Goal: Task Accomplishment & Management: Manage account settings

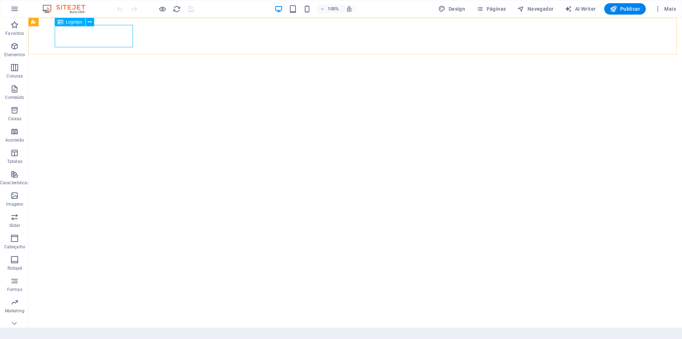
click at [71, 22] on span "Logotipo" at bounding box center [74, 22] width 16 height 4
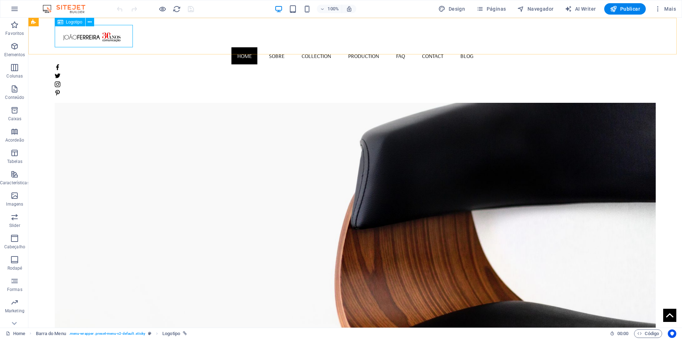
click at [83, 36] on div at bounding box center [355, 36] width 601 height 22
click at [83, 36] on div "Arraste aqui para substituir o conteúdo existente. Pressione “Ctrl” se quiser c…" at bounding box center [355, 172] width 654 height 309
select select "px"
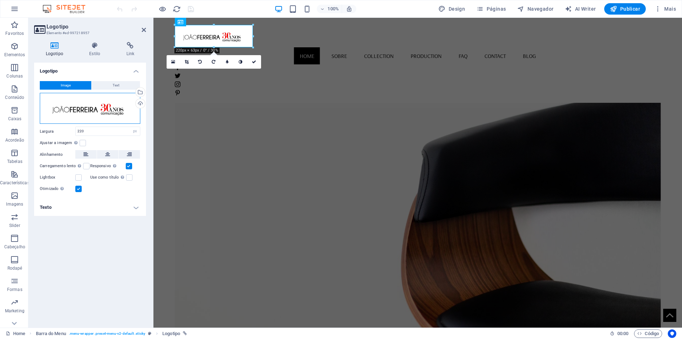
click at [112, 111] on div "Arraste os arquivos aqui, clique para escolher os arquivos ou selecione os arqu…" at bounding box center [90, 108] width 101 height 31
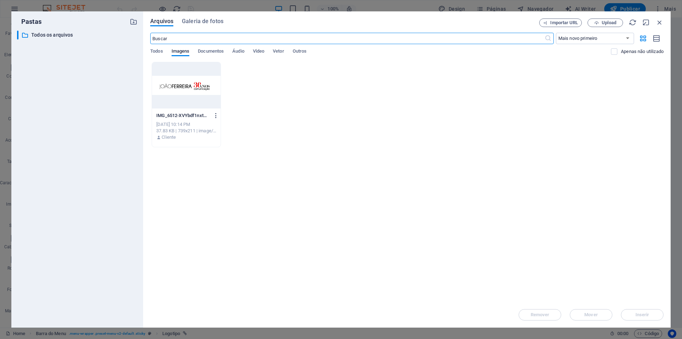
click at [216, 114] on icon "button" at bounding box center [216, 115] width 7 height 6
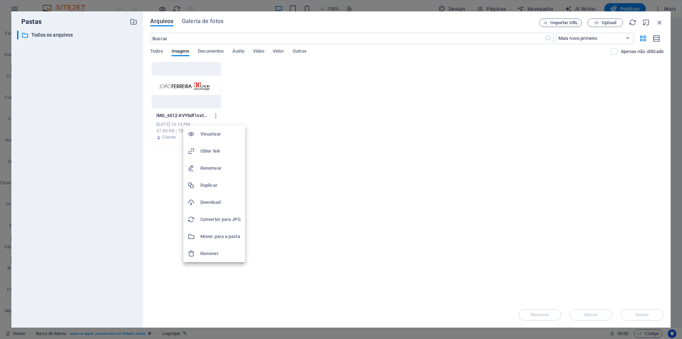
click at [217, 254] on h6 "Remover" at bounding box center [220, 253] width 41 height 9
click at [219, 255] on body "joaoferreira.com.pt Home Favoritos Elementos Colunas Conteúdo Caixas Acordeão T…" at bounding box center [341, 169] width 682 height 339
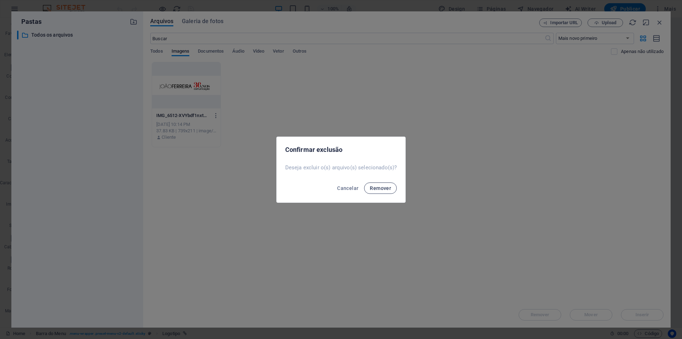
click at [381, 188] on span "Remover" at bounding box center [380, 188] width 21 height 6
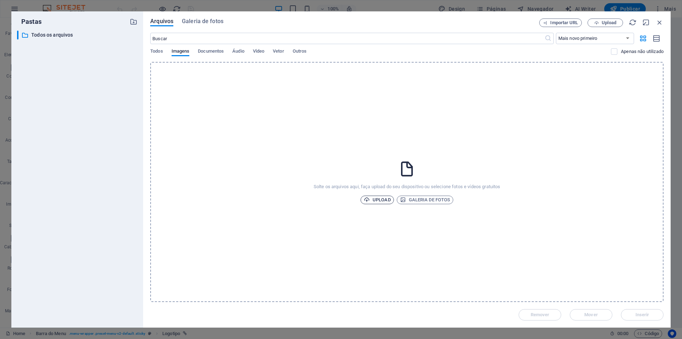
click at [384, 199] on span "Upload" at bounding box center [377, 199] width 27 height 9
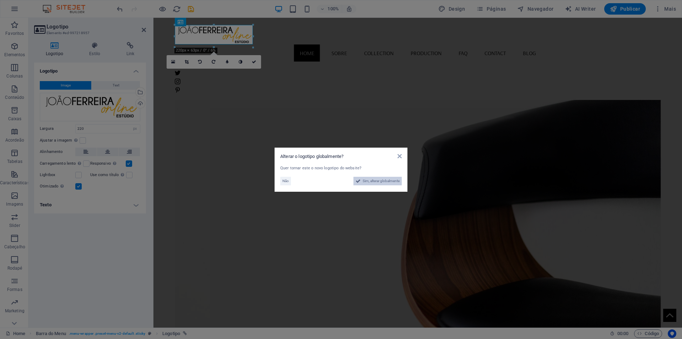
click at [391, 181] on span "Sim, alterar globalmente" at bounding box center [381, 181] width 37 height 9
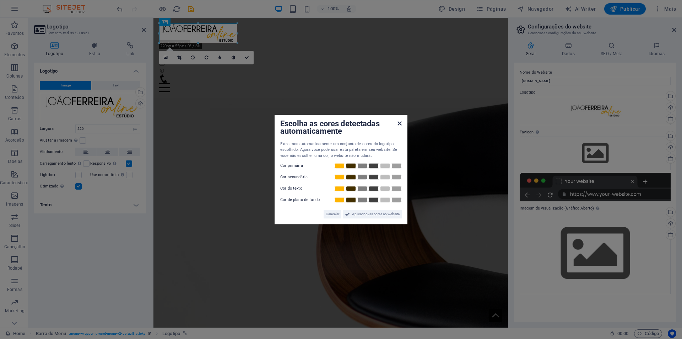
click at [399, 123] on icon at bounding box center [400, 123] width 4 height 6
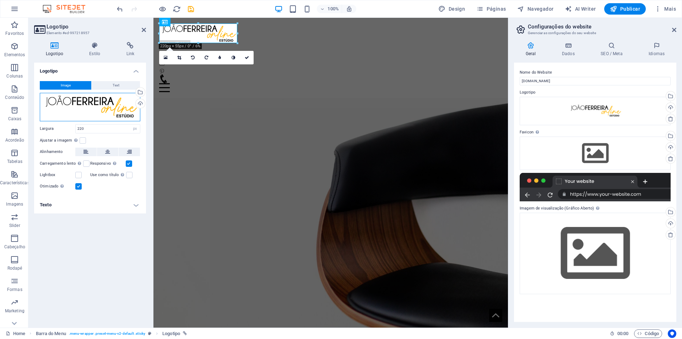
click at [78, 108] on div "Arraste os arquivos aqui, clique para escolher os arquivos ou selecione os arqu…" at bounding box center [90, 107] width 101 height 28
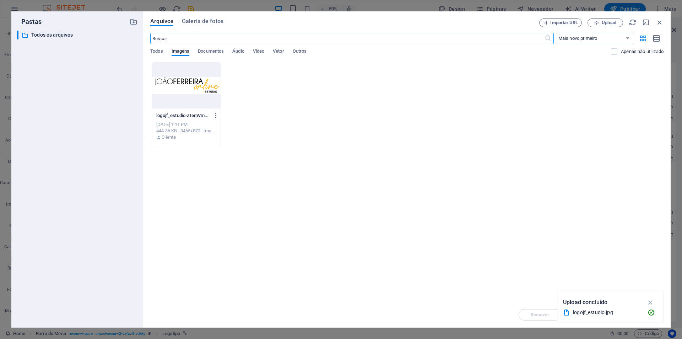
click at [213, 116] on icon "button" at bounding box center [216, 115] width 7 height 6
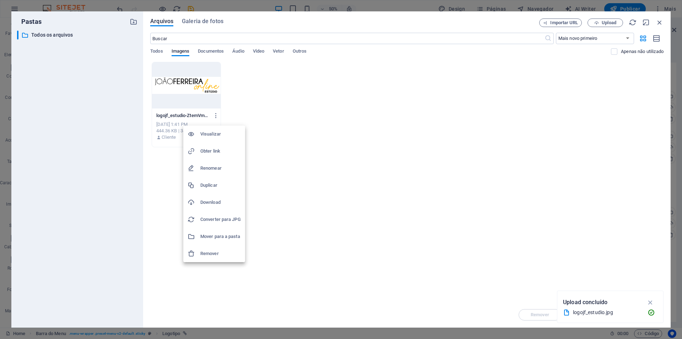
click at [218, 254] on h6 "Remover" at bounding box center [220, 253] width 41 height 9
click at [218, 254] on body "joaoferreira.com.pt Home Favoritos Elementos Colunas Conteúdo Caixas Acordeão T…" at bounding box center [341, 169] width 682 height 339
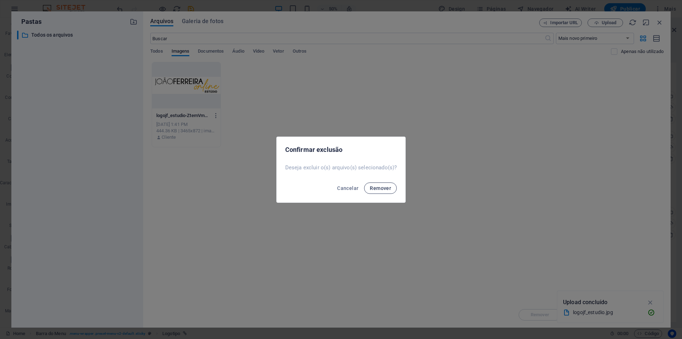
click at [380, 188] on span "Remover" at bounding box center [380, 188] width 21 height 6
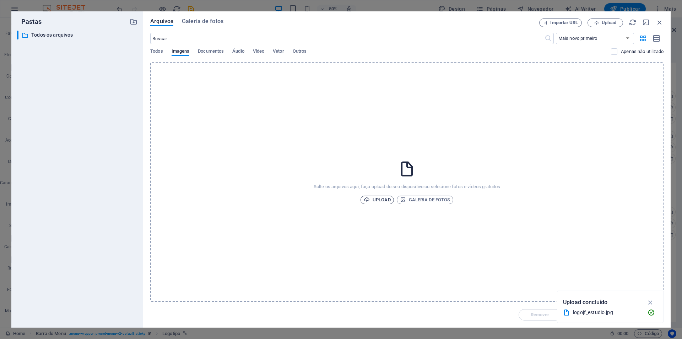
click at [384, 199] on span "Upload" at bounding box center [377, 199] width 27 height 9
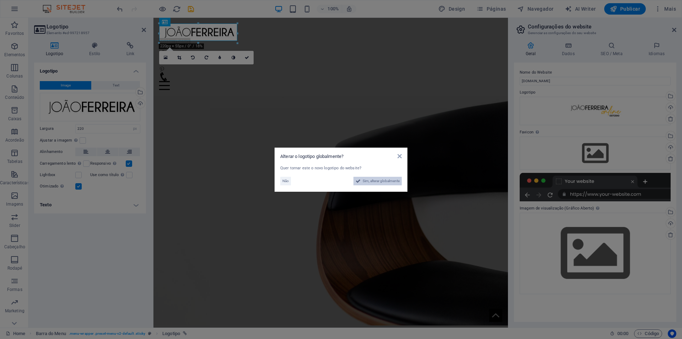
click at [383, 179] on span "Sim, alterar globalmente" at bounding box center [381, 181] width 37 height 9
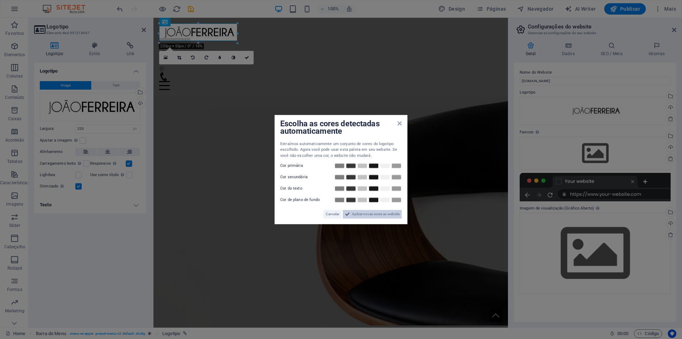
click at [368, 213] on span "Aplicar novas cores ao website" at bounding box center [376, 214] width 48 height 9
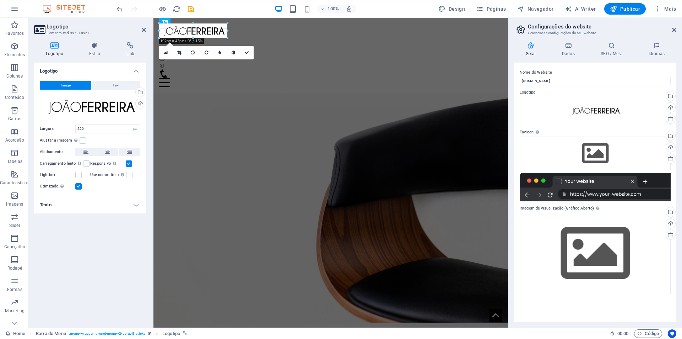
drag, startPoint x: 238, startPoint y: 41, endPoint x: 224, endPoint y: 36, distance: 14.7
type input "181"
click at [113, 279] on div "Logotipo Image Text Arraste os arquivos aqui, clique para escolher os arquivos …" at bounding box center [90, 192] width 112 height 259
click at [112, 280] on div "Logotipo Image Text Arraste os arquivos aqui, clique para escolher os arquivos …" at bounding box center [90, 192] width 112 height 259
click at [97, 262] on div "Logotipo Image Text Arraste os arquivos aqui, clique para escolher os arquivos …" at bounding box center [90, 192] width 112 height 259
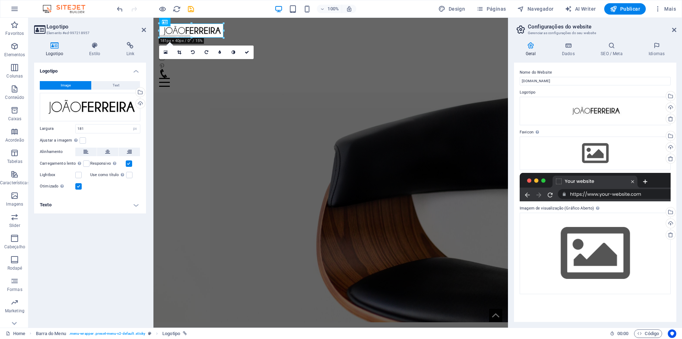
click at [97, 262] on div "Logotipo Image Text Arraste os arquivos aqui, clique para escolher os arquivos …" at bounding box center [90, 192] width 112 height 259
drag, startPoint x: 145, startPoint y: 29, endPoint x: 113, endPoint y: 14, distance: 35.3
click at [145, 29] on icon at bounding box center [144, 30] width 4 height 6
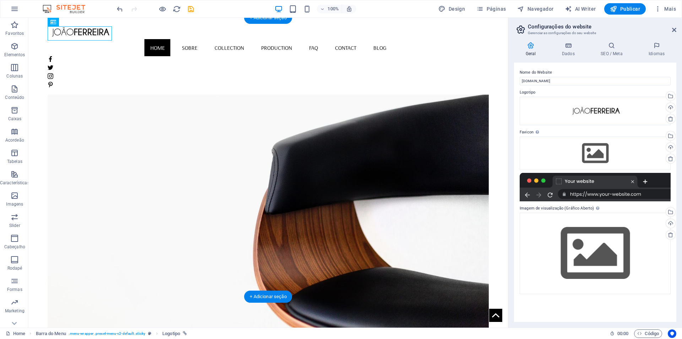
click at [369, 158] on figure at bounding box center [268, 188] width 441 height 279
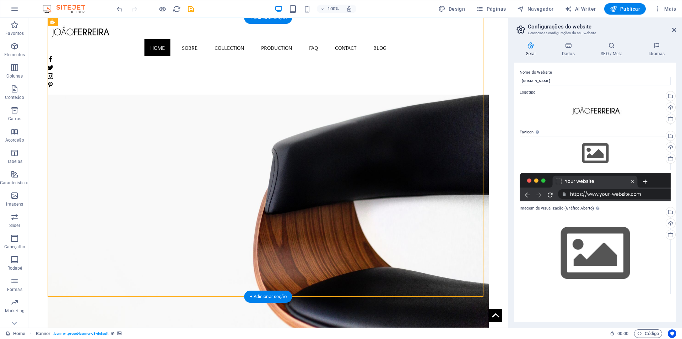
click at [373, 156] on figure at bounding box center [268, 188] width 441 height 279
click at [366, 186] on figure at bounding box center [268, 188] width 441 height 279
click at [360, 175] on figure at bounding box center [268, 188] width 441 height 279
click at [235, 175] on figure at bounding box center [268, 188] width 441 height 279
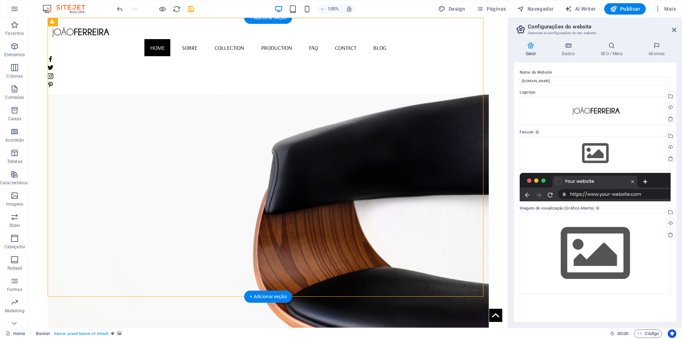
select select "vh"
select select "banner"
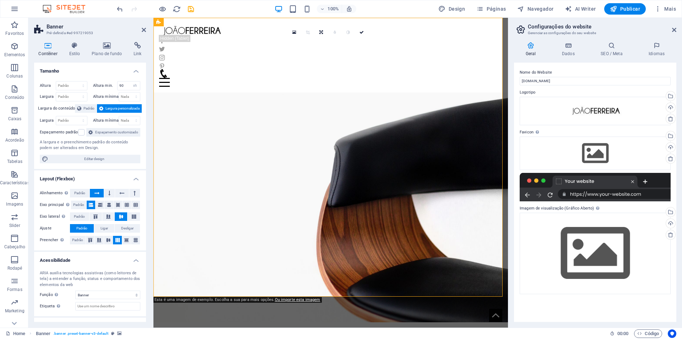
click at [425, 185] on figure at bounding box center [330, 182] width 355 height 279
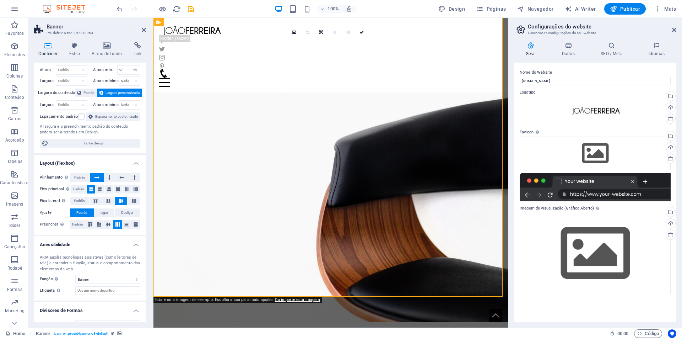
scroll to position [37, 0]
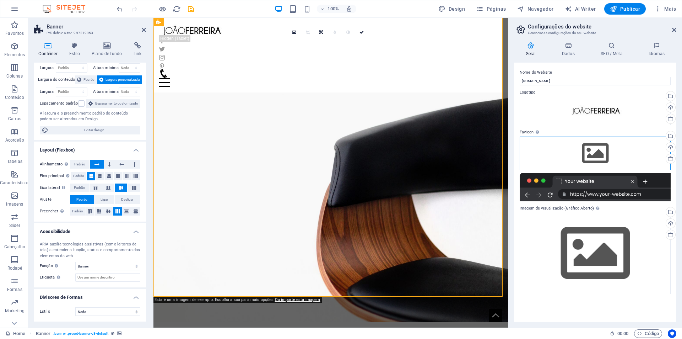
click at [592, 151] on div "Arraste os arquivos aqui, clique para escolher os arquivos ou selecione os arqu…" at bounding box center [595, 152] width 151 height 33
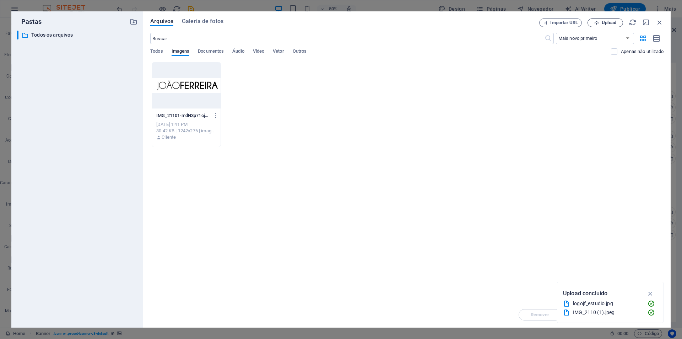
click at [604, 23] on span "Upload" at bounding box center [609, 23] width 15 height 4
click at [195, 23] on span "Galeria de fotos" at bounding box center [203, 21] width 42 height 9
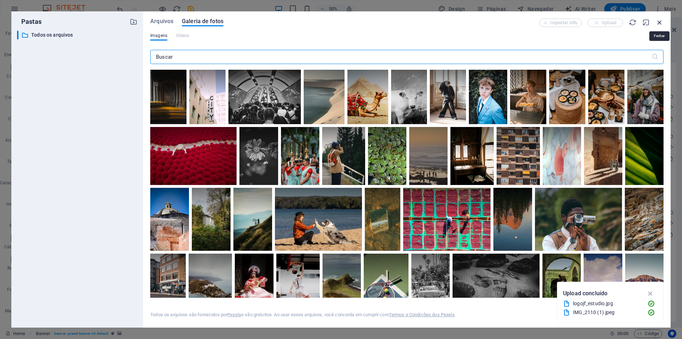
click at [659, 22] on icon "button" at bounding box center [660, 22] width 8 height 8
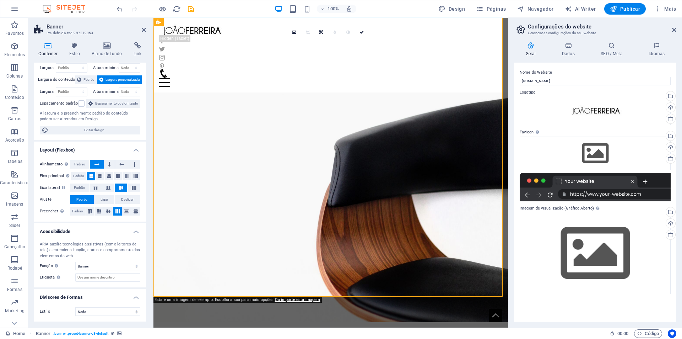
click at [399, 180] on figure at bounding box center [330, 182] width 355 height 279
click at [101, 49] on h4 "Plano de fundo" at bounding box center [108, 49] width 42 height 15
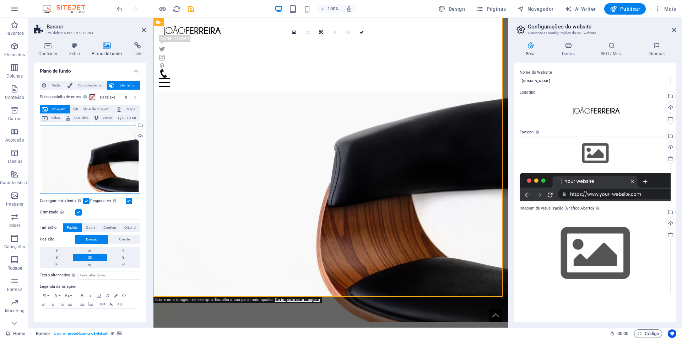
click at [110, 157] on div "Arraste os arquivos aqui, clique para escolher os arquivos ou selecione os arqu…" at bounding box center [90, 159] width 101 height 68
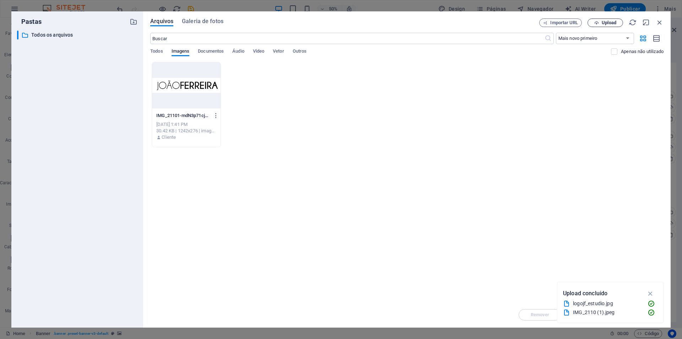
click at [611, 22] on span "Upload" at bounding box center [609, 23] width 15 height 4
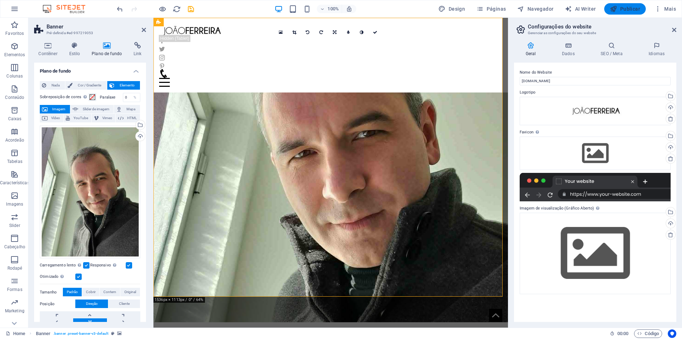
click at [627, 7] on span "Publicar" at bounding box center [625, 8] width 30 height 7
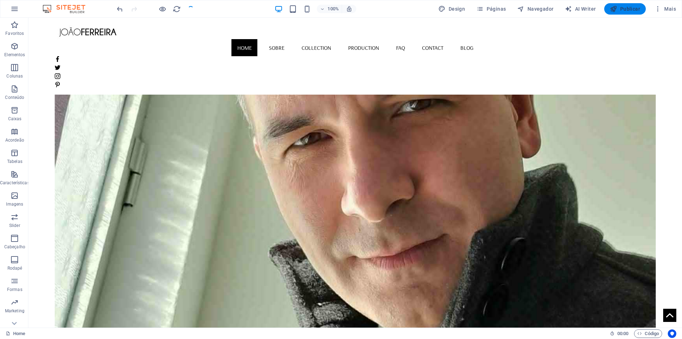
click at [622, 6] on span "Publicar" at bounding box center [625, 8] width 30 height 7
click at [630, 9] on span "Publicar" at bounding box center [625, 8] width 30 height 7
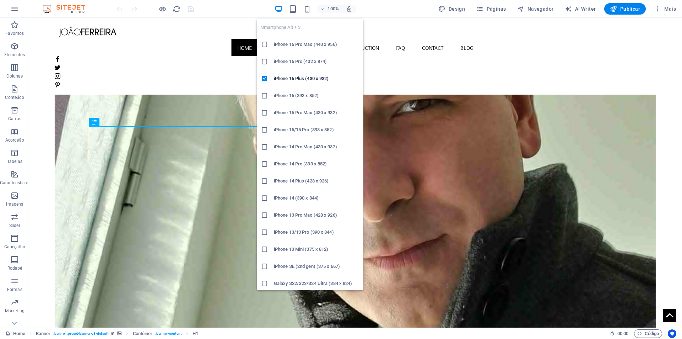
click at [306, 12] on icon "button" at bounding box center [307, 9] width 8 height 8
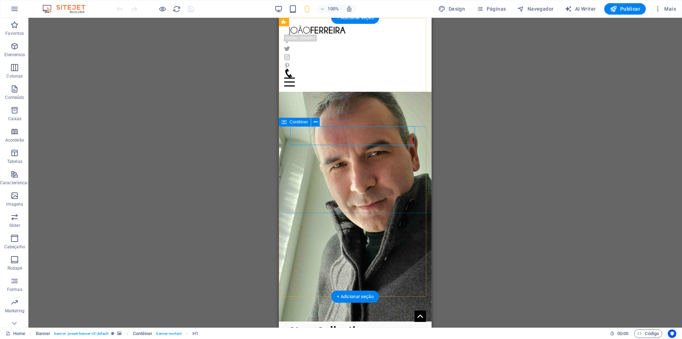
drag, startPoint x: 573, startPoint y: 138, endPoint x: 298, endPoint y: 206, distance: 283.2
click at [326, 122] on icon at bounding box center [327, 121] width 4 height 7
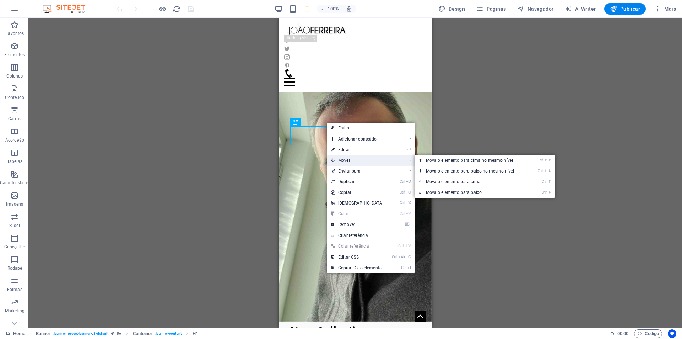
click at [356, 160] on span "Mover" at bounding box center [365, 160] width 77 height 11
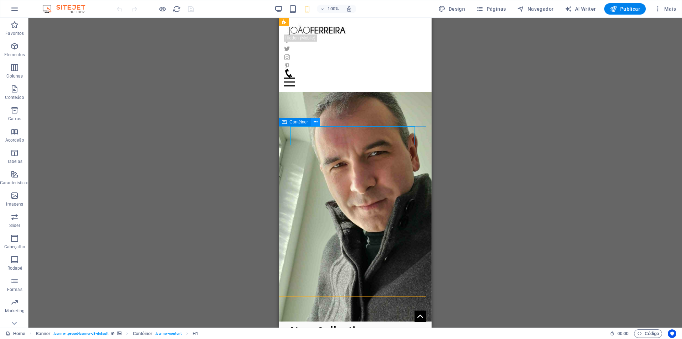
click at [315, 122] on icon at bounding box center [316, 121] width 4 height 7
click at [326, 121] on icon at bounding box center [327, 121] width 4 height 7
click at [327, 121] on icon at bounding box center [327, 121] width 4 height 7
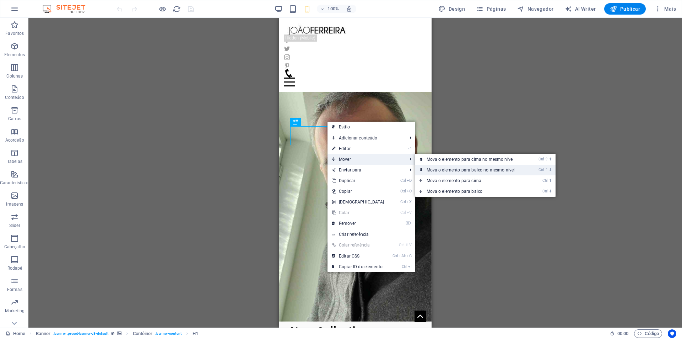
click at [475, 169] on link "Ctrl ⇧ ⬇ Mova o elemento para baixo no mesmo nível" at bounding box center [472, 169] width 114 height 11
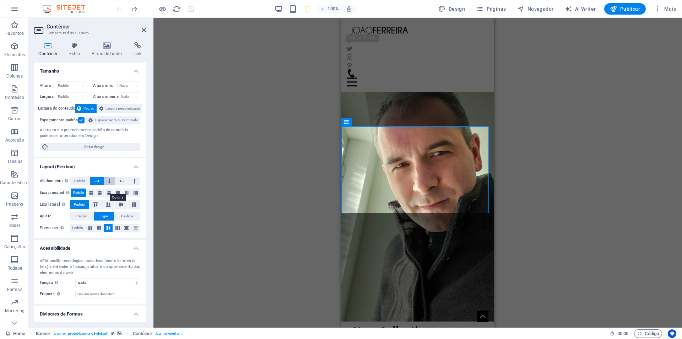
click at [109, 185] on icon at bounding box center [109, 181] width 2 height 9
click at [375, 122] on button at bounding box center [378, 122] width 9 height 9
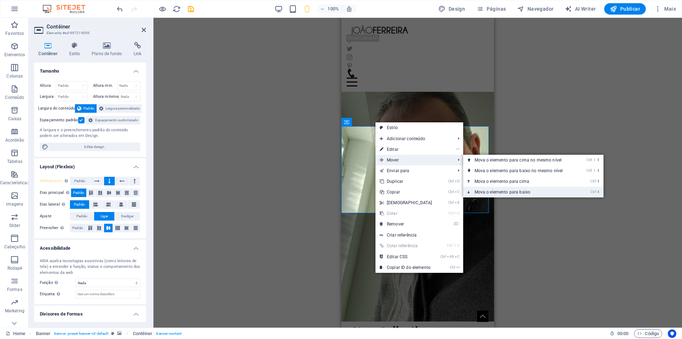
click at [511, 190] on link "Ctrl ⬇ Mova o elemento para baixo" at bounding box center [520, 192] width 114 height 11
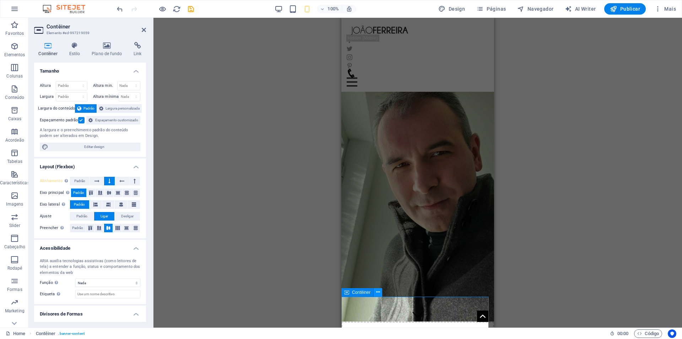
click at [377, 290] on icon at bounding box center [378, 291] width 4 height 7
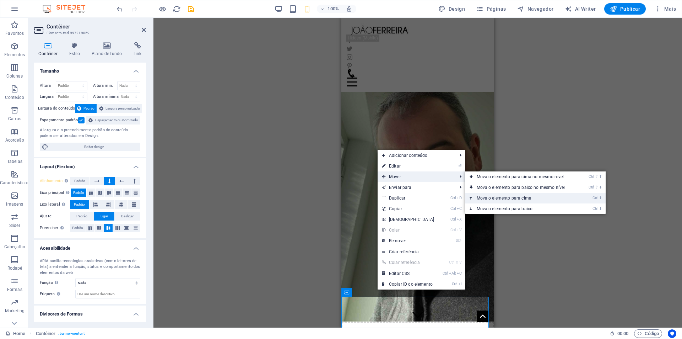
click at [496, 196] on link "Ctrl ⬆ Mova o elemento para cima" at bounding box center [522, 198] width 114 height 11
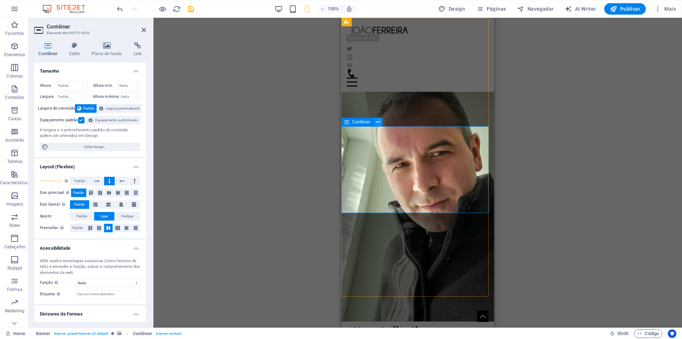
click at [376, 123] on icon at bounding box center [378, 121] width 4 height 7
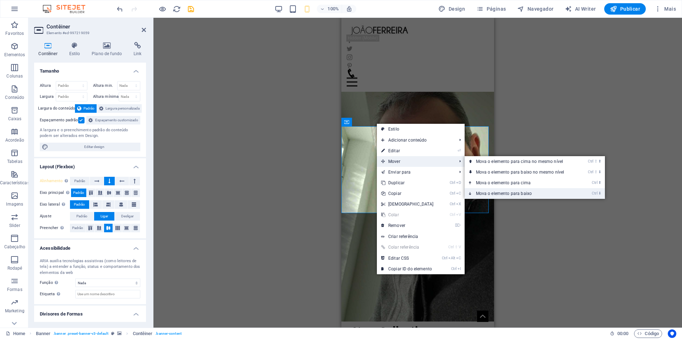
click at [526, 191] on link "Ctrl ⬇ Mova o elemento para baixo" at bounding box center [522, 193] width 114 height 11
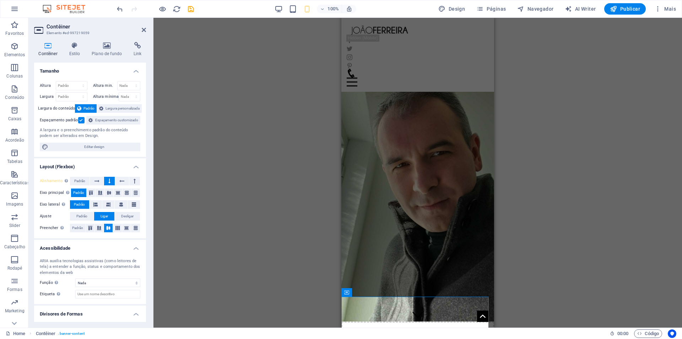
click at [544, 193] on div "Arraste aqui para substituir o conteúdo existente. Pressione “Ctrl” se quiser c…" at bounding box center [417, 172] width 529 height 309
click at [556, 171] on div "Arraste aqui para substituir o conteúdo existente. Pressione “Ctrl” se quiser c…" at bounding box center [417, 172] width 529 height 309
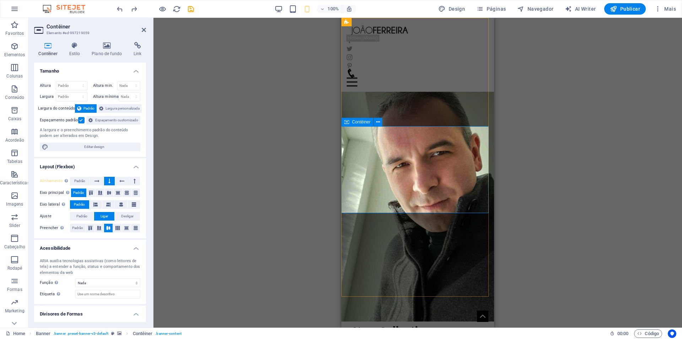
click at [75, 51] on h4 "Estilo" at bounding box center [76, 49] width 23 height 15
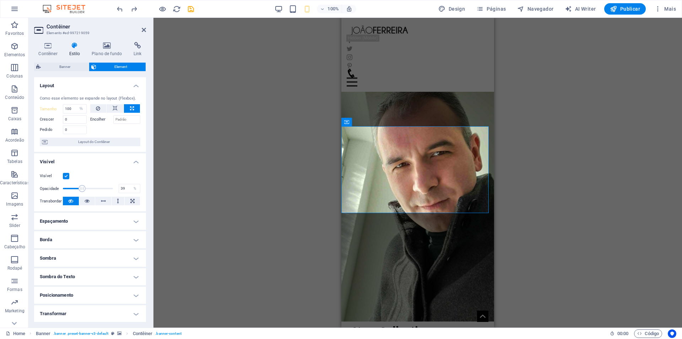
drag, startPoint x: 112, startPoint y: 189, endPoint x: 81, endPoint y: 189, distance: 30.6
click at [81, 189] on span at bounding box center [82, 188] width 7 height 7
type input "53"
drag, startPoint x: 82, startPoint y: 189, endPoint x: 88, endPoint y: 189, distance: 6.8
click at [88, 189] on span at bounding box center [89, 188] width 7 height 7
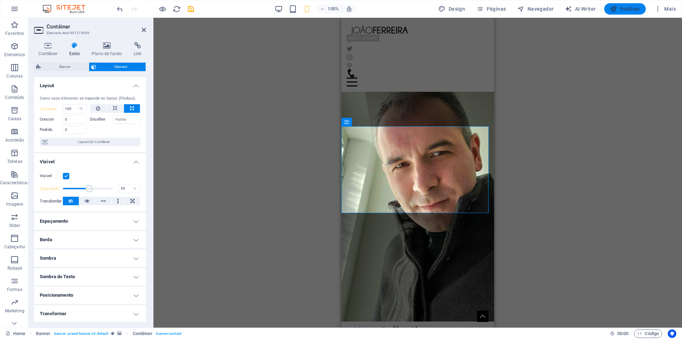
click at [629, 10] on span "Publicar" at bounding box center [625, 8] width 30 height 7
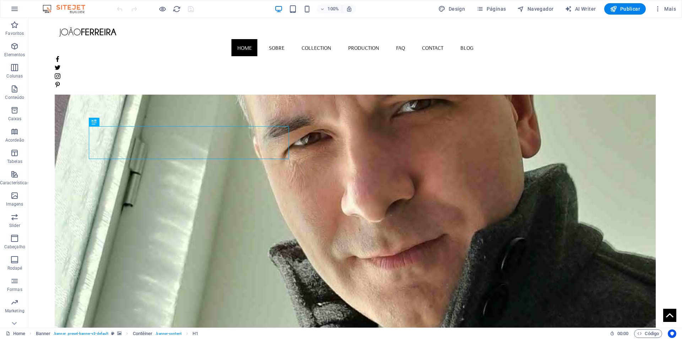
click at [544, 150] on figure at bounding box center [355, 188] width 601 height 279
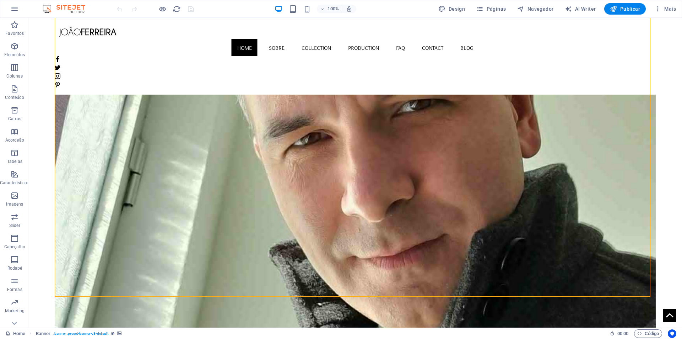
click at [597, 149] on figure at bounding box center [355, 188] width 601 height 279
select select "vh"
select select "banner"
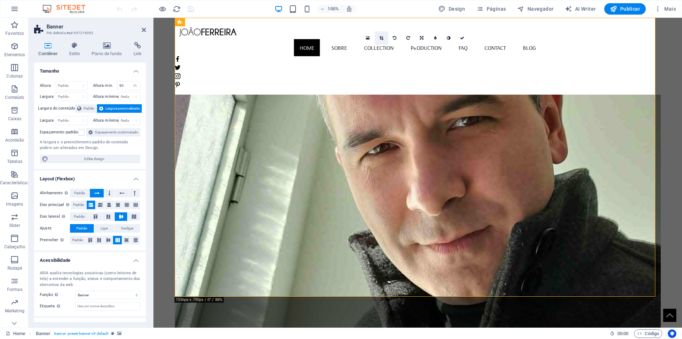
click at [383, 39] on icon at bounding box center [381, 38] width 4 height 4
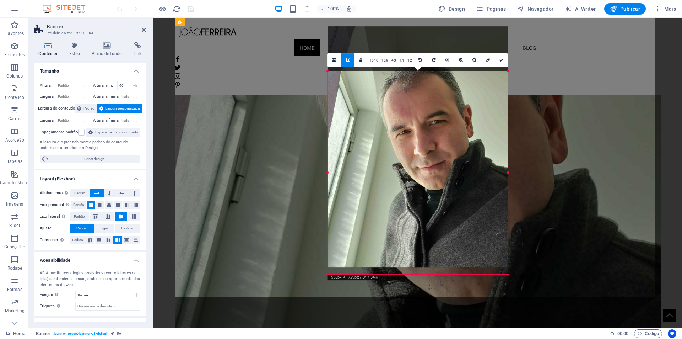
drag, startPoint x: 511, startPoint y: 49, endPoint x: 506, endPoint y: 94, distance: 44.7
click at [506, 94] on div "180 170 160 150 140 130 120 110 100 90 80 70 60 50 40 30 20 10 0 -10 -20 -30 -4…" at bounding box center [418, 172] width 180 height 203
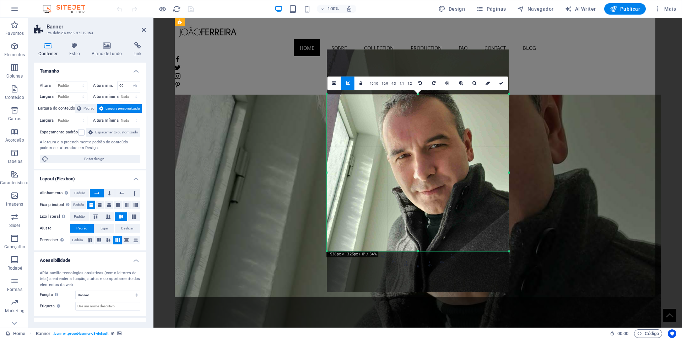
drag, startPoint x: 507, startPoint y: 269, endPoint x: 509, endPoint y: 230, distance: 38.8
click at [509, 230] on div "180 170 160 150 140 130 120 110 100 90 80 70 60 50 40 30 20 10 0 -10 -20 -30 -4…" at bounding box center [418, 172] width 182 height 157
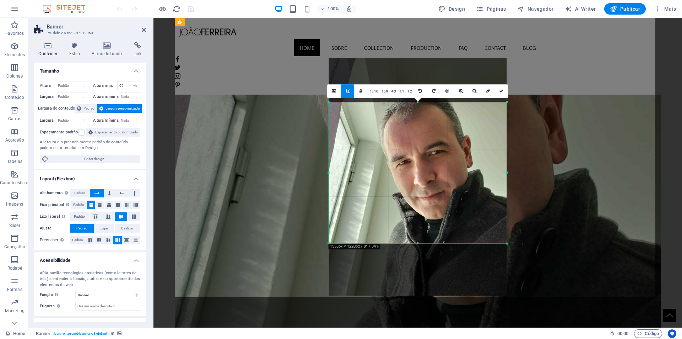
drag, startPoint x: 508, startPoint y: 250, endPoint x: 504, endPoint y: 234, distance: 16.1
click at [504, 234] on div "180 170 160 150 140 130 120 110 100 90 80 70 60 50 40 30 20 10 0 -10 -20 -30 -4…" at bounding box center [418, 172] width 178 height 141
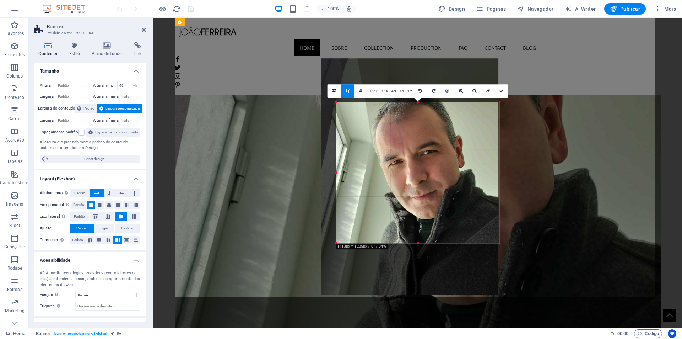
drag, startPoint x: 329, startPoint y: 174, endPoint x: 344, endPoint y: 174, distance: 14.9
click at [344, 174] on div "180 170 160 150 140 130 120 110 100 90 80 70 60 50 40 30 20 10 0 -10 -20 -30 -4…" at bounding box center [417, 172] width 163 height 141
click at [297, 149] on div "Arraste aqui para substituir o conteúdo existente. Pressione “Ctrl” se quiser c…" at bounding box center [417, 172] width 529 height 309
click at [542, 140] on div "Arraste aqui para substituir o conteúdo existente. Pressione “Ctrl” se quiser c…" at bounding box center [417, 172] width 529 height 309
click at [502, 90] on icon at bounding box center [501, 91] width 4 height 4
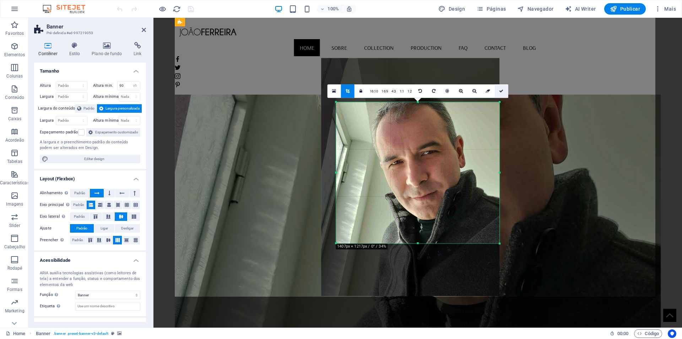
click at [502, 90] on figure at bounding box center [418, 188] width 486 height 279
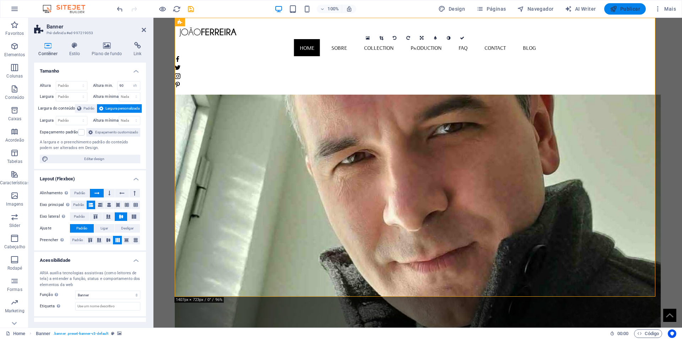
click at [624, 9] on span "Publicar" at bounding box center [625, 8] width 30 height 7
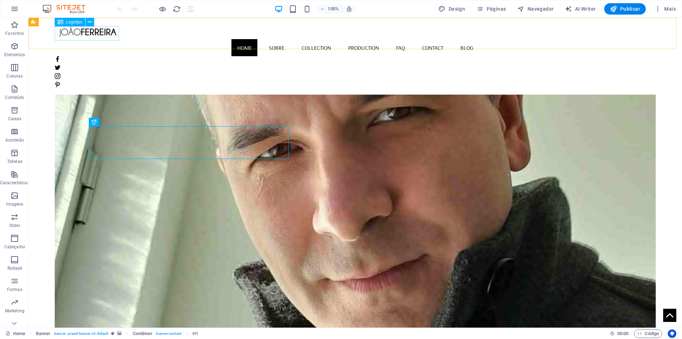
click at [110, 36] on div at bounding box center [355, 32] width 601 height 14
click at [108, 34] on div at bounding box center [355, 32] width 601 height 14
click at [108, 34] on div "Arraste aqui para substituir o conteúdo existente. Pressione “Ctrl” se quiser c…" at bounding box center [355, 172] width 654 height 309
select select "px"
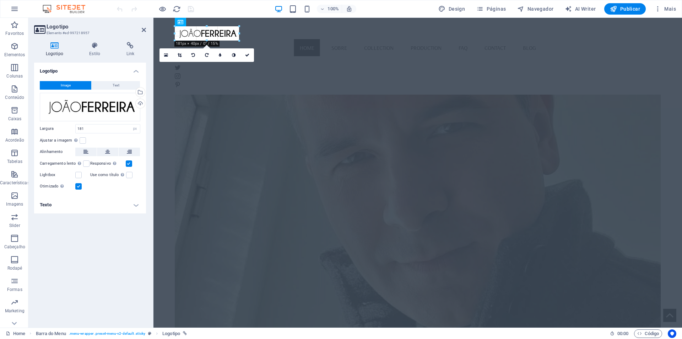
drag, startPoint x: 239, startPoint y: 40, endPoint x: 235, endPoint y: 38, distance: 4.3
click at [235, 38] on div "180 170 160 150 140 130 120 110 100 90 80 70 60 50 40 30 20 10 0 -10 -20 -30 -4…" at bounding box center [207, 33] width 64 height 14
drag, startPoint x: 239, startPoint y: 40, endPoint x: 235, endPoint y: 38, distance: 4.8
click at [235, 38] on div "180 170 160 150 140 130 120 110 100 90 80 70 60 50 40 30 20 10 0 -10 -20 -30 -4…" at bounding box center [207, 33] width 64 height 14
drag, startPoint x: 237, startPoint y: 39, endPoint x: 231, endPoint y: 36, distance: 7.6
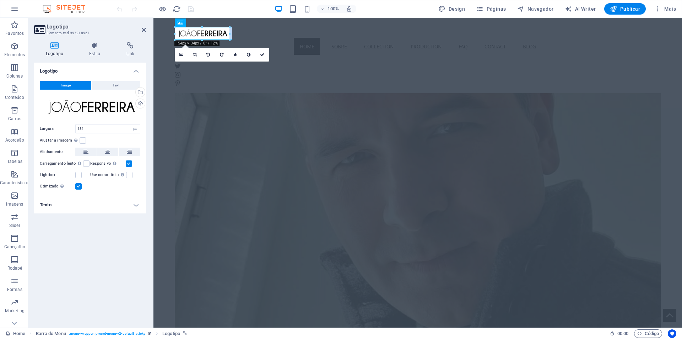
type input "162"
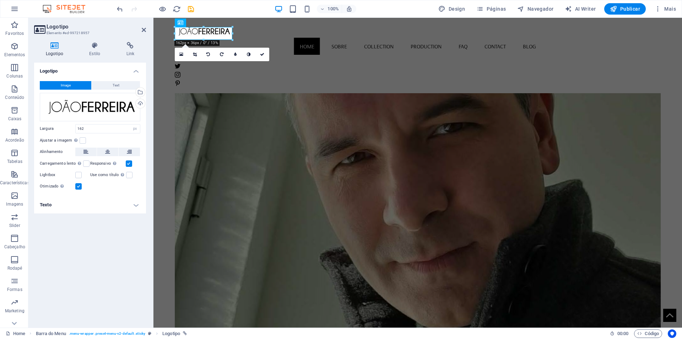
click at [533, 170] on figure at bounding box center [418, 188] width 486 height 279
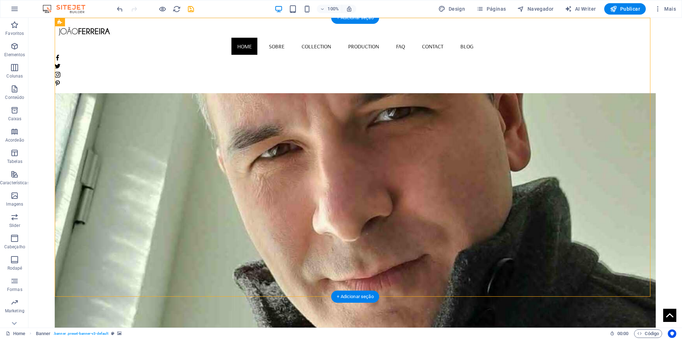
click at [470, 164] on figure at bounding box center [355, 188] width 601 height 279
click at [470, 163] on figure at bounding box center [355, 188] width 601 height 279
select select "vh"
select select "banner"
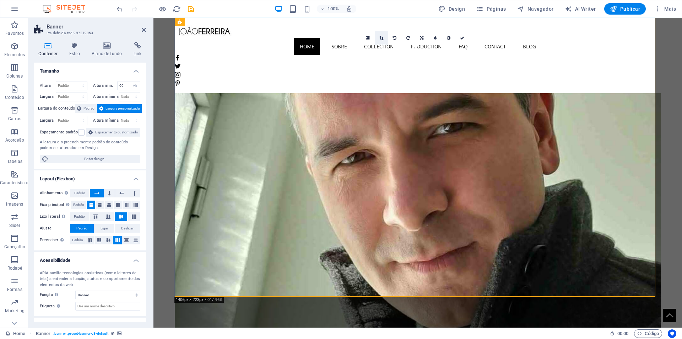
click at [383, 38] on icon at bounding box center [381, 38] width 4 height 4
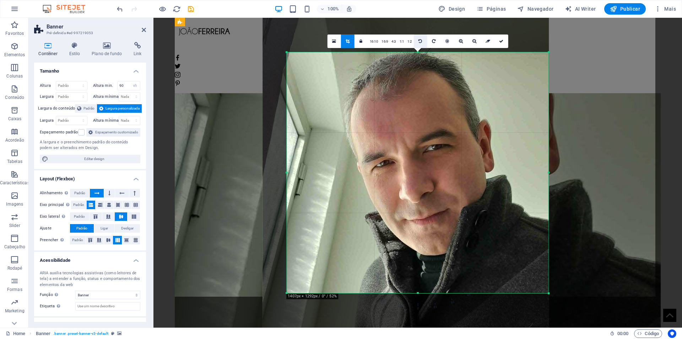
drag, startPoint x: 421, startPoint y: 59, endPoint x: 420, endPoint y: 45, distance: 14.2
click at [420, 52] on div "180 170 160 150 140 130 120 110 100 90 80 70 60 50 40 30 20 10 0 -10 -20 -30 -4…" at bounding box center [418, 172] width 262 height 241
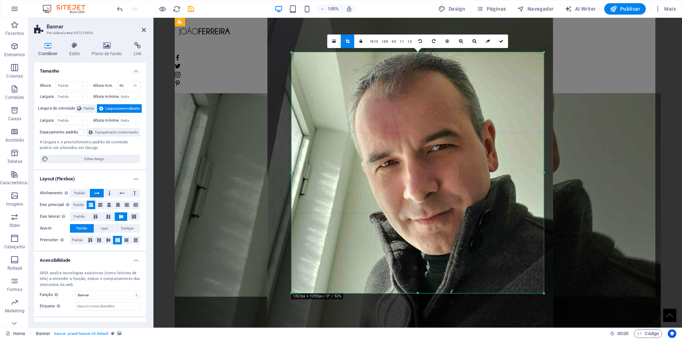
drag, startPoint x: 549, startPoint y: 173, endPoint x: 540, endPoint y: 172, distance: 9.6
click at [540, 172] on div "180 170 160 150 140 130 120 110 100 90 80 70 60 50 40 30 20 10 0 -10 -20 -30 -4…" at bounding box center [418, 172] width 252 height 241
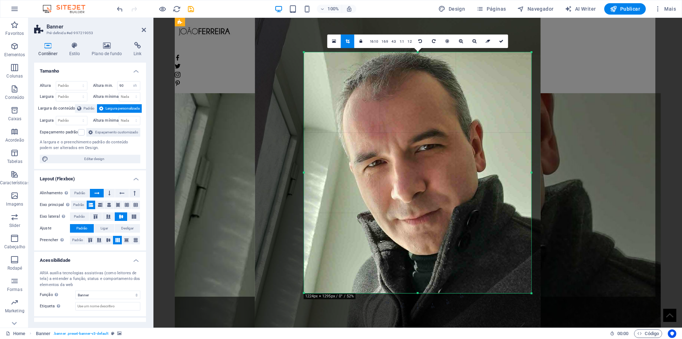
drag, startPoint x: 292, startPoint y: 174, endPoint x: 317, endPoint y: 174, distance: 24.9
click at [317, 174] on div "180 170 160 150 140 130 120 110 100 90 80 70 60 50 40 30 20 10 0 -10 -20 -30 -4…" at bounding box center [417, 172] width 227 height 241
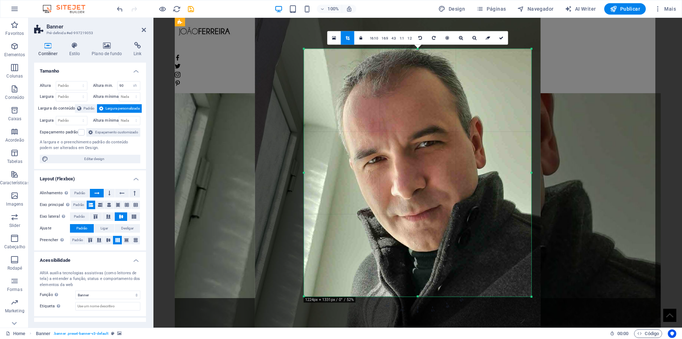
drag, startPoint x: 417, startPoint y: 292, endPoint x: 417, endPoint y: 300, distance: 7.8
click at [417, 296] on div "180 170 160 150 140 130 120 110 100 90 80 70 60 50 40 30 20 10 0 -10 -20 -30 -4…" at bounding box center [417, 173] width 227 height 248
click at [499, 36] on icon at bounding box center [501, 38] width 4 height 4
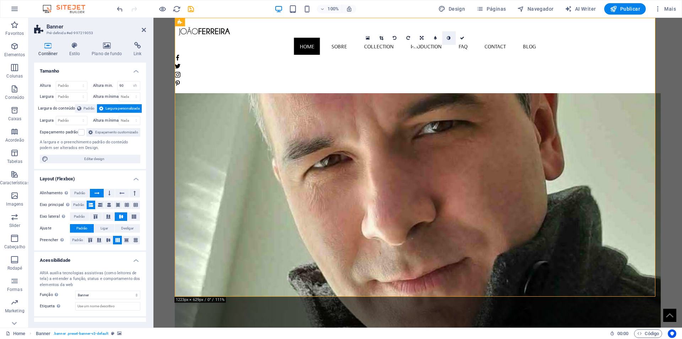
click at [450, 40] on link at bounding box center [449, 38] width 14 height 14
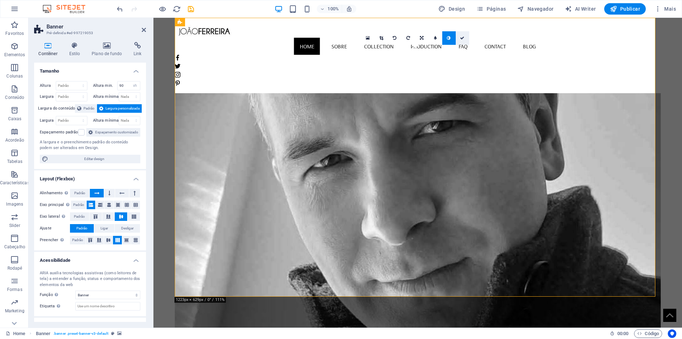
click at [462, 38] on icon at bounding box center [462, 38] width 4 height 4
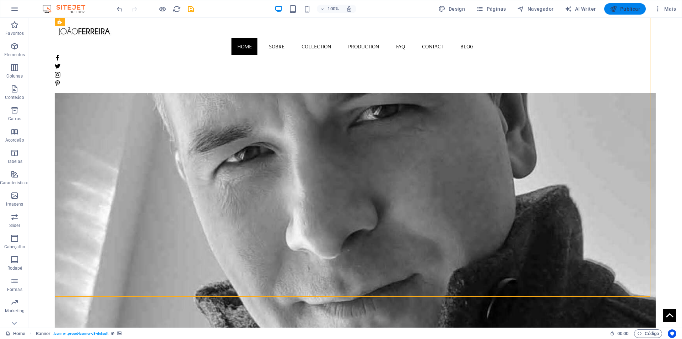
click at [632, 10] on span "Publicar" at bounding box center [625, 8] width 30 height 7
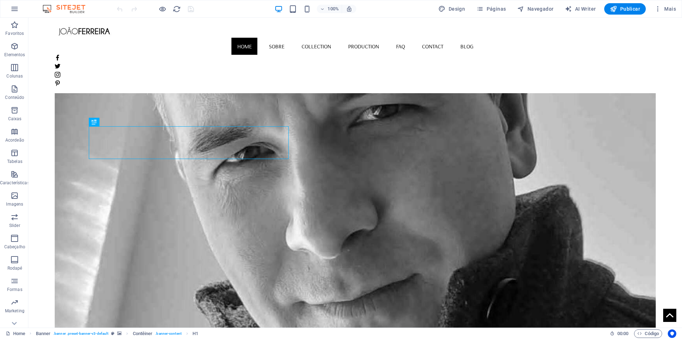
click at [560, 125] on figure at bounding box center [355, 188] width 601 height 279
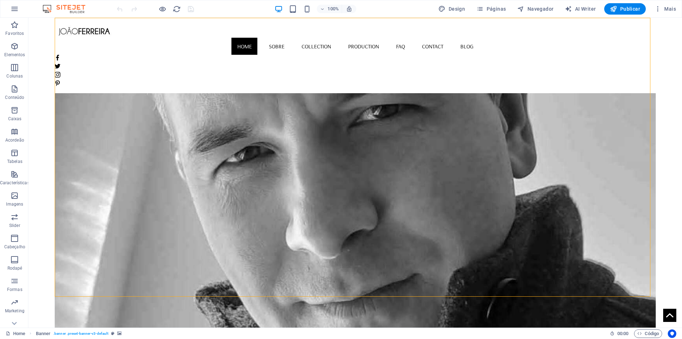
click at [587, 102] on figure at bounding box center [355, 188] width 601 height 279
select select "vh"
select select "banner"
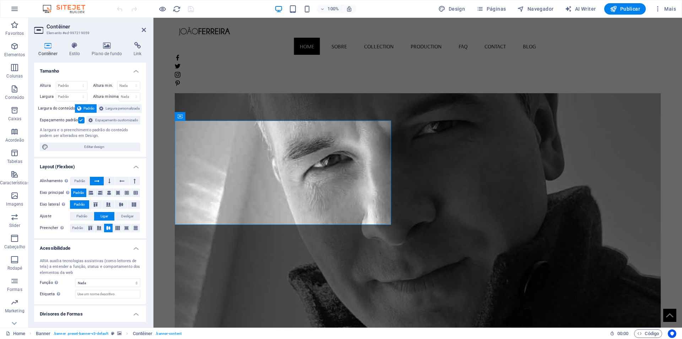
click at [432, 151] on figure at bounding box center [418, 188] width 486 height 279
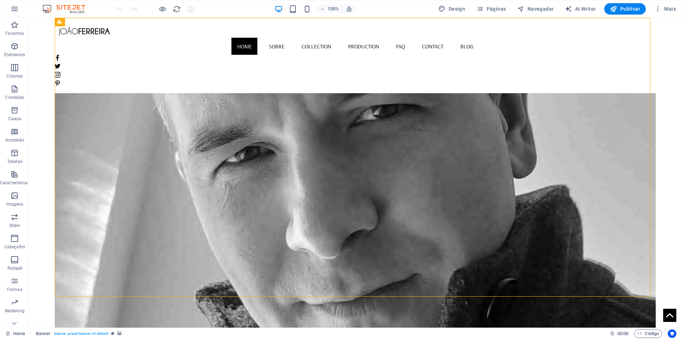
click at [469, 127] on figure at bounding box center [355, 188] width 601 height 279
click at [460, 105] on figure at bounding box center [355, 188] width 601 height 279
select select "vh"
select select "banner"
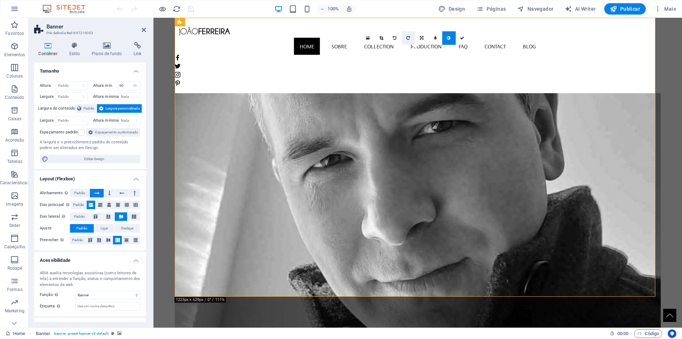
click at [411, 38] on link at bounding box center [409, 38] width 14 height 14
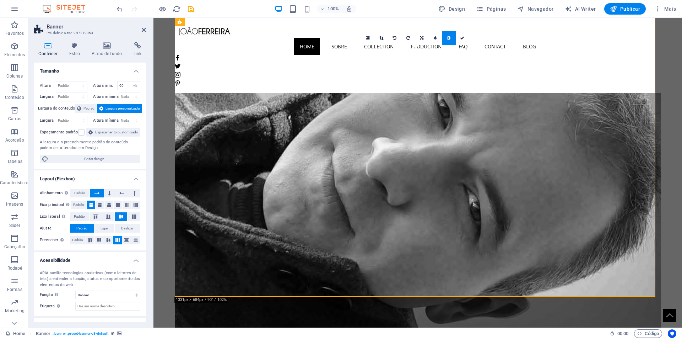
click at [411, 38] on link at bounding box center [409, 38] width 14 height 14
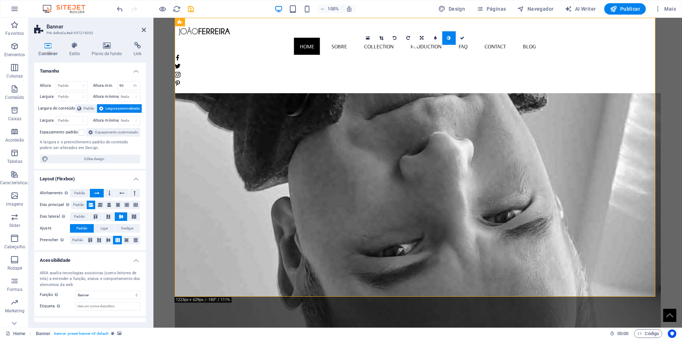
click at [411, 38] on link at bounding box center [409, 38] width 14 height 14
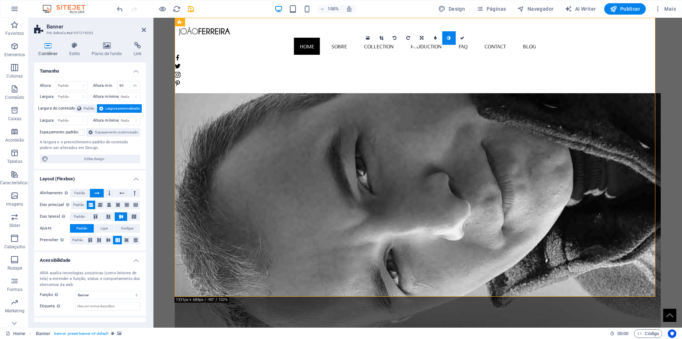
click at [411, 38] on link at bounding box center [409, 38] width 14 height 14
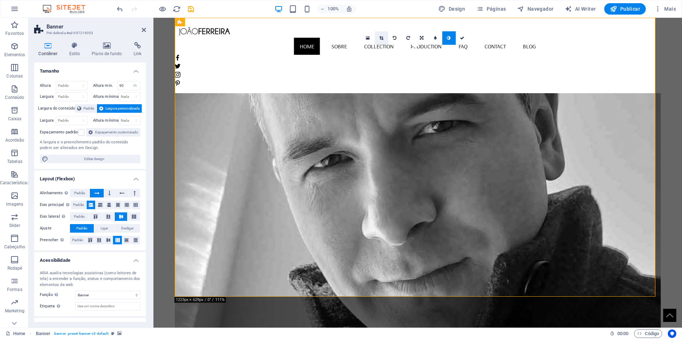
click at [382, 39] on icon at bounding box center [381, 38] width 4 height 4
click at [0, 0] on div at bounding box center [0, 0] width 0 height 0
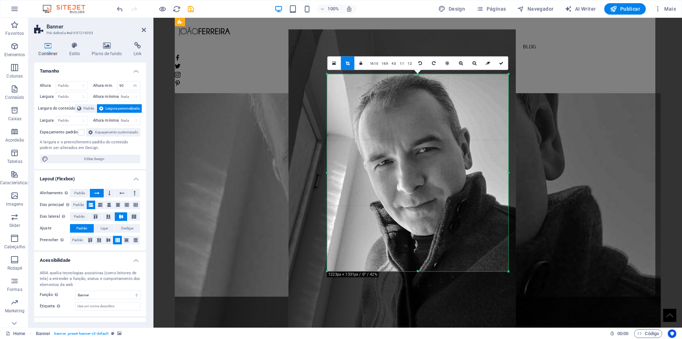
click at [376, 65] on link "16:10" at bounding box center [374, 63] width 12 height 14
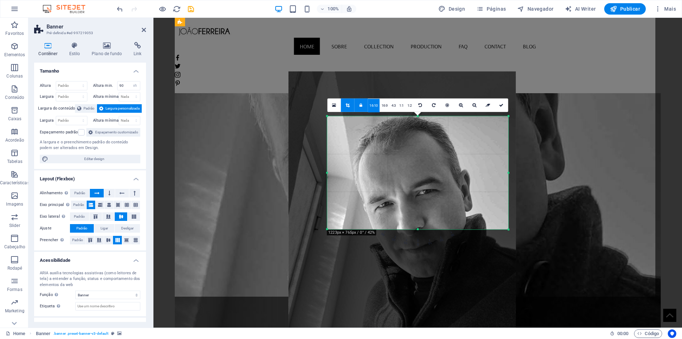
click at [376, 65] on div at bounding box center [402, 222] width 242 height 317
click at [373, 103] on link "16:10" at bounding box center [374, 105] width 12 height 14
click at [410, 106] on link "1:2" at bounding box center [410, 105] width 8 height 14
click at [410, 106] on div at bounding box center [401, 222] width 227 height 303
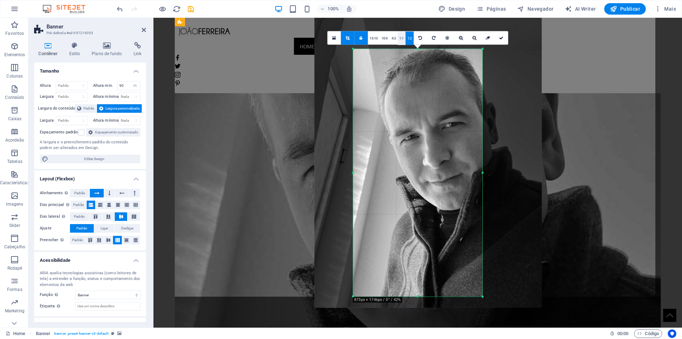
click at [401, 40] on link "1:1" at bounding box center [402, 38] width 8 height 14
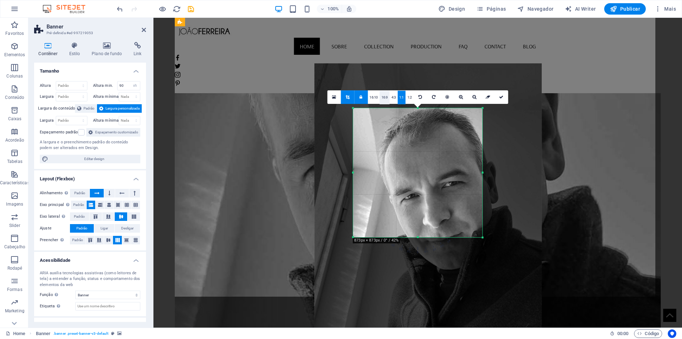
click at [387, 97] on link "16:9" at bounding box center [385, 98] width 10 height 14
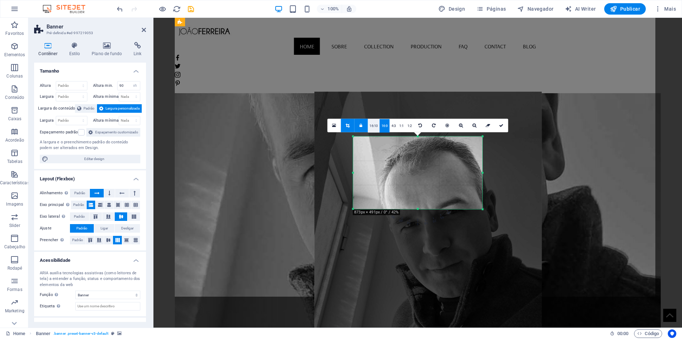
click at [372, 127] on link "16:10" at bounding box center [374, 126] width 12 height 14
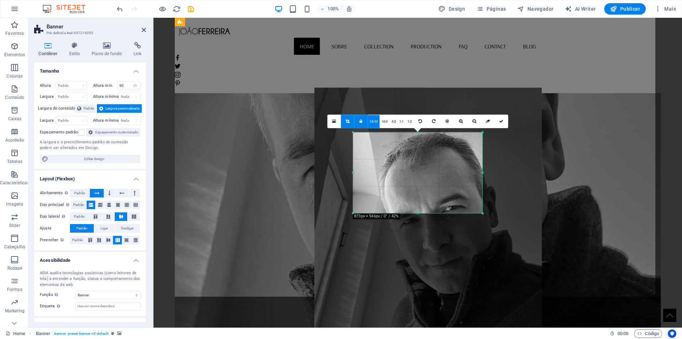
click at [372, 127] on link "16:10" at bounding box center [374, 122] width 12 height 14
click at [346, 123] on link at bounding box center [348, 121] width 14 height 14
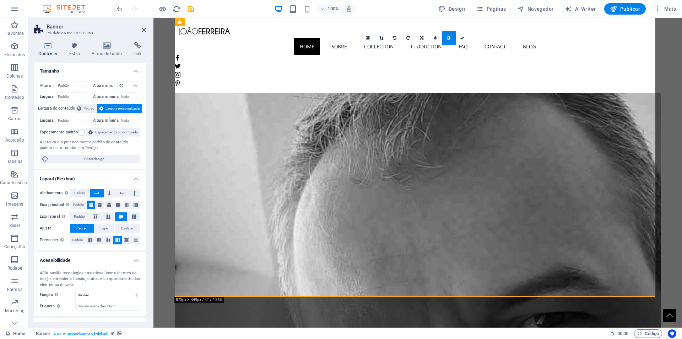
click at [448, 100] on figure at bounding box center [418, 188] width 486 height 279
click at [382, 38] on icon at bounding box center [381, 38] width 4 height 4
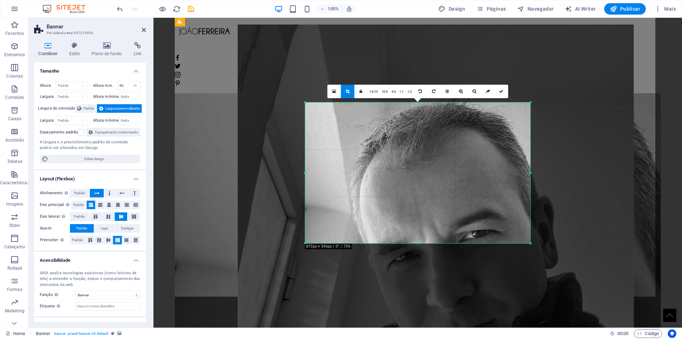
click at [411, 93] on link "1:2" at bounding box center [410, 92] width 8 height 14
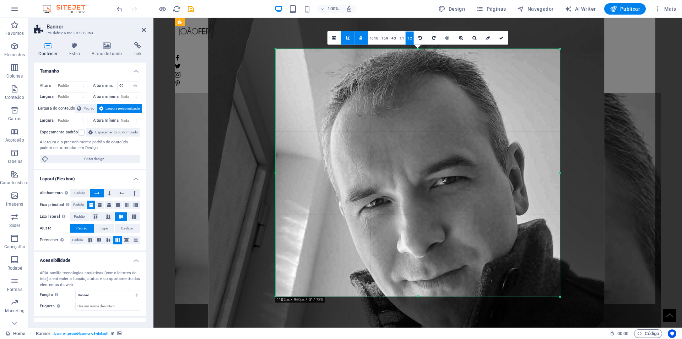
drag, startPoint x: 531, startPoint y: 172, endPoint x: 569, endPoint y: 199, distance: 46.3
click at [560, 178] on div "180 170 160 150 140 130 120 110 100 90 80 70 60 50 40 30 20 10 0 -10 -20 -30 -4…" at bounding box center [418, 173] width 284 height 248
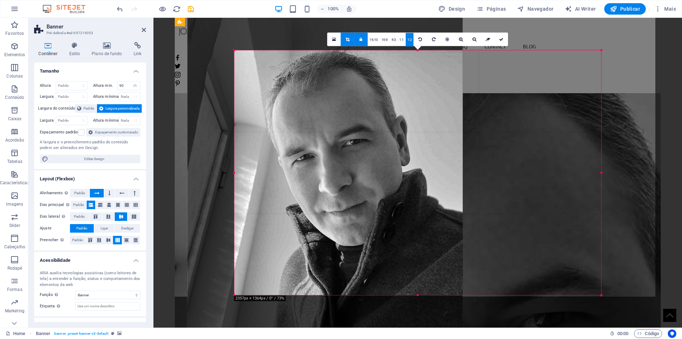
drag, startPoint x: 422, startPoint y: 295, endPoint x: 373, endPoint y: 292, distance: 49.1
click at [373, 292] on div "180 170 160 150 140 130 120 110 100 90 80 70 60 50 40 30 20 10 0 -10 -20 -30 -4…" at bounding box center [417, 172] width 367 height 245
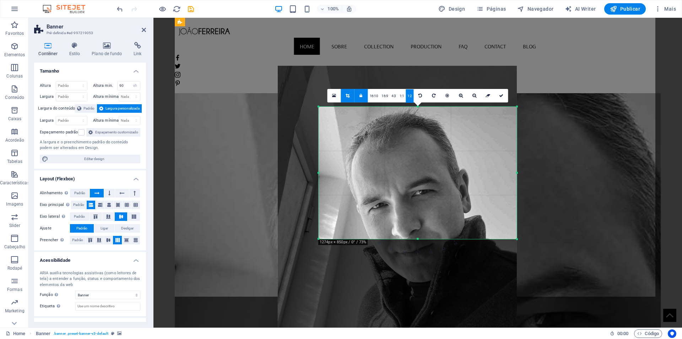
click at [417, 238] on div "180 170 160 150 140 130 120 110 100 90 80 70 60 50 40 30 20 10 0 -10 -20 -30 -4…" at bounding box center [418, 172] width 198 height 132
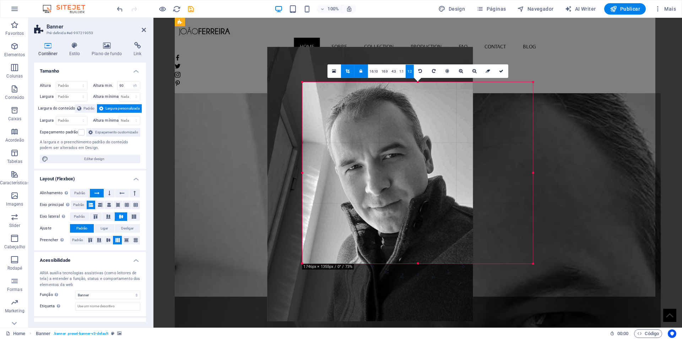
drag, startPoint x: 417, startPoint y: 238, endPoint x: 409, endPoint y: 287, distance: 49.6
click at [409, 263] on div "180 170 160 150 140 130 120 110 100 90 80 70 60 50 40 30 20 10 0 -10 -20 -30 -4…" at bounding box center [417, 172] width 231 height 181
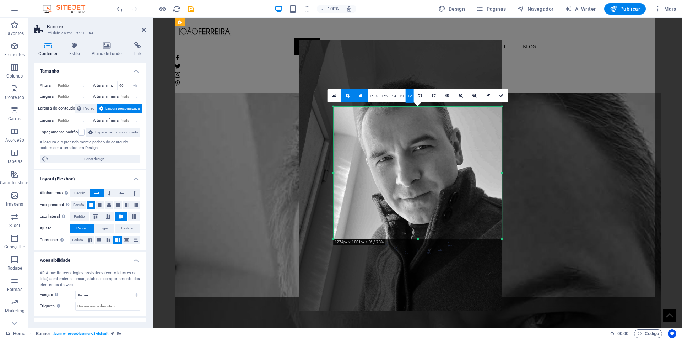
drag, startPoint x: 435, startPoint y: 203, endPoint x: 436, endPoint y: 171, distance: 31.6
click at [436, 171] on div at bounding box center [400, 175] width 203 height 270
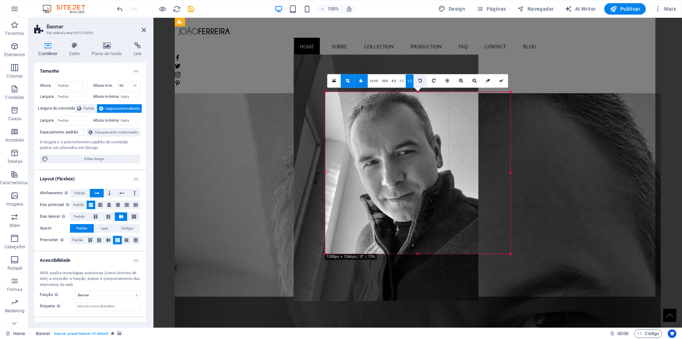
drag, startPoint x: 420, startPoint y: 107, endPoint x: 422, endPoint y: 78, distance: 29.6
click at [422, 92] on div "180 170 160 150 140 130 120 110 100 90 80 70 60 50 40 30 20 10 0 -10 -20 -30 -4…" at bounding box center [417, 173] width 185 height 162
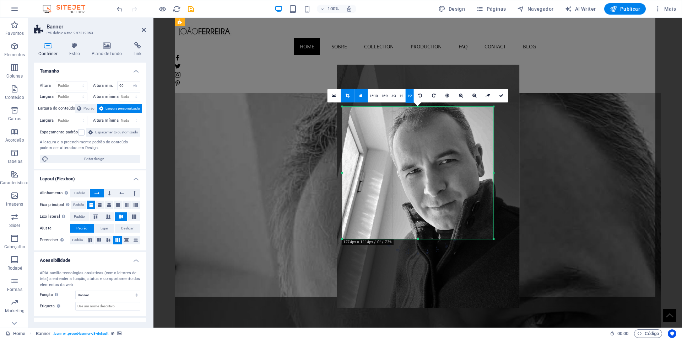
drag, startPoint x: 398, startPoint y: 150, endPoint x: 423, endPoint y: 145, distance: 26.5
click at [423, 145] on div at bounding box center [428, 186] width 182 height 243
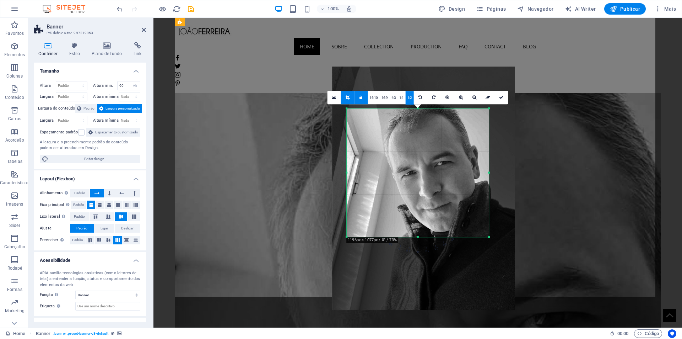
drag, startPoint x: 342, startPoint y: 171, endPoint x: 352, endPoint y: 171, distance: 9.2
click at [352, 171] on div "180 170 160 150 140 130 120 110 100 90 80 70 60 50 40 30 20 10 0 -10 -20 -30 -4…" at bounding box center [418, 172] width 142 height 129
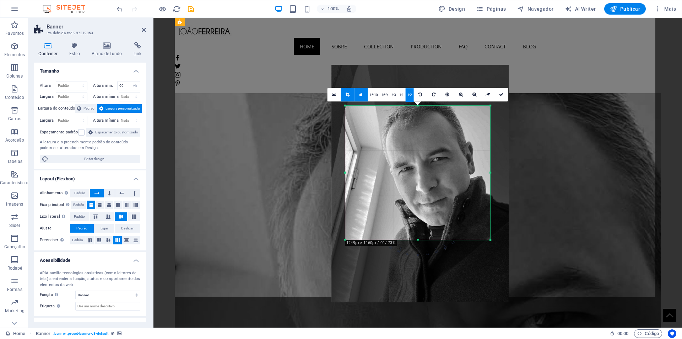
drag, startPoint x: 489, startPoint y: 236, endPoint x: 492, endPoint y: 242, distance: 6.2
click at [492, 242] on div at bounding box center [490, 240] width 4 height 4
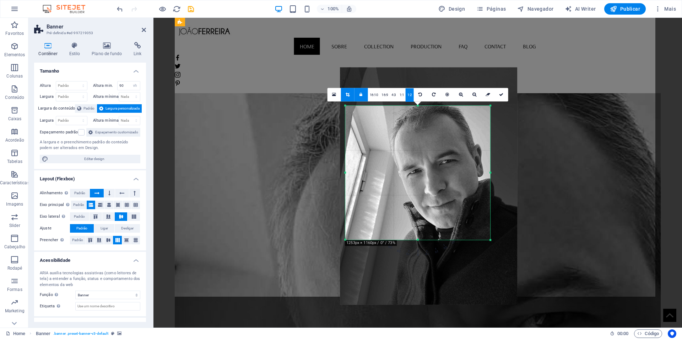
drag, startPoint x: 469, startPoint y: 194, endPoint x: 477, endPoint y: 197, distance: 8.9
click at [477, 197] on div at bounding box center [429, 186] width 178 height 237
click at [500, 94] on icon at bounding box center [501, 94] width 4 height 4
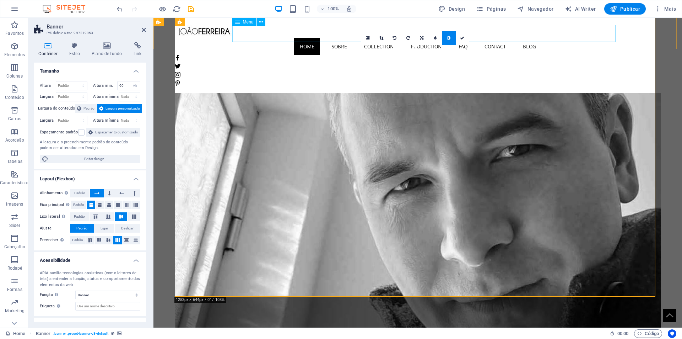
click at [345, 38] on nav "Home Sobre Collection Production FAQ Contact Blog" at bounding box center [418, 46] width 486 height 17
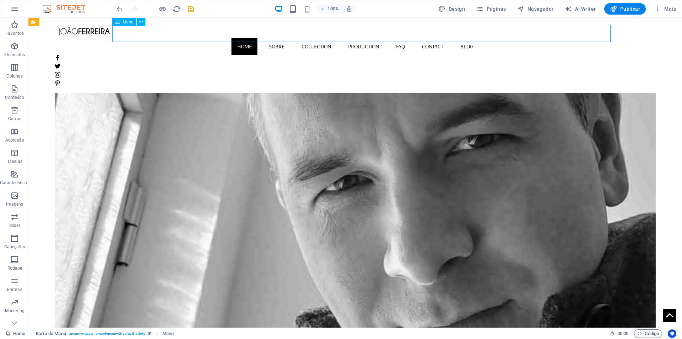
click at [284, 38] on nav "Home Sobre Collection Production FAQ Contact Blog" at bounding box center [355, 46] width 601 height 17
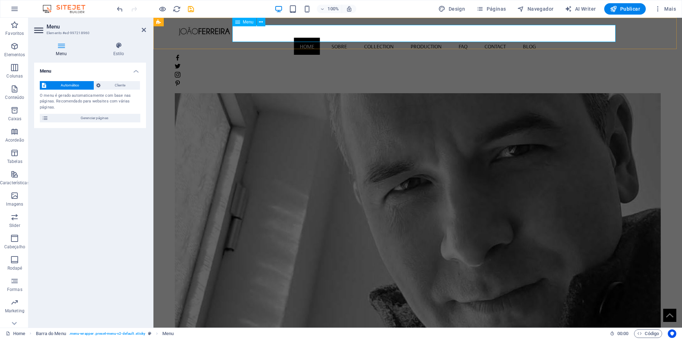
click at [338, 38] on nav "Home Sobre Collection Production FAQ Contact Blog" at bounding box center [418, 46] width 486 height 17
click at [334, 38] on nav "Home Sobre Collection Production FAQ Contact Blog" at bounding box center [418, 46] width 486 height 17
click at [60, 47] on icon at bounding box center [61, 45] width 54 height 7
click at [111, 87] on span "Cliente" at bounding box center [121, 85] width 36 height 9
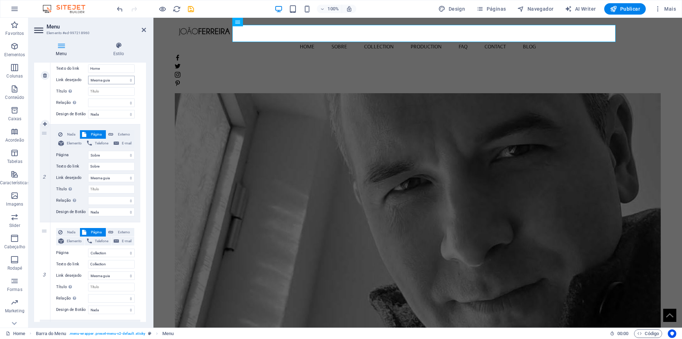
scroll to position [107, 0]
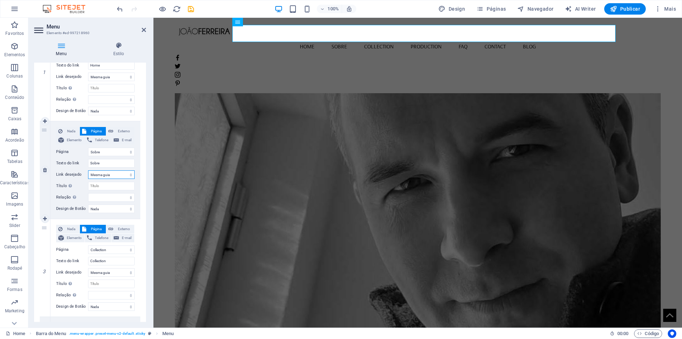
click at [128, 175] on select "Nova guia Mesma guia Sobreposição" at bounding box center [111, 174] width 47 height 9
click at [88, 170] on select "Nova guia Mesma guia Sobreposição" at bounding box center [111, 174] width 47 height 9
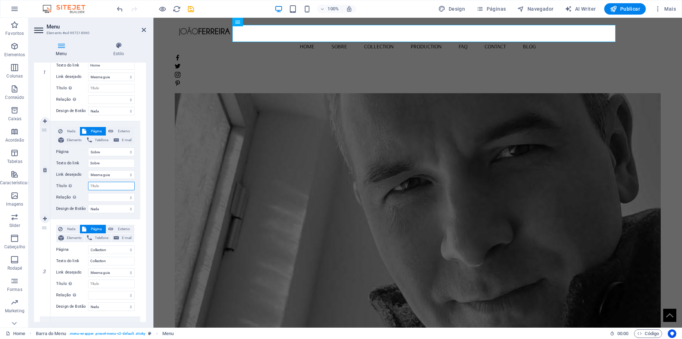
click at [112, 187] on input "Título A descrição adicional do link não deve ser igual ao texto do link. O tít…" at bounding box center [111, 186] width 47 height 9
type input "Sobre"
select select
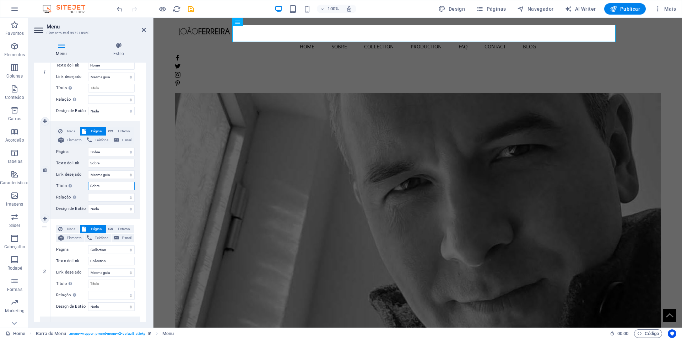
select select
type input "Sobre"
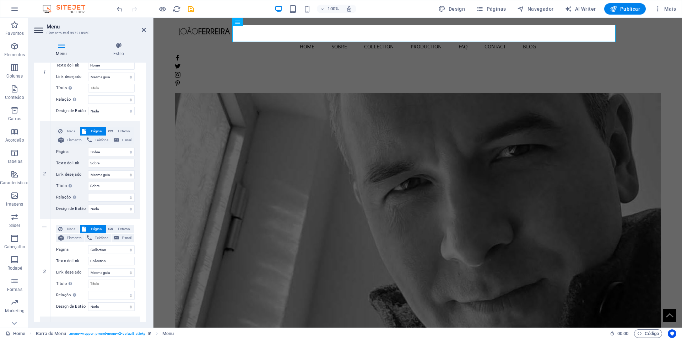
click at [148, 218] on div "Menu Estilo Menu Automático Cliente Crie itens de menu personalizados para este…" at bounding box center [89, 181] width 123 height 291
click at [132, 210] on select "Nada Padrão Primário Secundário" at bounding box center [111, 208] width 47 height 9
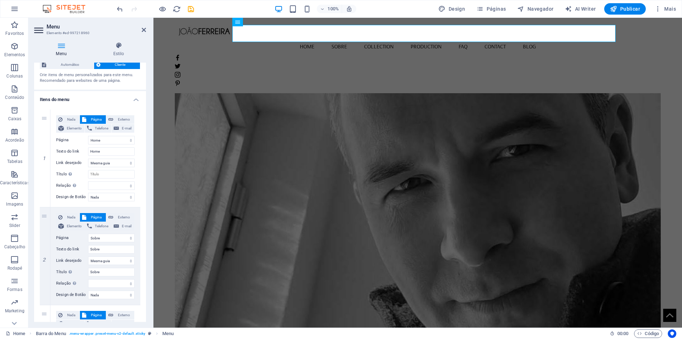
scroll to position [20, 0]
click at [347, 38] on nav "Home Sobre Collection Production FAQ Contact Blog" at bounding box center [418, 46] width 486 height 17
click at [194, 70] on figure at bounding box center [418, 188] width 486 height 279
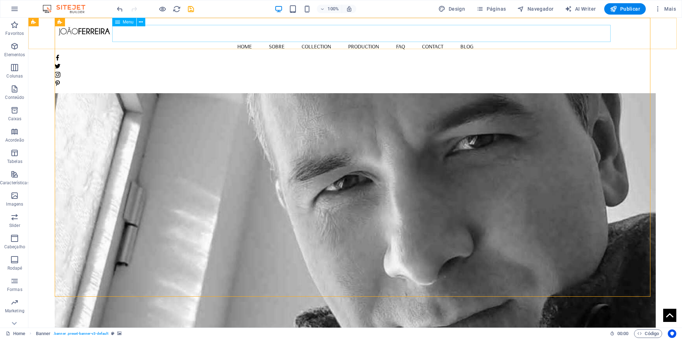
click at [282, 38] on nav "Home Sobre Collection Production FAQ Contact Blog" at bounding box center [355, 46] width 601 height 17
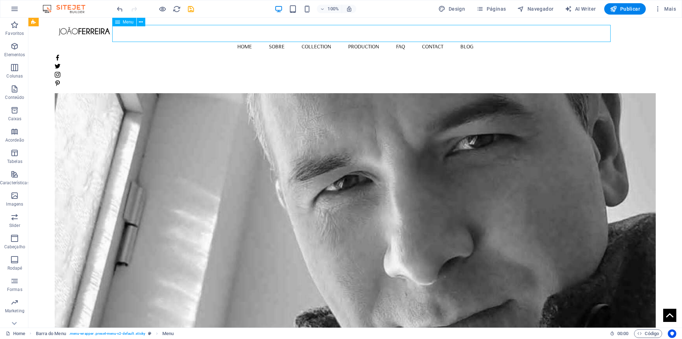
click at [282, 38] on nav "Home Sobre Collection Production FAQ Contact Blog" at bounding box center [355, 46] width 601 height 17
select select
select select "1"
select select
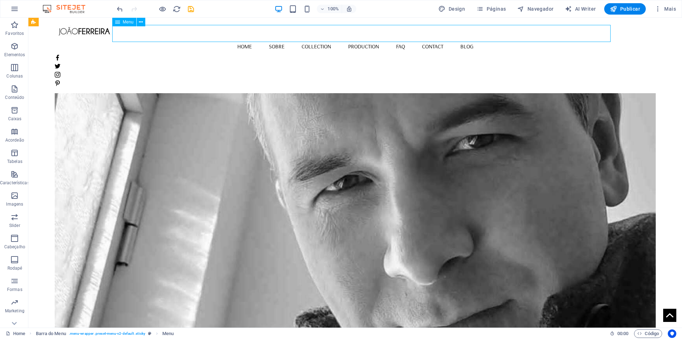
select select "2"
select select
select select "3"
select select
select select "4"
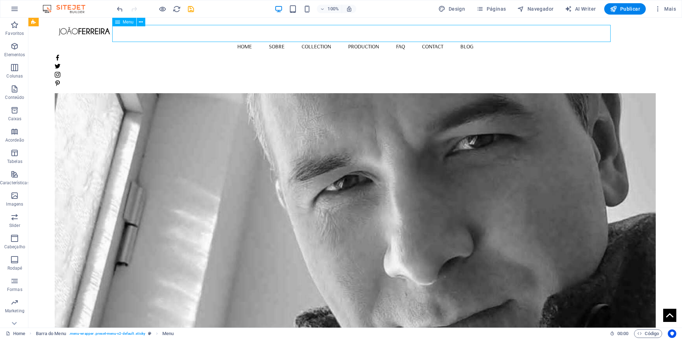
select select
select select "5"
select select
select select "8"
select select
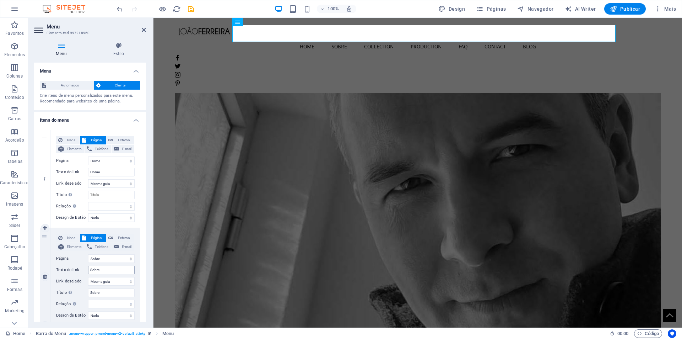
scroll to position [36, 0]
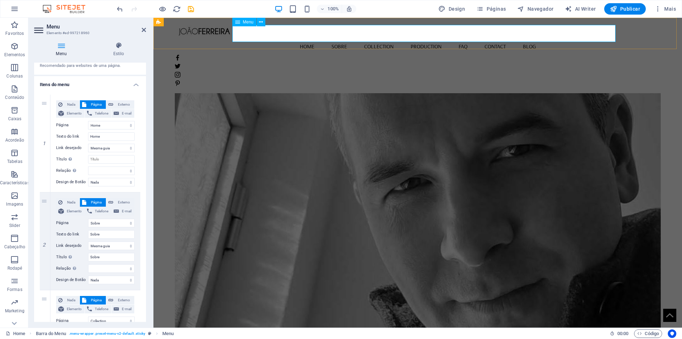
click at [535, 38] on nav "Home Sobre Collection Production FAQ Contact Blog" at bounding box center [418, 46] width 486 height 17
click at [627, 5] on span "Publicar" at bounding box center [625, 8] width 30 height 7
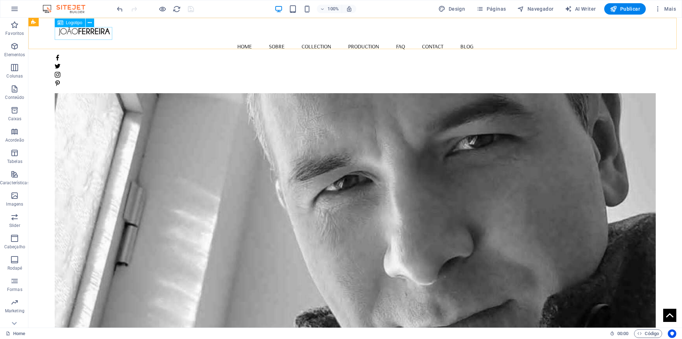
click at [92, 33] on div at bounding box center [355, 31] width 601 height 13
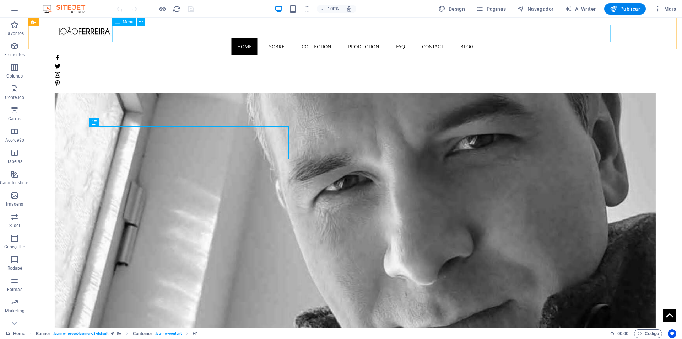
click at [475, 38] on nav "Home Sobre Collection Production FAQ Contact Blog" at bounding box center [355, 46] width 601 height 17
click at [477, 38] on nav "Home Sobre Collection Production FAQ Contact Blog" at bounding box center [355, 46] width 601 height 17
select select
select select "1"
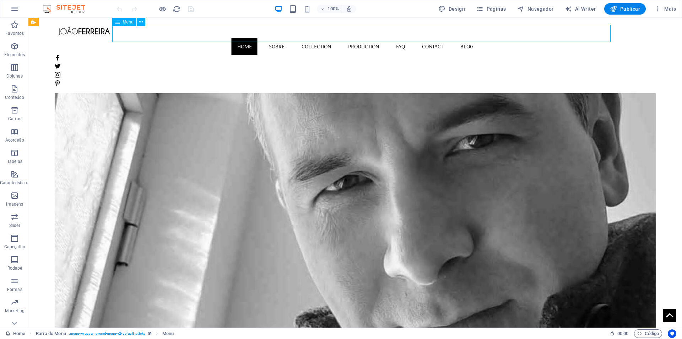
select select
select select "2"
select select
select select "3"
select select
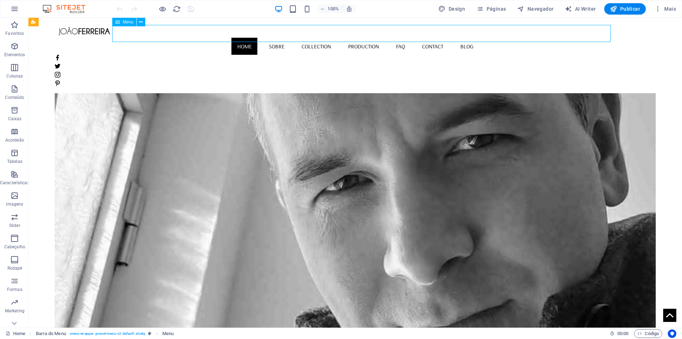
select select "4"
select select
select select "5"
select select
select select "8"
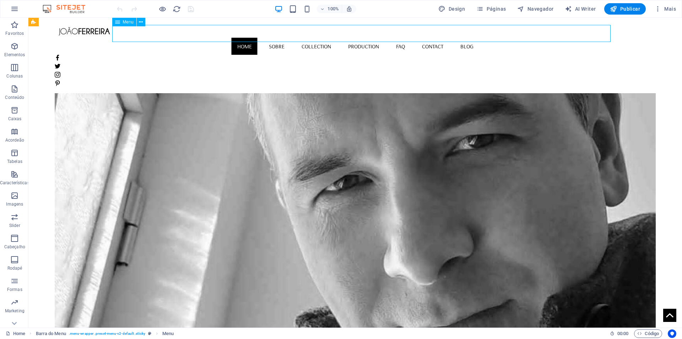
select select
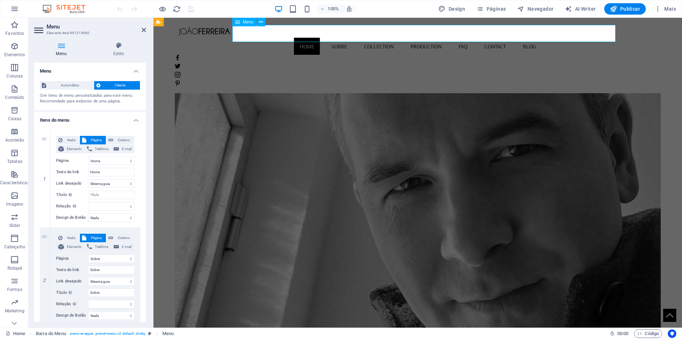
click at [533, 38] on nav "Home Sobre Collection Production FAQ Contact Blog" at bounding box center [418, 46] width 486 height 17
click at [76, 84] on span "Automático" at bounding box center [69, 85] width 43 height 9
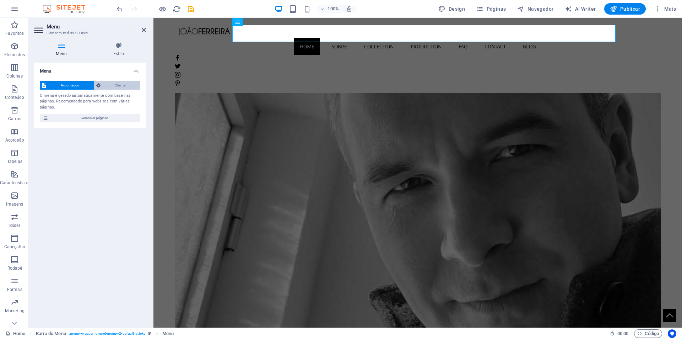
click at [111, 86] on span "Cliente" at bounding box center [121, 85] width 36 height 9
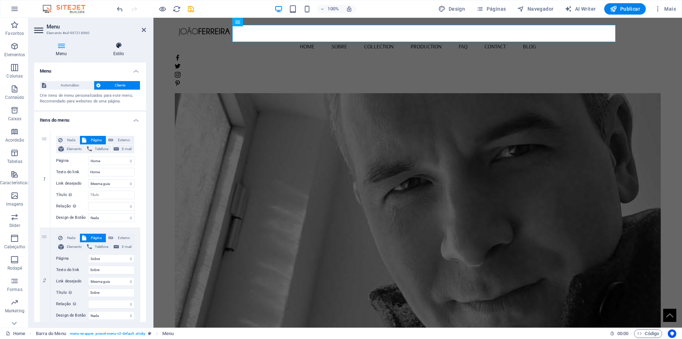
click at [122, 50] on h4 "Estilo" at bounding box center [118, 49] width 55 height 15
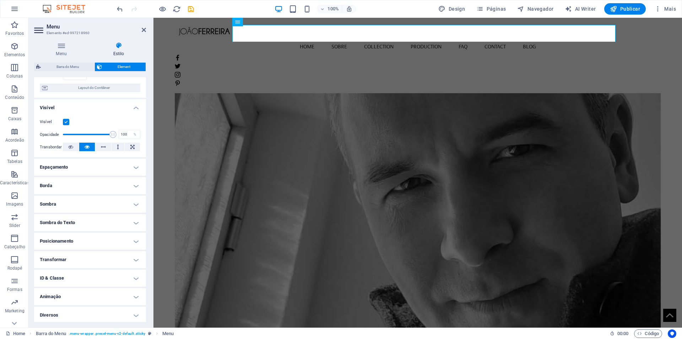
scroll to position [56, 0]
click at [63, 50] on h4 "Menu" at bounding box center [62, 49] width 57 height 15
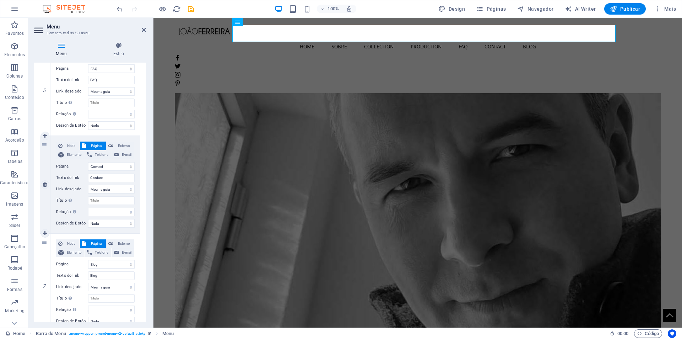
scroll to position [517, 0]
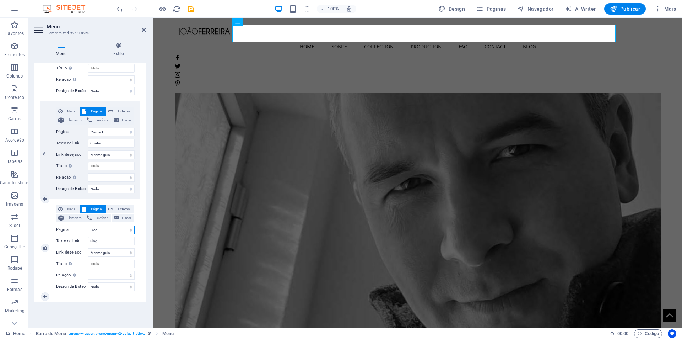
click at [100, 229] on select "Home Sobre Collection Production FAQ Contact Legal Notice Privacy Blog" at bounding box center [111, 229] width 47 height 9
click at [43, 208] on div "7" at bounding box center [45, 247] width 11 height 97
click at [49, 211] on div "7" at bounding box center [45, 247] width 11 height 97
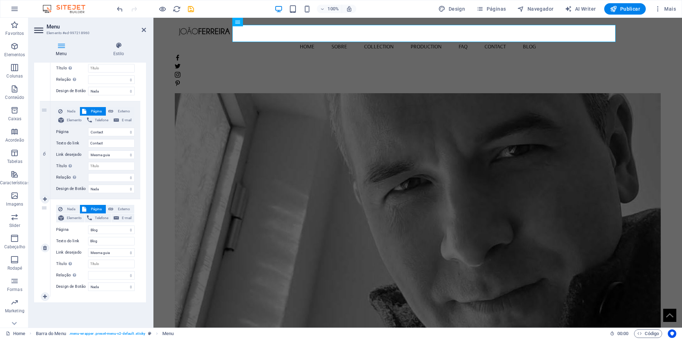
click at [49, 212] on div "7" at bounding box center [45, 247] width 11 height 97
click at [95, 209] on span "Página" at bounding box center [95, 209] width 15 height 9
click at [44, 210] on div "7" at bounding box center [45, 247] width 11 height 97
click at [44, 212] on div "7" at bounding box center [45, 247] width 11 height 97
select select
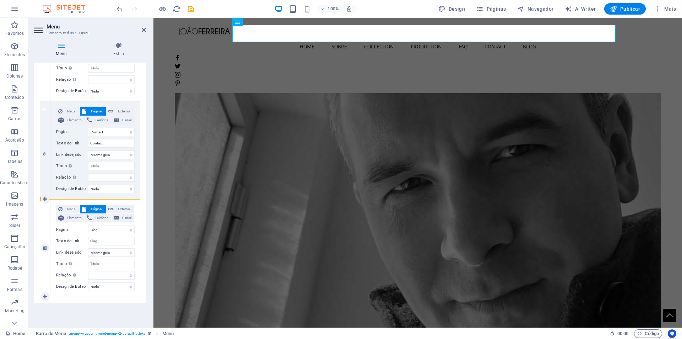
select select
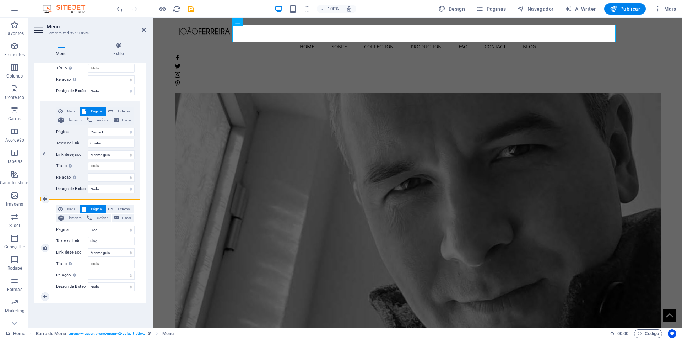
select select
click at [120, 52] on h4 "Estilo" at bounding box center [118, 49] width 55 height 15
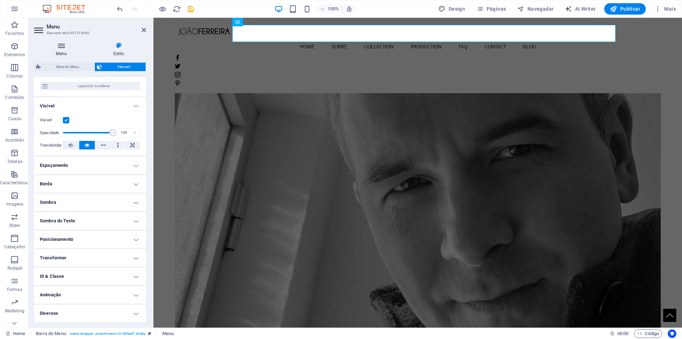
click at [64, 48] on icon at bounding box center [61, 45] width 54 height 7
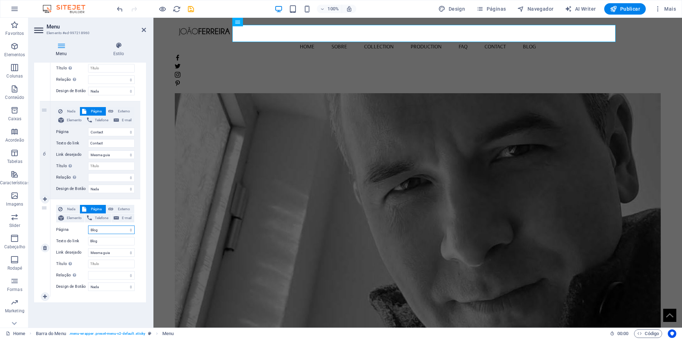
click at [105, 230] on select "Home Sobre Collection Production FAQ Contact Legal Notice Privacy Blog" at bounding box center [111, 229] width 47 height 9
click at [94, 207] on span "Página" at bounding box center [95, 209] width 15 height 9
click at [123, 207] on span "Externo" at bounding box center [123, 209] width 17 height 9
select select
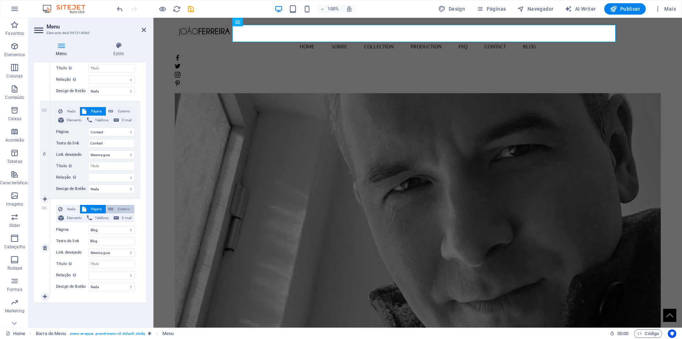
select select
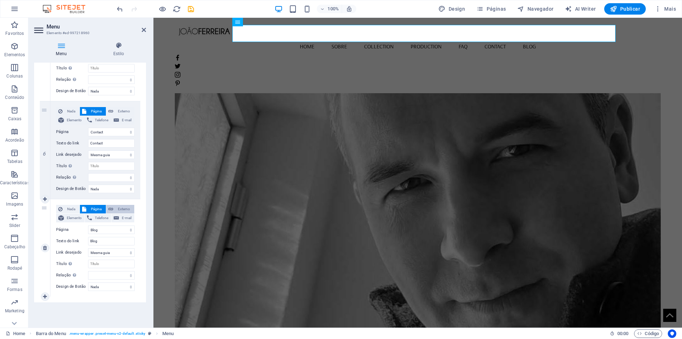
select select "blank"
select select
click at [95, 208] on span "Página" at bounding box center [95, 209] width 15 height 9
select select
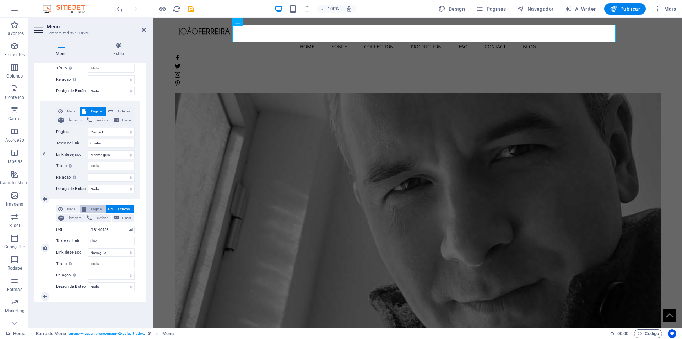
select select
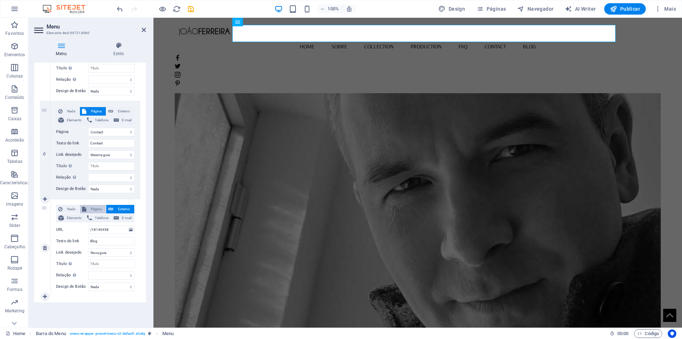
select select
click at [536, 38] on nav "Home Sobre Collection Production FAQ Contact Blog" at bounding box center [418, 46] width 486 height 17
click at [659, 9] on icon "button" at bounding box center [657, 8] width 7 height 7
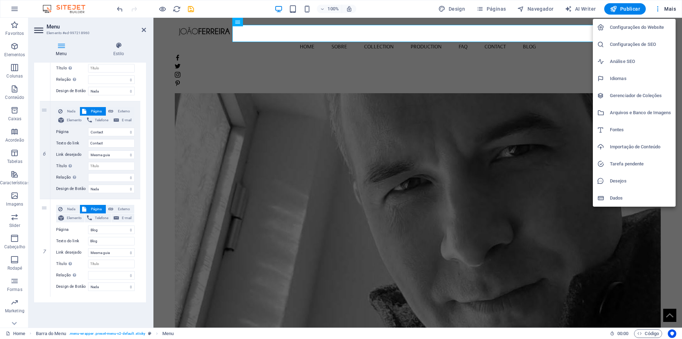
click at [651, 29] on h6 "Configurações do Website" at bounding box center [640, 27] width 61 height 9
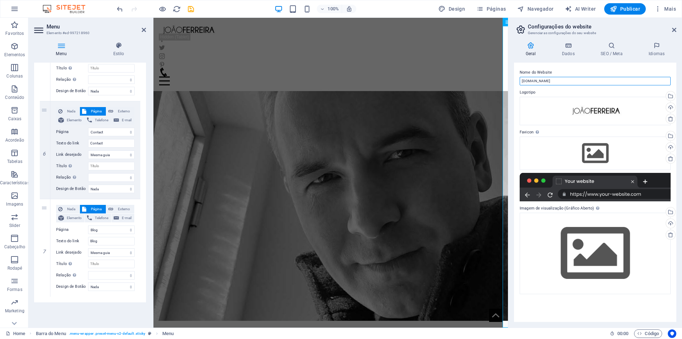
drag, startPoint x: 722, startPoint y: 99, endPoint x: 497, endPoint y: 88, distance: 225.2
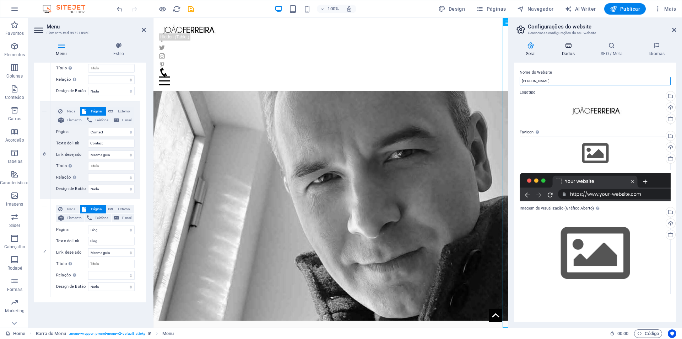
type input "João Ferreira"
click at [568, 53] on h4 "Dados" at bounding box center [569, 49] width 39 height 15
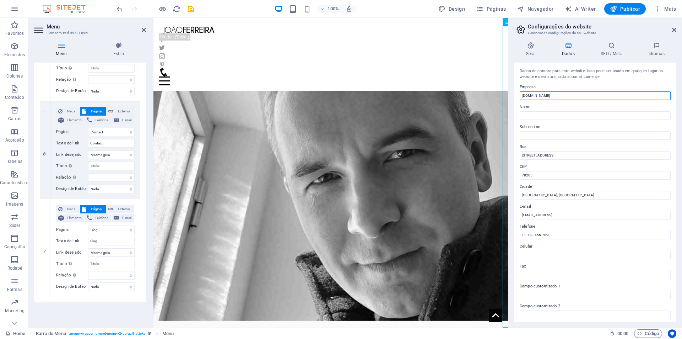
drag, startPoint x: 708, startPoint y: 115, endPoint x: 504, endPoint y: 99, distance: 205.3
drag, startPoint x: 709, startPoint y: 172, endPoint x: 493, endPoint y: 155, distance: 216.7
drag, startPoint x: 560, startPoint y: 97, endPoint x: 514, endPoint y: 100, distance: 46.7
click at [514, 99] on div "Geral Dados SEO / Meta Idiomas Nome do Website João Ferreira Logotipo Arraste o…" at bounding box center [595, 181] width 174 height 291
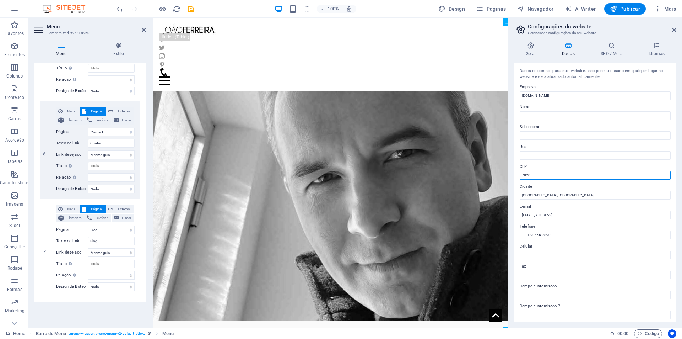
drag, startPoint x: 534, startPoint y: 174, endPoint x: 511, endPoint y: 174, distance: 22.7
click at [512, 174] on div "Geral Dados SEO / Meta Idiomas Nome do Website João Ferreira Logotipo Arraste o…" at bounding box center [595, 181] width 174 height 291
drag, startPoint x: 666, startPoint y: 218, endPoint x: 492, endPoint y: 200, distance: 175.0
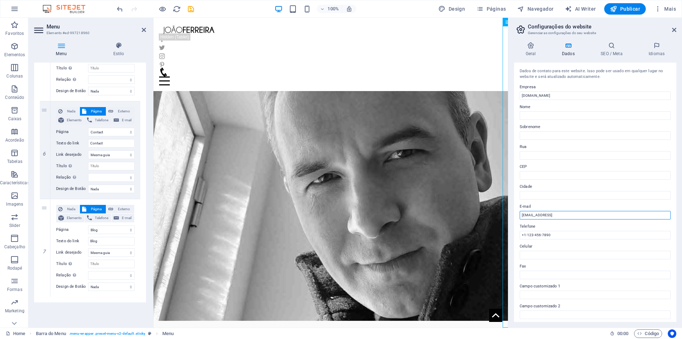
drag, startPoint x: 764, startPoint y: 232, endPoint x: 501, endPoint y: 214, distance: 263.9
drag, startPoint x: 708, startPoint y: 253, endPoint x: 471, endPoint y: 235, distance: 237.6
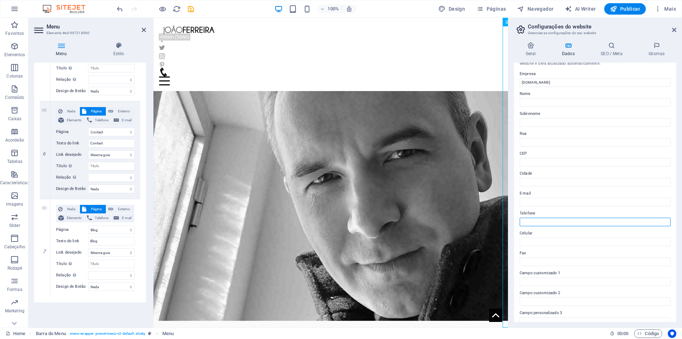
scroll to position [0, 0]
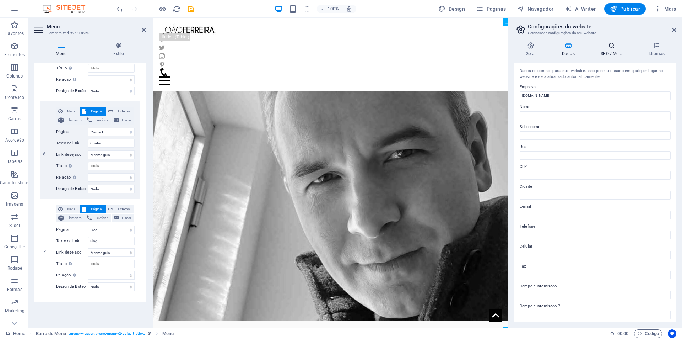
click at [608, 48] on icon at bounding box center [611, 45] width 45 height 7
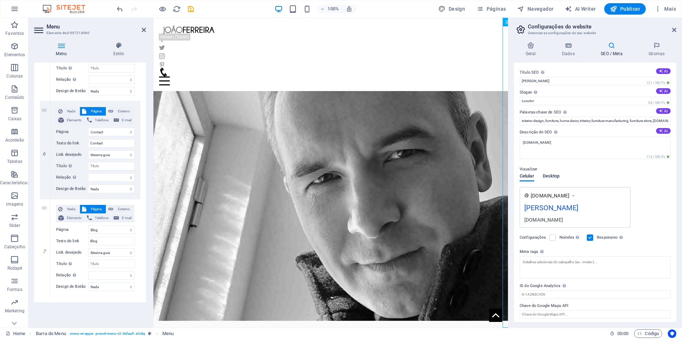
click at [551, 175] on span "Desktop" at bounding box center [551, 177] width 17 height 10
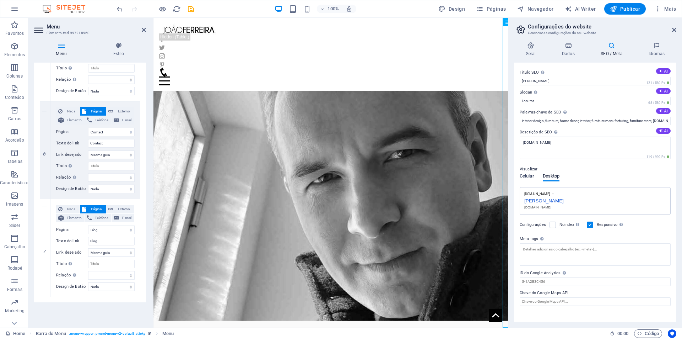
click at [525, 176] on span "Celular" at bounding box center [527, 177] width 15 height 10
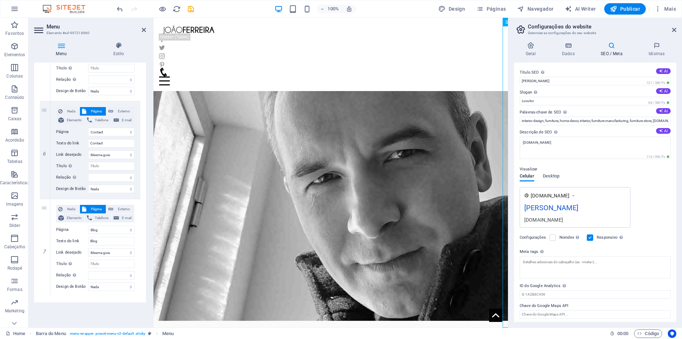
scroll to position [2, 0]
click at [655, 50] on h4 "Idiomas" at bounding box center [656, 49] width 39 height 15
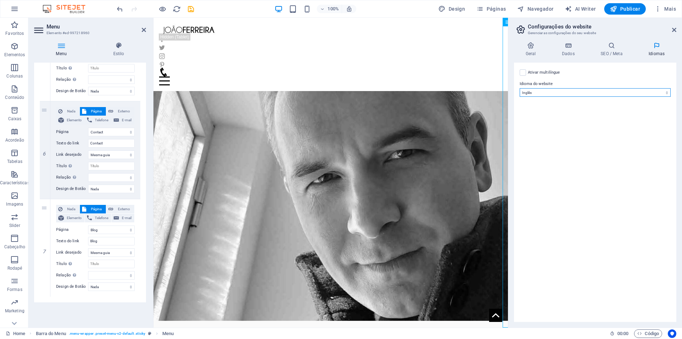
click at [578, 91] on select "Abkhazian Afar Afrikaans Akan Albanian Alemão Amharic Árabe Aragonese Armenian …" at bounding box center [595, 92] width 151 height 9
click at [520, 88] on select "Abkhazian Afar Afrikaans Akan Albanian Alemão Amharic Árabe Aragonese Armenian …" at bounding box center [595, 92] width 151 height 9
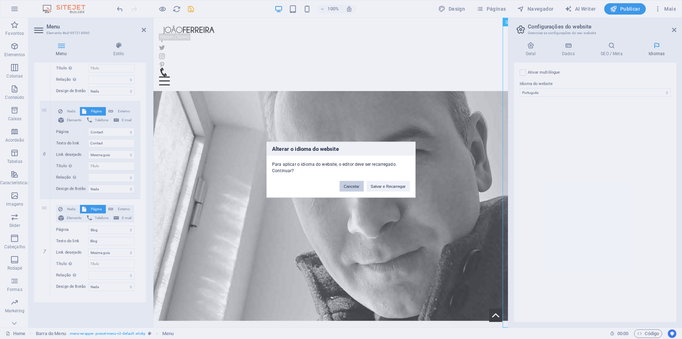
click at [351, 188] on button "Cancelar" at bounding box center [352, 185] width 24 height 11
select select "73"
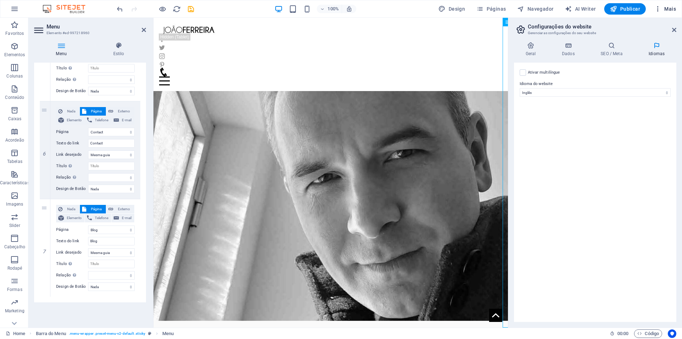
click at [656, 11] on icon "button" at bounding box center [657, 8] width 7 height 7
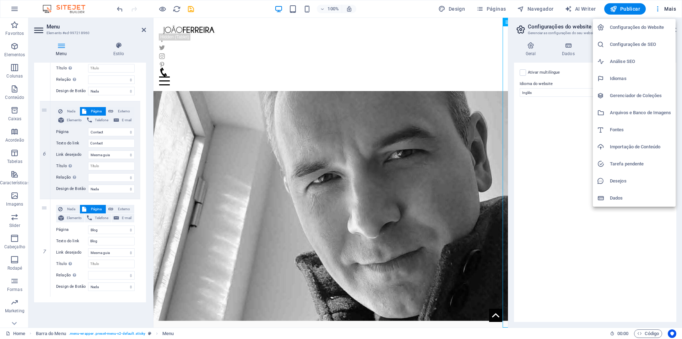
click at [630, 129] on h6 "Fontes" at bounding box center [640, 129] width 61 height 9
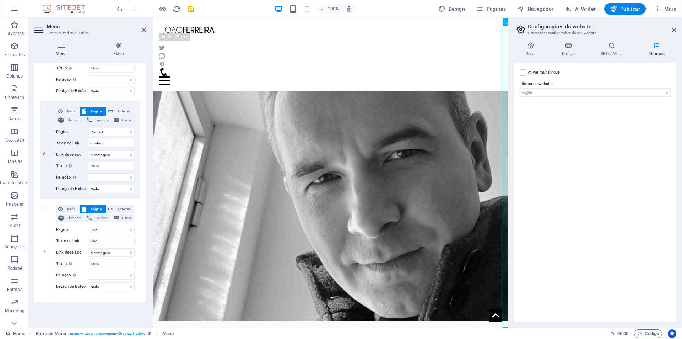
select select "popularity"
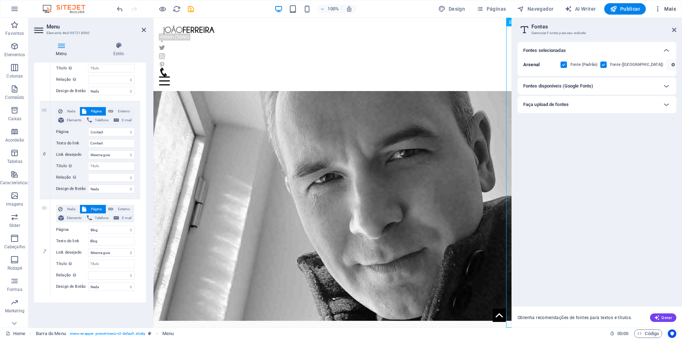
click at [658, 5] on button "Mais" at bounding box center [665, 8] width 27 height 11
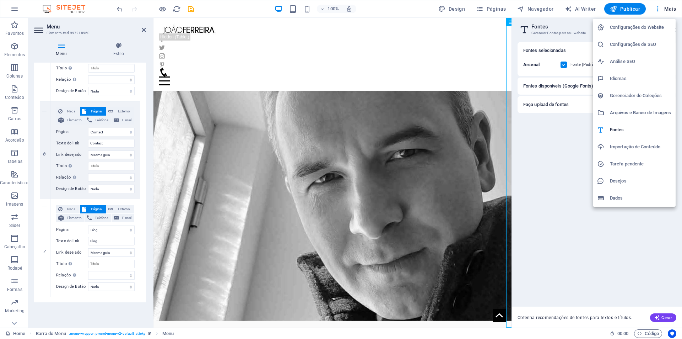
click at [667, 10] on div at bounding box center [341, 169] width 682 height 339
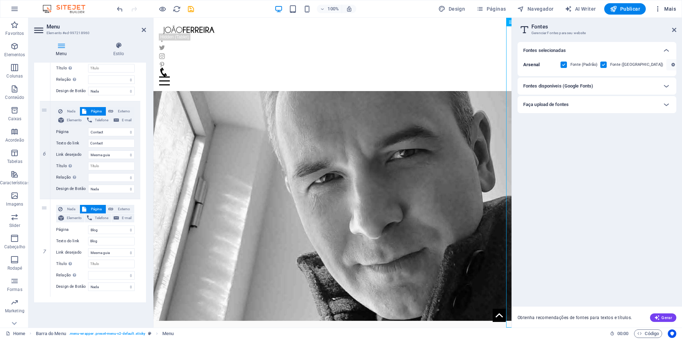
click at [671, 9] on span "Mais" at bounding box center [665, 8] width 22 height 7
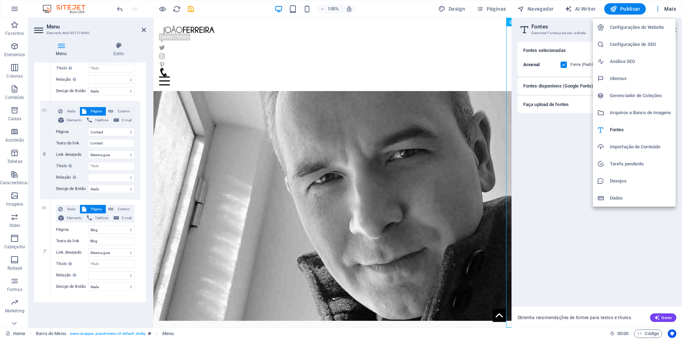
click at [658, 8] on div at bounding box center [341, 169] width 682 height 339
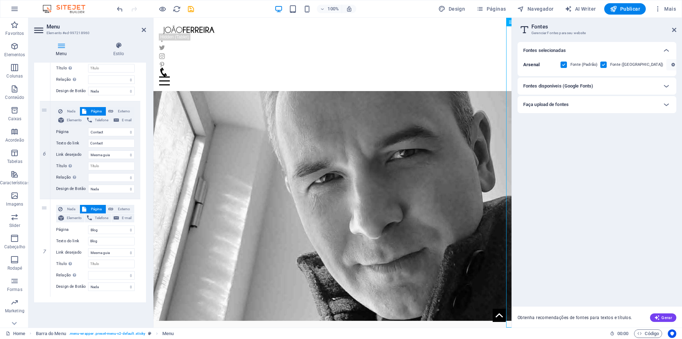
click at [658, 8] on icon "button" at bounding box center [657, 8] width 7 height 7
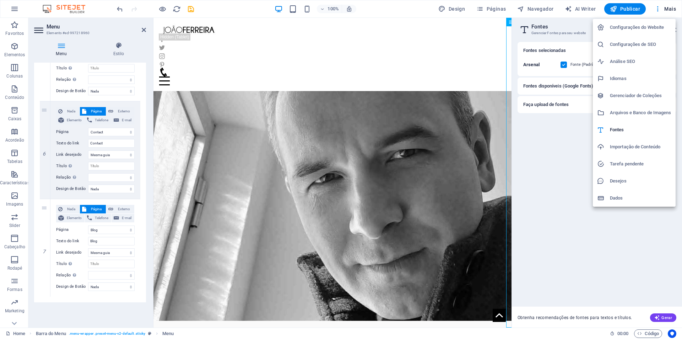
click at [542, 183] on div at bounding box center [341, 169] width 682 height 339
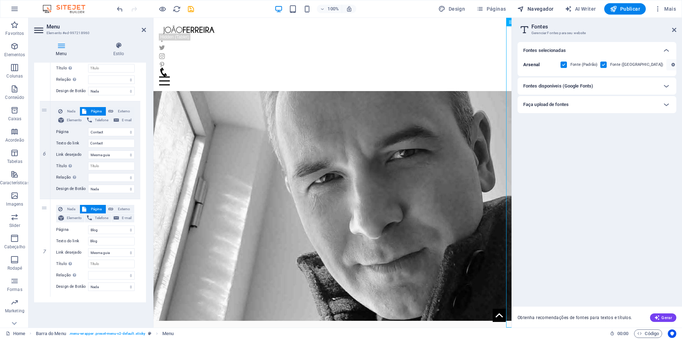
click at [534, 9] on span "Navegador" at bounding box center [535, 8] width 36 height 7
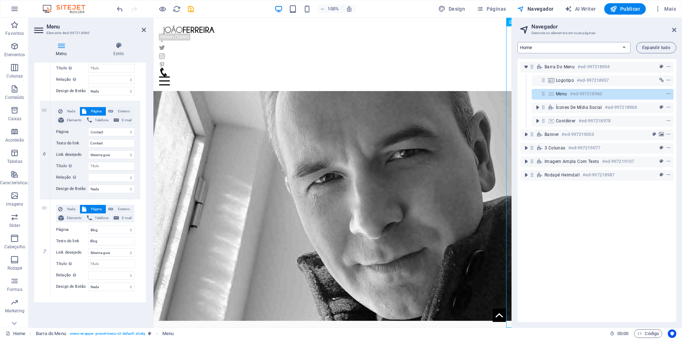
click at [624, 48] on select "Home Sobre Collection Production FAQ Contact Legal Notice Privacy Blog" at bounding box center [574, 47] width 113 height 11
select select "18140458-en"
click at [518, 42] on select "Home Sobre Collection Production FAQ Contact Legal Notice Privacy Blog" at bounding box center [574, 47] width 113 height 11
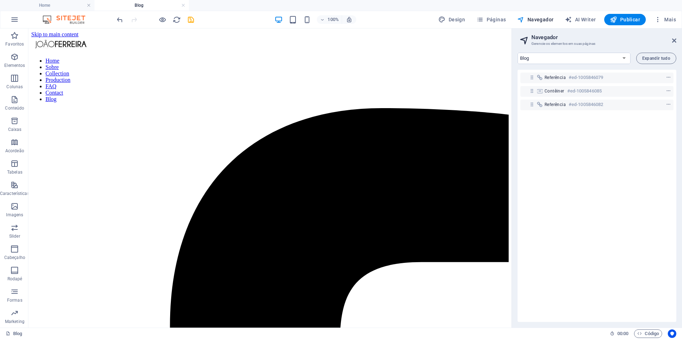
scroll to position [0, 0]
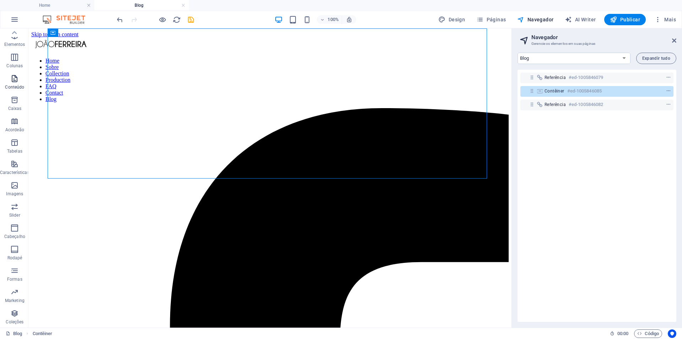
click at [6, 85] on p "Conteúdo" at bounding box center [14, 87] width 19 height 6
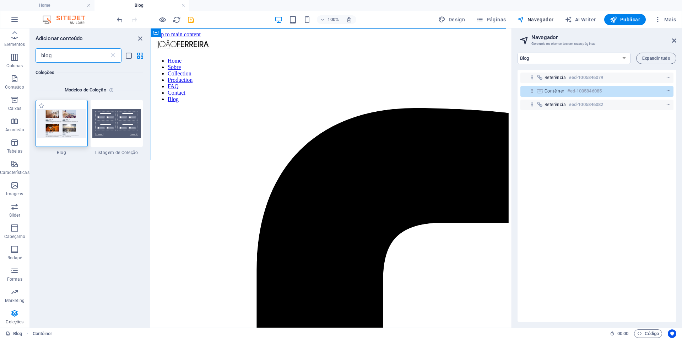
type input "blog"
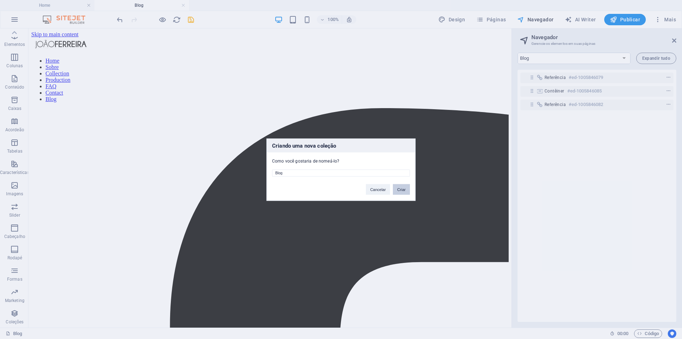
click at [401, 191] on button "Criar" at bounding box center [401, 189] width 17 height 11
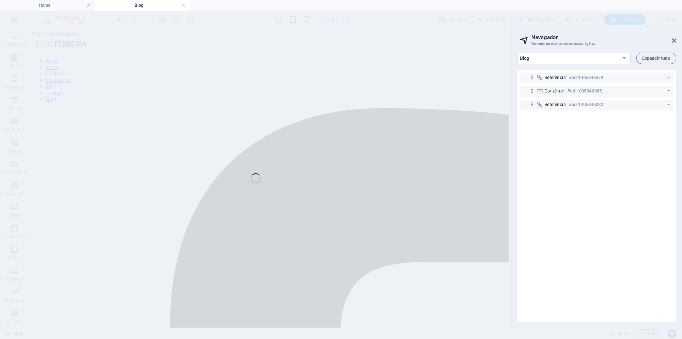
select select "18140458-en"
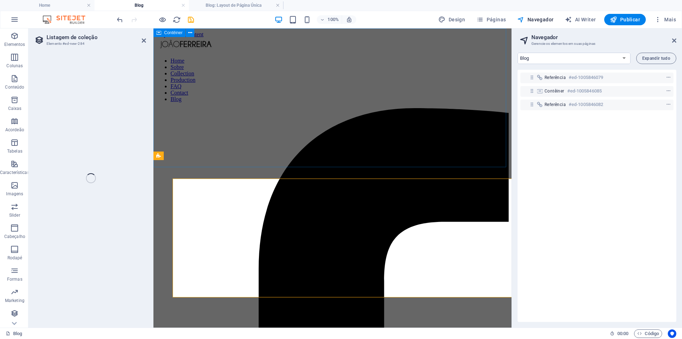
select select
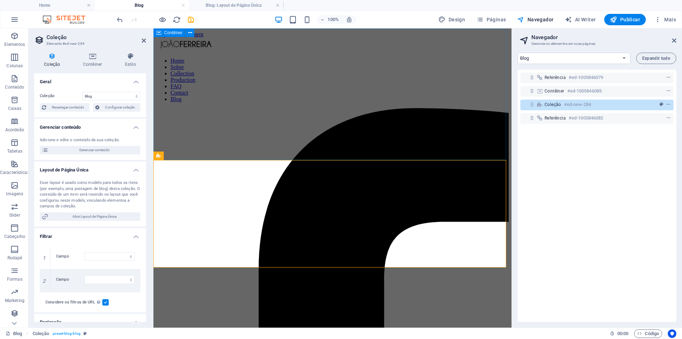
select select "columns.status"
select select "columns.publishing_date"
select select "past"
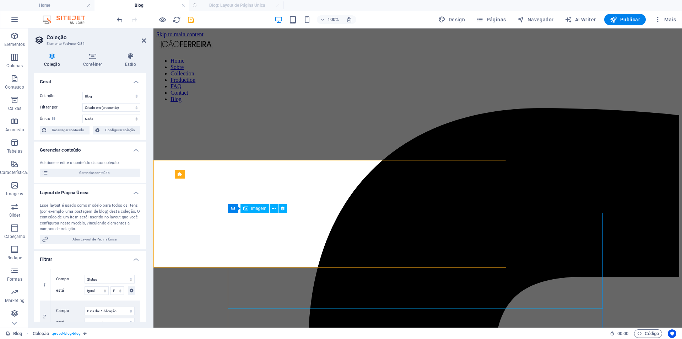
select select "columns.publishing_date_DESC"
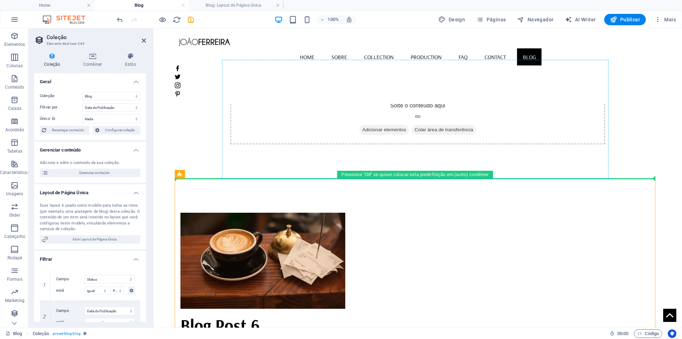
drag, startPoint x: 337, startPoint y: 204, endPoint x: 362, endPoint y: 109, distance: 98.1
drag, startPoint x: 333, startPoint y: 203, endPoint x: 374, endPoint y: 113, distance: 98.7
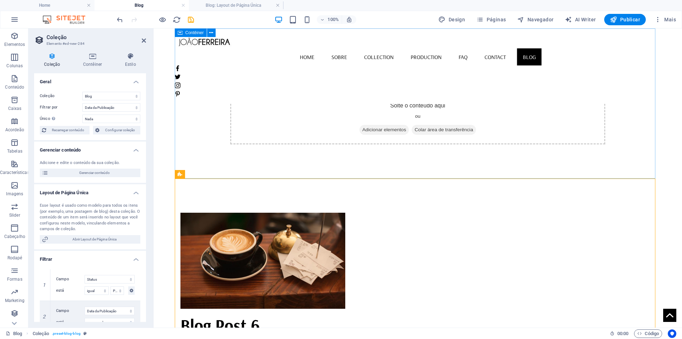
click at [212, 142] on div "Solte o conteúdo aqui ou Adicionar elementos Colar área de transferência" at bounding box center [418, 103] width 486 height 150
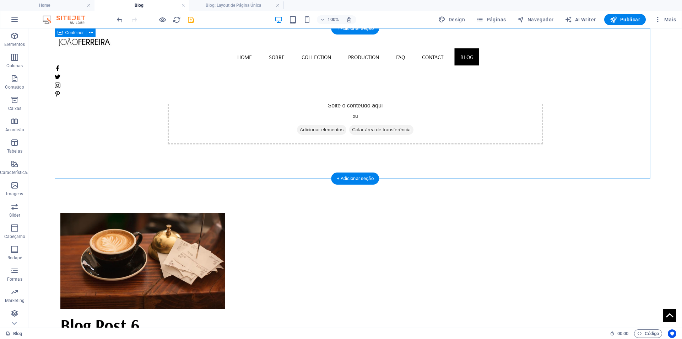
click at [610, 139] on div "Solte o conteúdo aqui ou Adicionar elementos Colar área de transferência" at bounding box center [355, 103] width 601 height 150
click at [549, 120] on div "Solte o conteúdo aqui ou Adicionar elementos Colar área de transferência" at bounding box center [355, 103] width 601 height 150
click at [539, 118] on div "Solte o conteúdo aqui ou Adicionar elementos Colar área de transferência" at bounding box center [355, 119] width 375 height 50
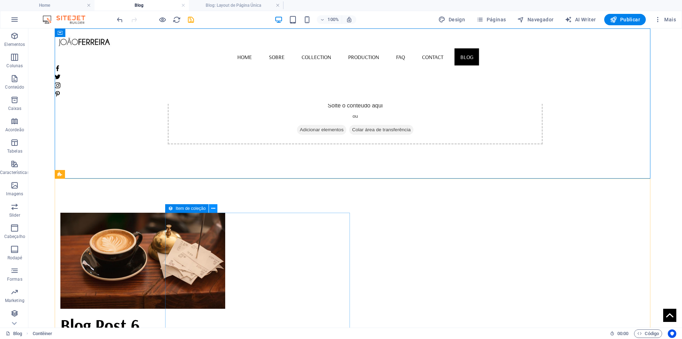
click at [212, 207] on icon at bounding box center [213, 208] width 4 height 7
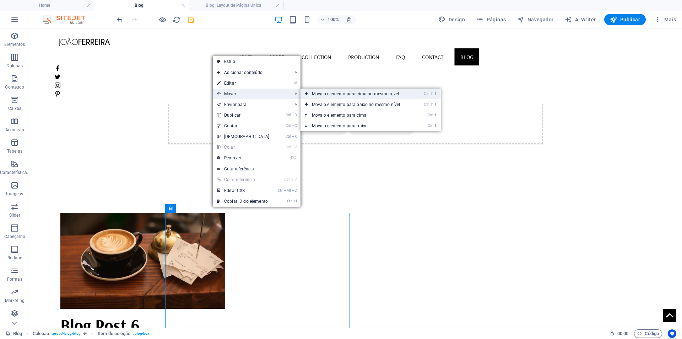
click at [342, 95] on link "Ctrl ⇧ ⬆ Mova o elemento para cima no mesmo nível" at bounding box center [358, 93] width 114 height 11
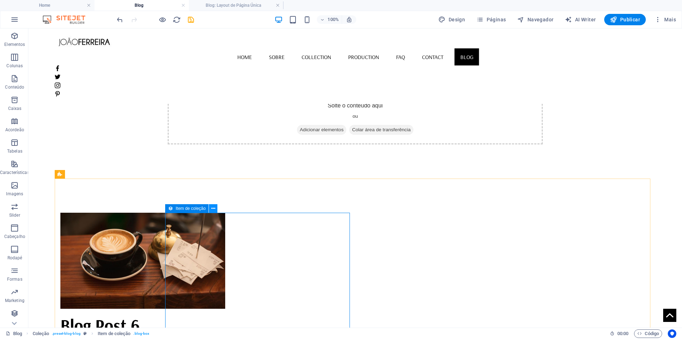
click at [212, 206] on icon at bounding box center [213, 208] width 4 height 7
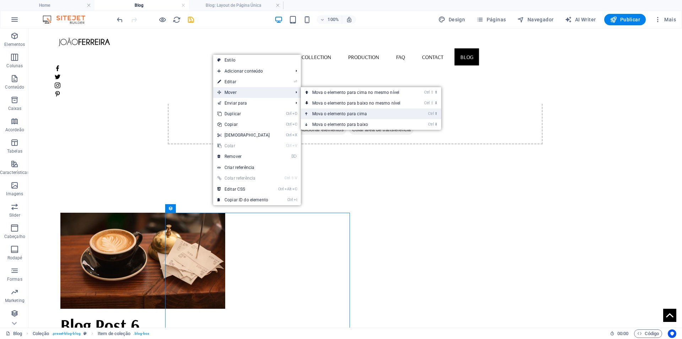
click at [342, 114] on link "Ctrl ⬆ Mova o elemento para cima" at bounding box center [358, 113] width 114 height 11
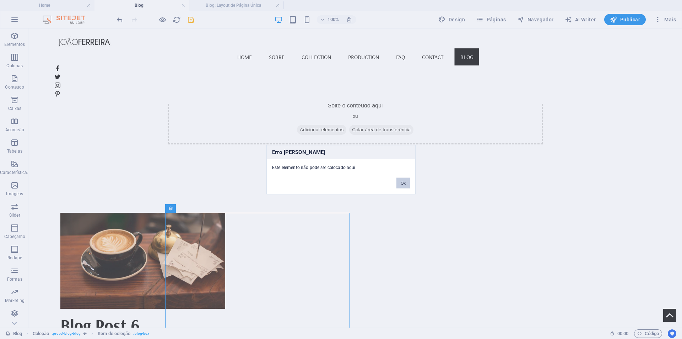
click at [403, 185] on button "Ok" at bounding box center [403, 182] width 14 height 11
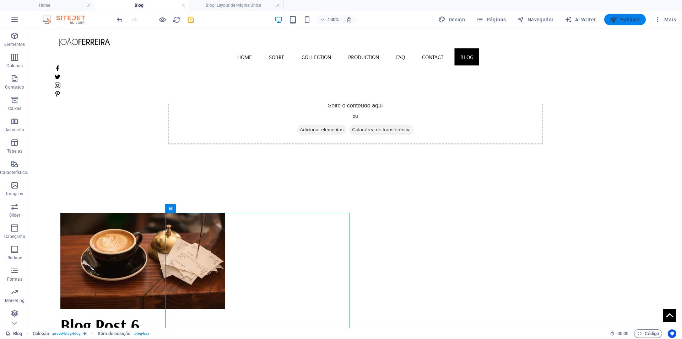
click at [633, 20] on span "Publicar" at bounding box center [625, 19] width 30 height 7
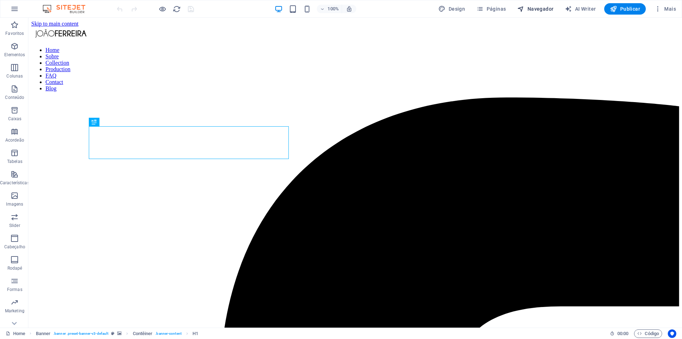
click at [542, 6] on span "Navegador" at bounding box center [535, 8] width 36 height 7
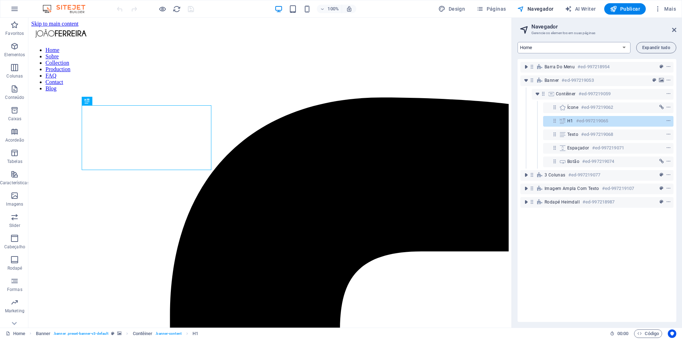
click at [625, 47] on select "Home Sobre Collection Production FAQ Contact Legal Notice Privacy Blog Blog: La…" at bounding box center [574, 47] width 113 height 11
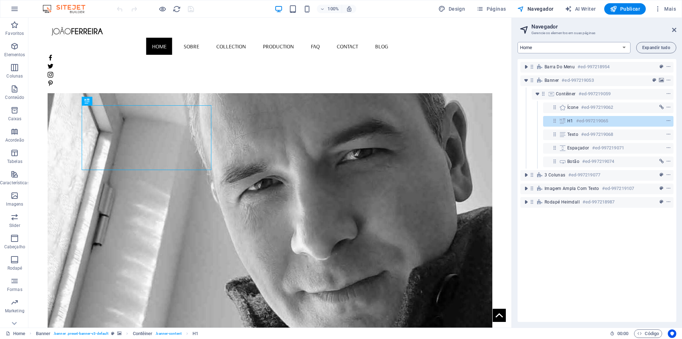
select select "18247985-en"
click at [518, 42] on select "Home Sobre Collection Production FAQ Contact Legal Notice Privacy Blog Blog: La…" at bounding box center [574, 47] width 113 height 11
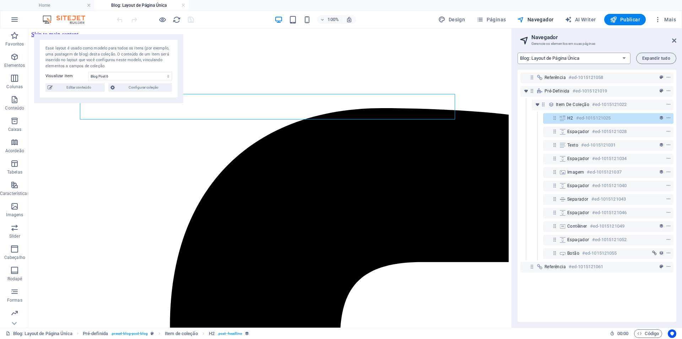
click at [625, 58] on select "Home Sobre Collection Production FAQ Contact Legal Notice Privacy Blog Blog: La…" at bounding box center [574, 58] width 113 height 11
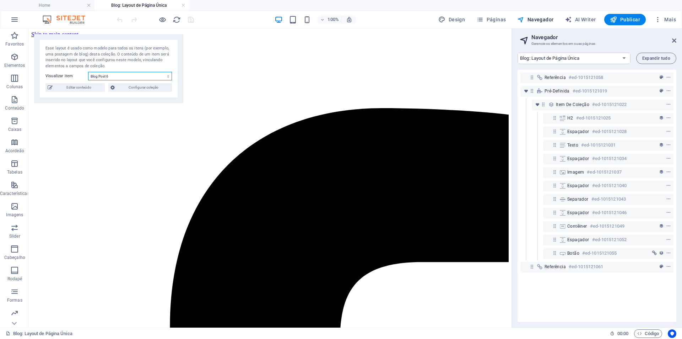
click at [169, 75] on select "Blog Post 6 Blog Post 5 Blog Post 4 Blog Post 3 Blog Post 2 Blog Post 1" at bounding box center [130, 76] width 84 height 9
click at [88, 72] on select "Blog Post 6 Blog Post 5 Blog Post 4 Blog Post 3 Blog Post 2 Blog Post 1" at bounding box center [130, 76] width 84 height 9
click at [146, 93] on div "Esse layout é usado como modelo para todos os itens (por exemplo, uma postagem …" at bounding box center [108, 68] width 149 height 69
click at [168, 77] on select "Blog Post 6 Blog Post 5 Blog Post 4 Blog Post 3 Blog Post 2 Blog Post 1" at bounding box center [130, 76] width 84 height 9
select select "68e25fc53e4e29b2860a1f7b"
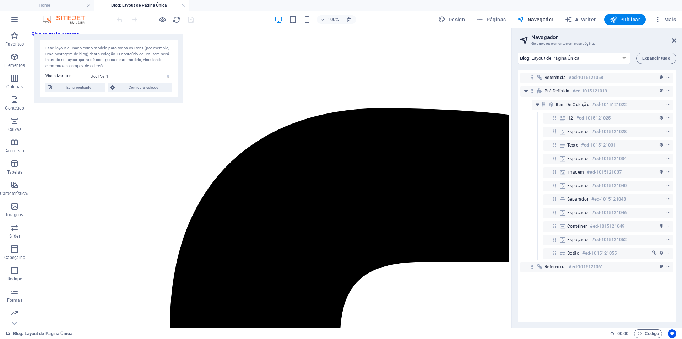
click at [88, 72] on select "Blog Post 6 Blog Post 5 Blog Post 4 Blog Post 3 Blog Post 2 Blog Post 1" at bounding box center [130, 76] width 84 height 9
click at [158, 83] on div "Esse layout é usado como modelo para todos os itens (por exemplo, uma postagem …" at bounding box center [108, 68] width 149 height 69
click at [153, 87] on span "Configurar coleção" at bounding box center [143, 87] width 53 height 9
select select
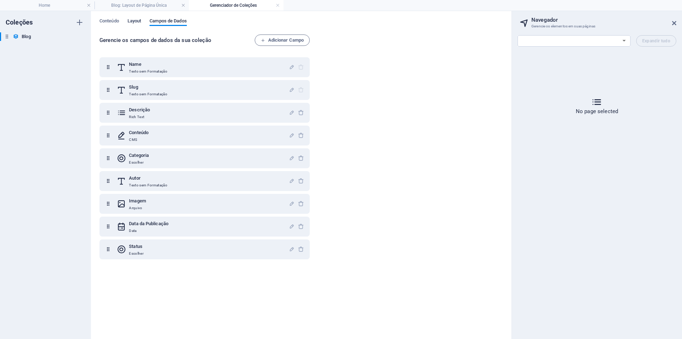
click at [136, 21] on span "Layout" at bounding box center [135, 22] width 14 height 10
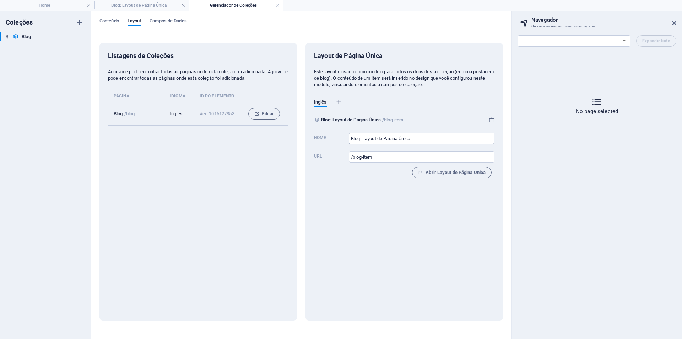
click at [415, 138] on input "Blog: Layout de Página Única" at bounding box center [422, 138] width 146 height 11
drag, startPoint x: 415, startPoint y: 138, endPoint x: 360, endPoint y: 138, distance: 55.4
click at [360, 138] on input "Blog: Layout de Página Única" at bounding box center [422, 138] width 146 height 11
type input "Blog"
click at [253, 168] on div "Listagens de Coleções Aqui você pode encontrar todas as páginas onde esta coleç…" at bounding box center [198, 181] width 198 height 277
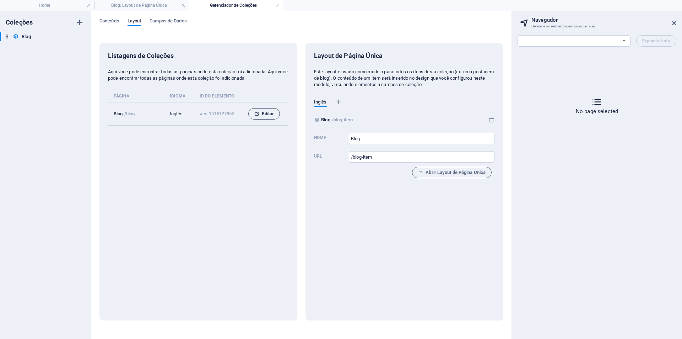
click at [261, 112] on span "Editar" at bounding box center [264, 113] width 20 height 9
select select "18140458-en"
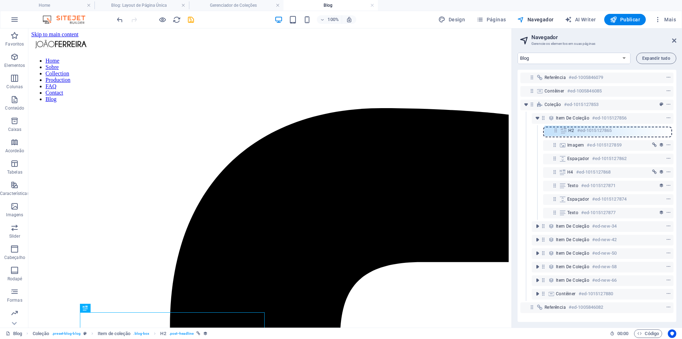
drag, startPoint x: 555, startPoint y: 158, endPoint x: 558, endPoint y: 129, distance: 29.6
click at [558, 129] on div "Referência #ed-1005846079 Contêiner #ed-1005846085 Coleção #ed-1015127853 Item …" at bounding box center [597, 196] width 159 height 252
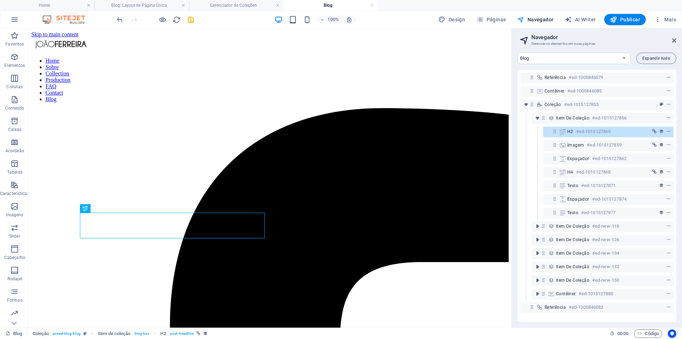
drag, startPoint x: 580, startPoint y: 131, endPoint x: 578, endPoint y: 139, distance: 7.9
click at [578, 139] on div "Referência #ed-1005846079 Contêiner #ed-1005846085 Coleção #ed-1015127853 Item …" at bounding box center [597, 196] width 159 height 252
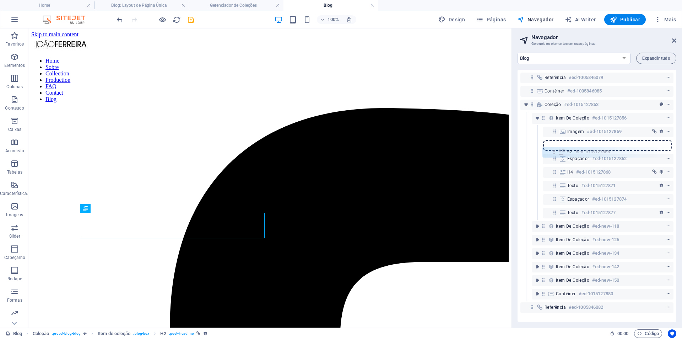
drag, startPoint x: 556, startPoint y: 131, endPoint x: 555, endPoint y: 153, distance: 22.0
click at [555, 153] on div "Referência #ed-1005846079 Contêiner #ed-1005846085 Coleção #ed-1015127853 Item …" at bounding box center [597, 196] width 159 height 252
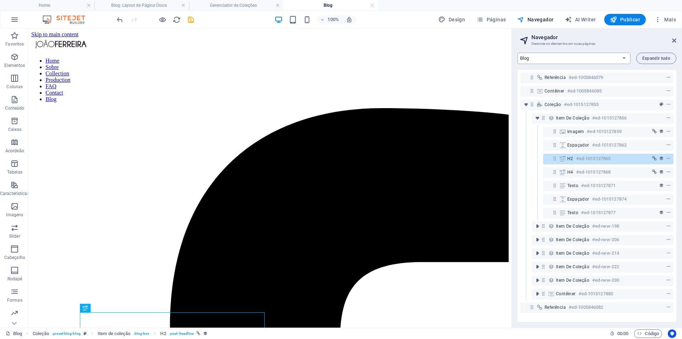
click at [625, 58] on select "Home Sobre Collection Production FAQ Contact Legal Notice Privacy Blog Blog" at bounding box center [574, 58] width 113 height 11
click at [192, 58] on nav "Home Sobre Collection Production FAQ Contact Blog" at bounding box center [269, 80] width 477 height 45
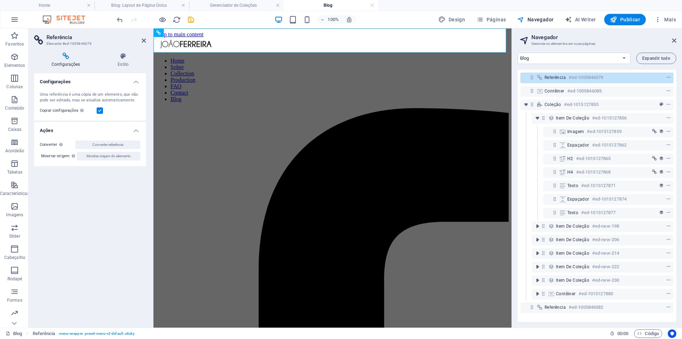
drag, startPoint x: 621, startPoint y: 18, endPoint x: 618, endPoint y: 26, distance: 9.0
click at [621, 18] on span "Publicar" at bounding box center [625, 19] width 30 height 7
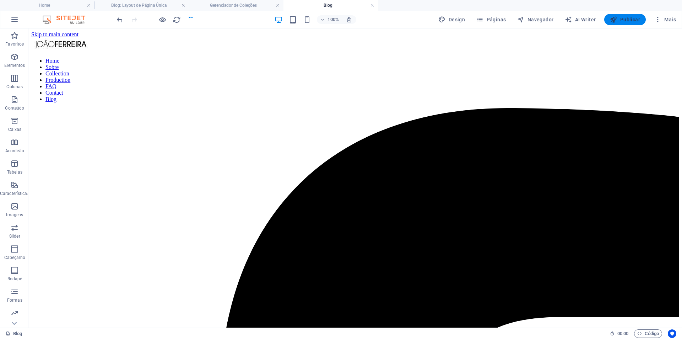
click at [624, 14] on button "Publicar" at bounding box center [625, 19] width 42 height 11
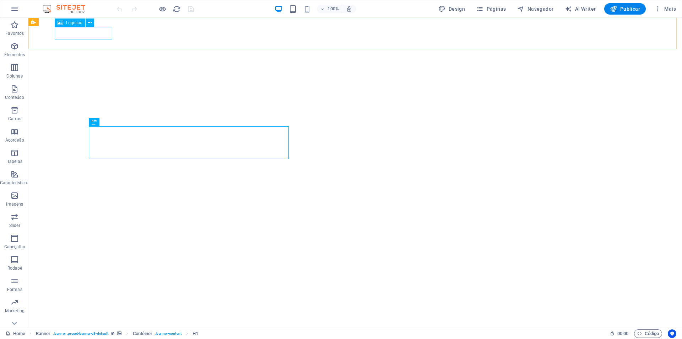
select select "px"
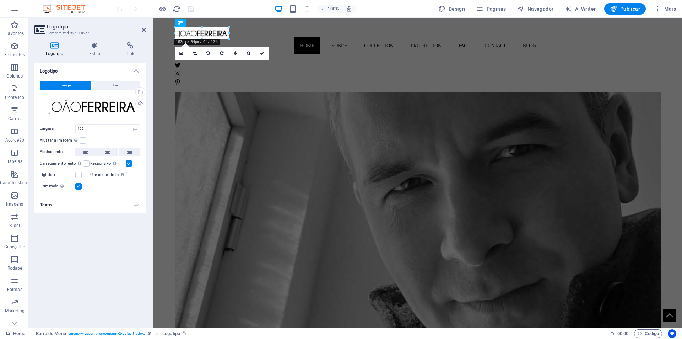
drag, startPoint x: 232, startPoint y: 39, endPoint x: 226, endPoint y: 36, distance: 6.5
type input "146"
click at [122, 243] on div "Logotipo Image Text Arraste os arquivos aqui, clique para escolher os arquivos …" at bounding box center [90, 192] width 112 height 259
click at [620, 129] on figure at bounding box center [418, 188] width 486 height 279
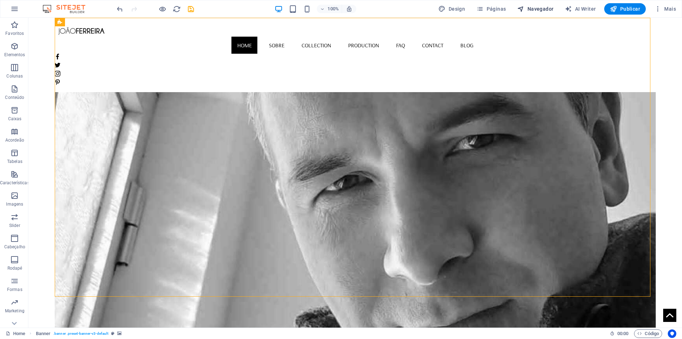
click at [550, 7] on span "Navegador" at bounding box center [535, 8] width 36 height 7
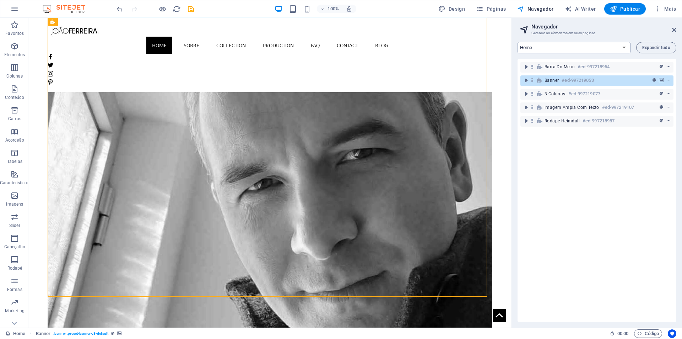
click at [623, 48] on select "Home Sobre Collection Production FAQ Contact Legal Notice Privacy Blog Blog" at bounding box center [574, 47] width 113 height 11
click at [518, 42] on select "Home Sobre Collection Production FAQ Contact Legal Notice Privacy Blog Blog" at bounding box center [574, 47] width 113 height 11
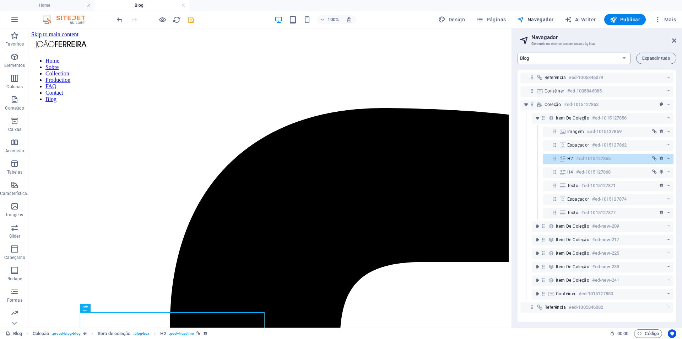
click at [625, 59] on select "Home Sobre Collection Production FAQ Contact Legal Notice Privacy Blog Blog" at bounding box center [574, 58] width 113 height 11
select select "18247985-en"
click at [518, 53] on select "Home Sobre Collection Production FAQ Contact Legal Notice Privacy Blog Blog" at bounding box center [574, 58] width 113 height 11
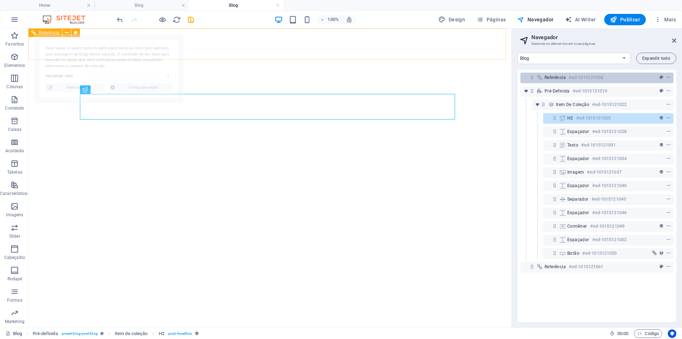
select select "68e25fc63e4e29b2860a1f80"
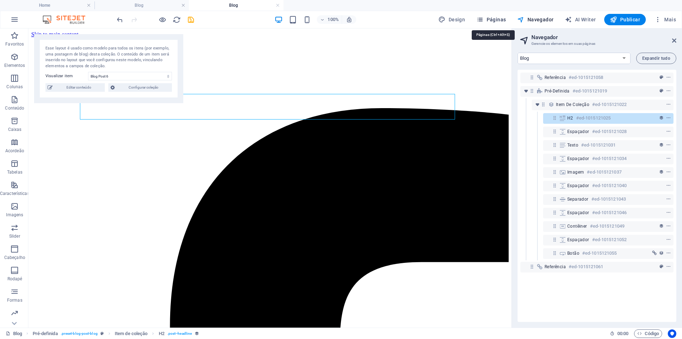
click at [498, 17] on span "Páginas" at bounding box center [490, 19] width 29 height 7
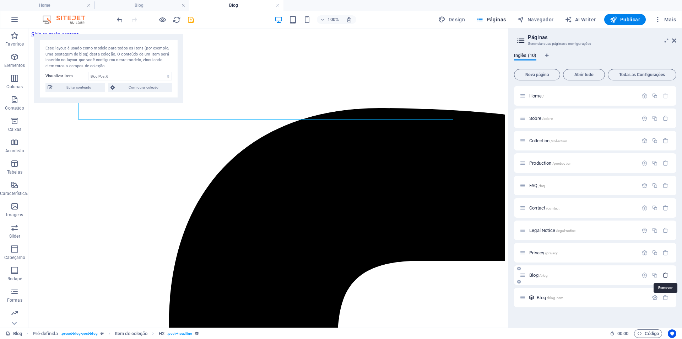
click at [666, 274] on icon "button" at bounding box center [666, 275] width 6 height 6
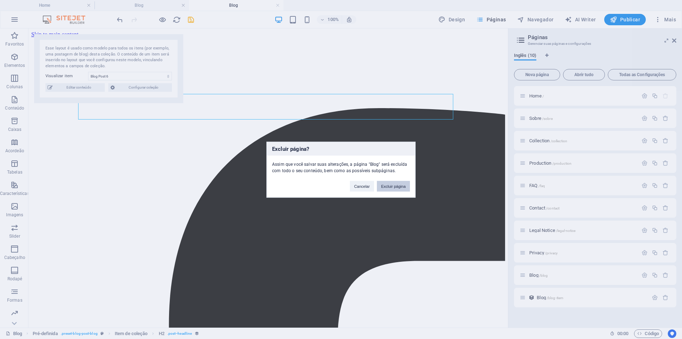
drag, startPoint x: 384, startPoint y: 188, endPoint x: 379, endPoint y: 169, distance: 19.5
click at [384, 188] on button "Excluir página" at bounding box center [393, 185] width 33 height 11
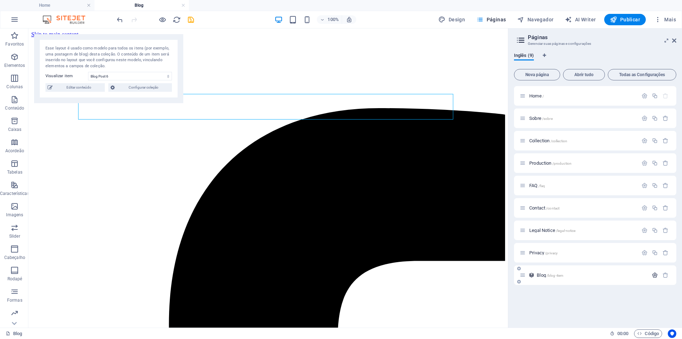
click at [655, 275] on icon "button" at bounding box center [655, 275] width 6 height 6
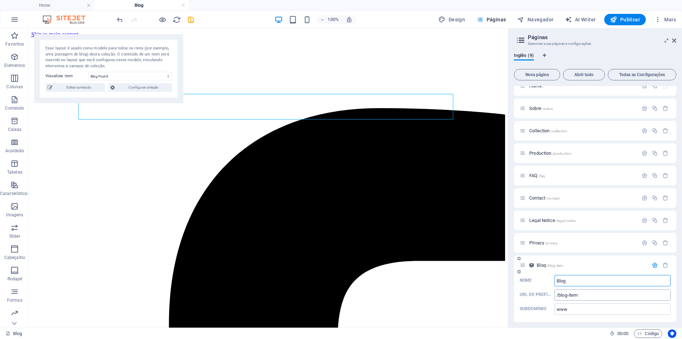
scroll to position [14, 0]
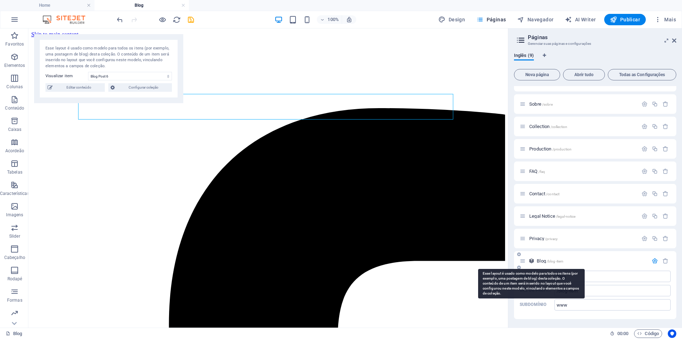
click at [531, 259] on icon at bounding box center [532, 261] width 6 height 6
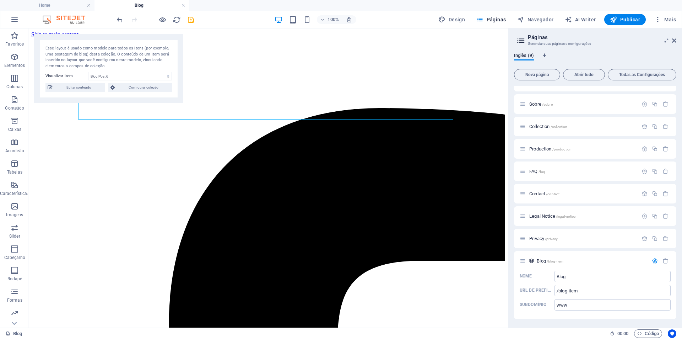
click at [545, 18] on span "Navegador" at bounding box center [535, 19] width 36 height 7
select select "18247985-en"
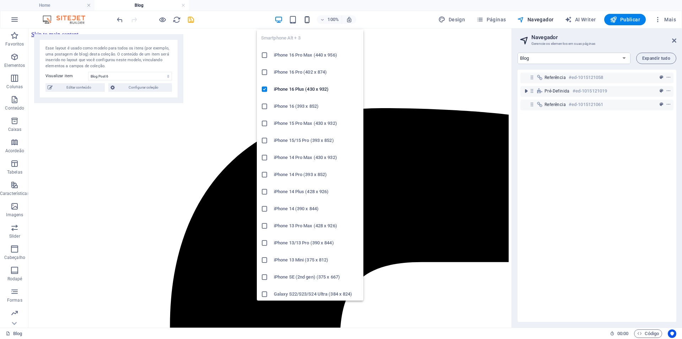
click at [306, 18] on icon "button" at bounding box center [307, 20] width 8 height 8
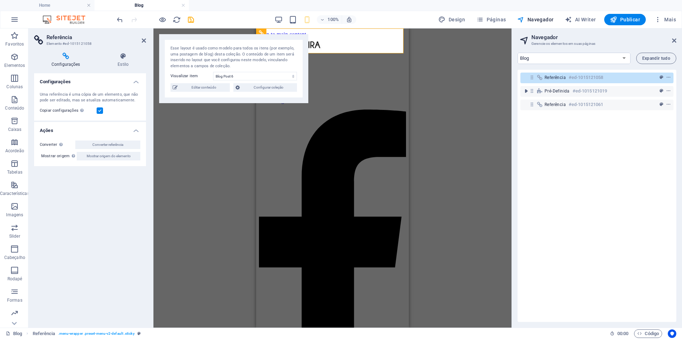
click at [144, 207] on div "Configurações Uma referência é uma cópia de um elemento, que não pode ser edita…" at bounding box center [90, 197] width 112 height 248
click at [125, 64] on h4 "Estilo" at bounding box center [123, 60] width 46 height 15
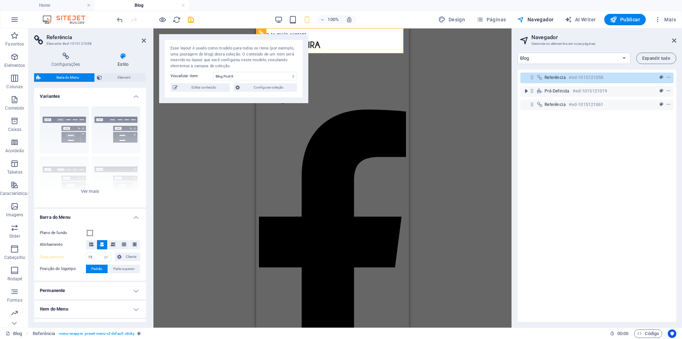
click at [125, 64] on h4 "Estilo" at bounding box center [123, 60] width 46 height 15
click at [111, 243] on icon at bounding box center [113, 244] width 4 height 4
click at [103, 244] on icon at bounding box center [102, 244] width 4 height 4
click at [113, 245] on icon at bounding box center [113, 244] width 4 height 4
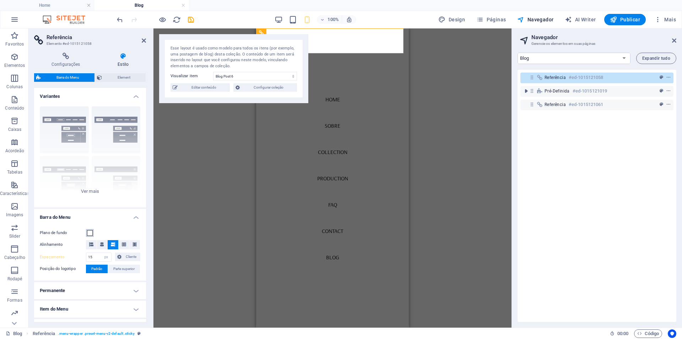
click at [91, 233] on span at bounding box center [90, 233] width 6 height 6
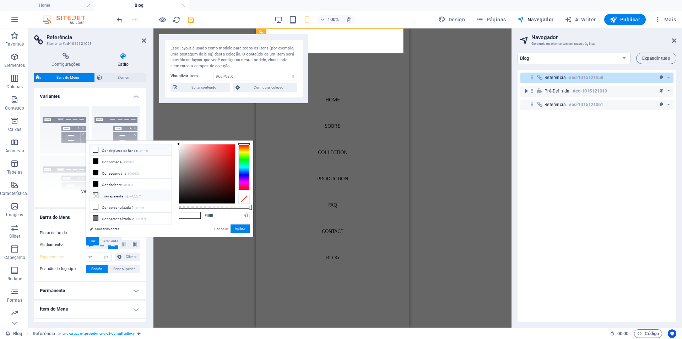
click at [95, 195] on icon at bounding box center [95, 195] width 5 height 5
type input "rgba(0, 0, 0, 0)"
click at [241, 228] on button "Aplicar" at bounding box center [240, 228] width 19 height 9
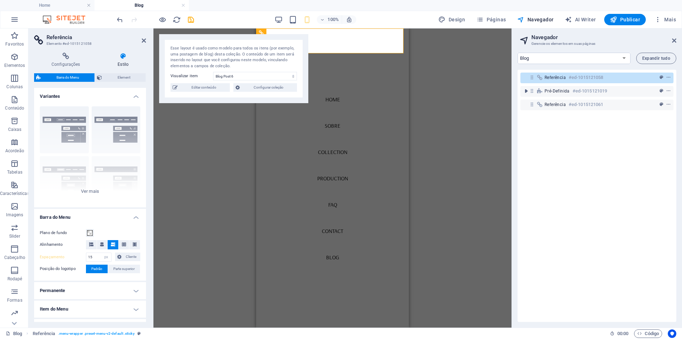
click at [209, 155] on div "Item de coleção H2 Pré-definida Item de coleção Referência Imagem Espaçador Esp…" at bounding box center [332, 177] width 358 height 299
click at [120, 130] on div "Borda Centralizada Padrão Fixo Loki Trigger Largo XXL" at bounding box center [90, 154] width 112 height 107
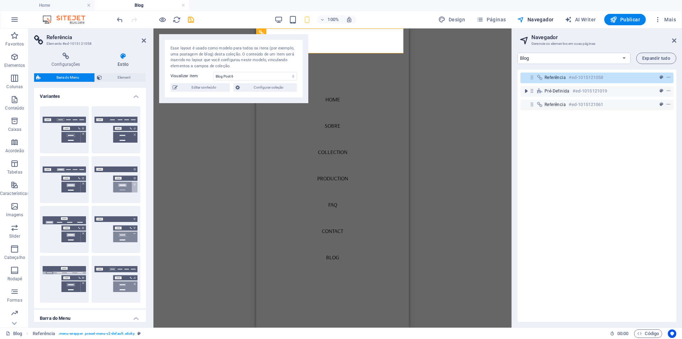
click at [120, 130] on button "Centralizada" at bounding box center [116, 129] width 49 height 47
type input "1"
select select "rem"
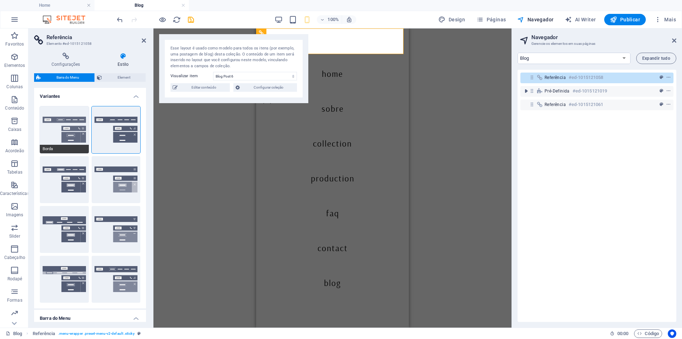
click at [72, 126] on button "Borda" at bounding box center [64, 129] width 49 height 47
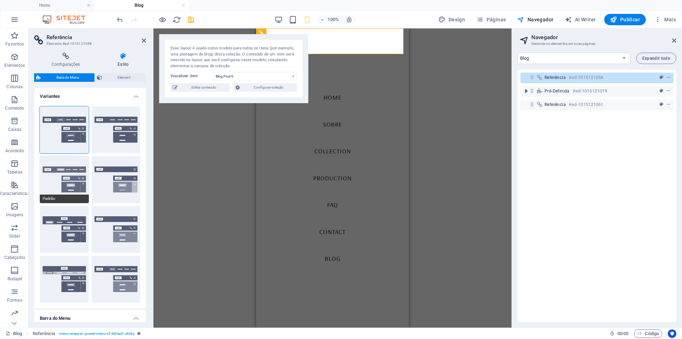
click at [61, 171] on button "Padrão" at bounding box center [64, 179] width 49 height 47
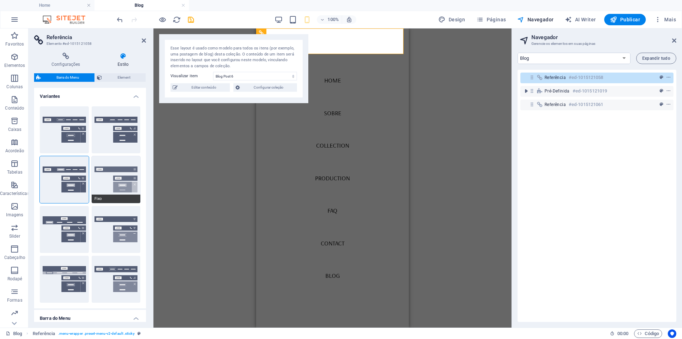
click at [98, 183] on button "Fixo" at bounding box center [116, 179] width 49 height 47
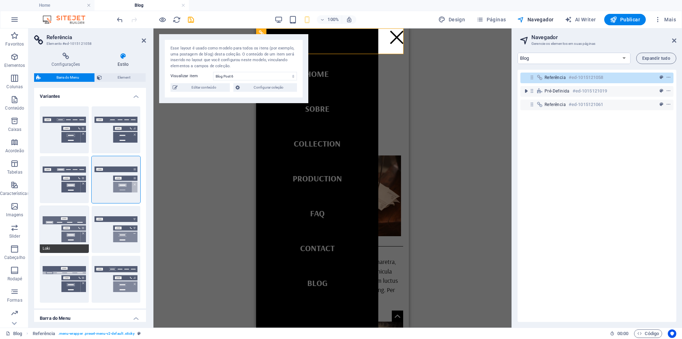
click at [64, 225] on button "Loki" at bounding box center [64, 229] width 49 height 47
select select "DISABLED_OPTION_VALUE"
type input "2"
type input "1"
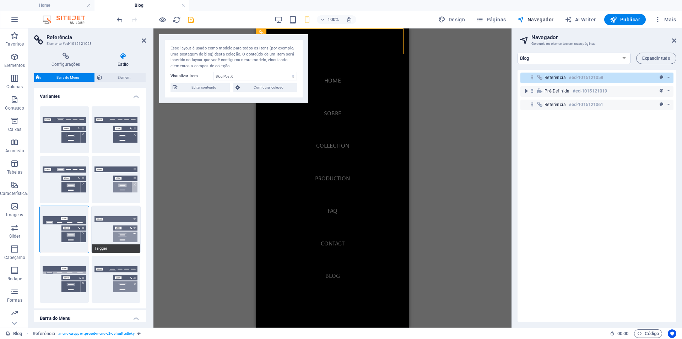
click at [114, 230] on button "Trigger" at bounding box center [116, 229] width 49 height 47
type input "1"
select select "rem"
type input "1"
type input "0"
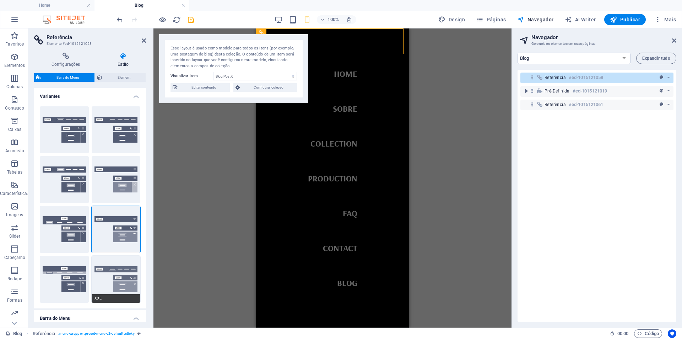
click at [111, 276] on button "XXL" at bounding box center [116, 278] width 49 height 47
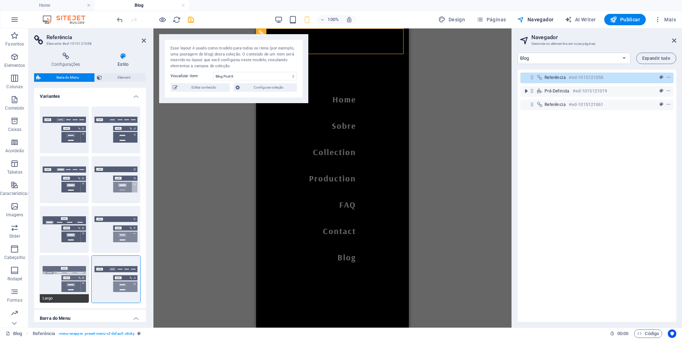
click at [71, 283] on button "Largo" at bounding box center [64, 278] width 49 height 47
type input "2"
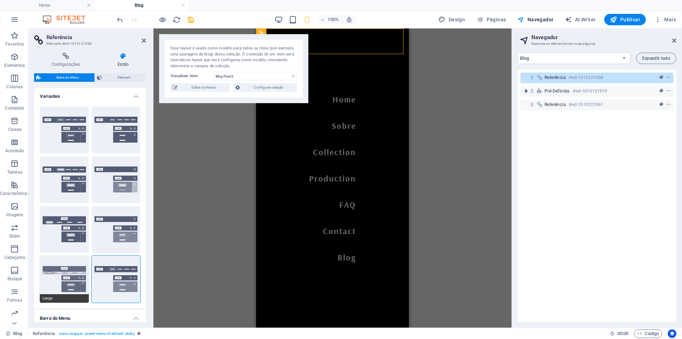
type input "2"
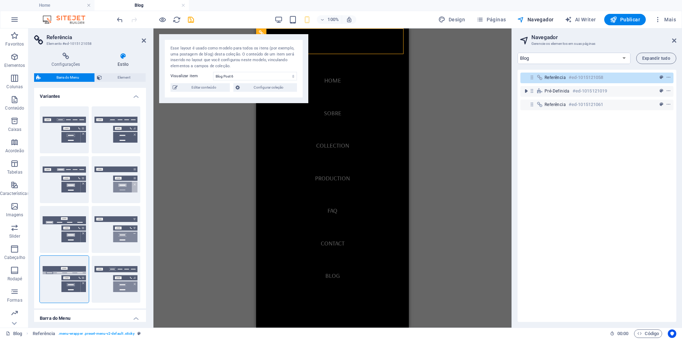
drag, startPoint x: 145, startPoint y: 197, endPoint x: 146, endPoint y: 227, distance: 29.5
click at [146, 227] on div "Configurações Estilo Configurações Uma referência é uma cópia de um elemento, q…" at bounding box center [89, 187] width 123 height 280
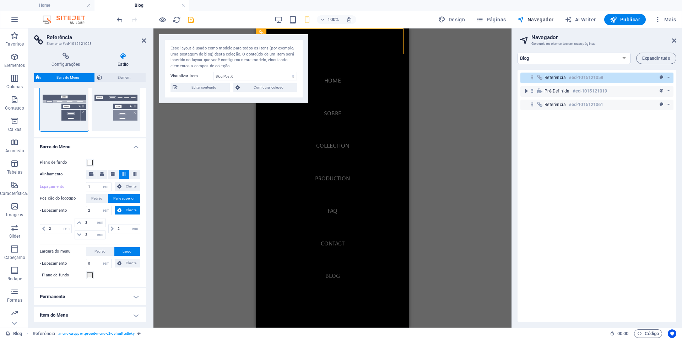
scroll to position [172, 0]
click at [88, 163] on span at bounding box center [90, 162] width 6 height 6
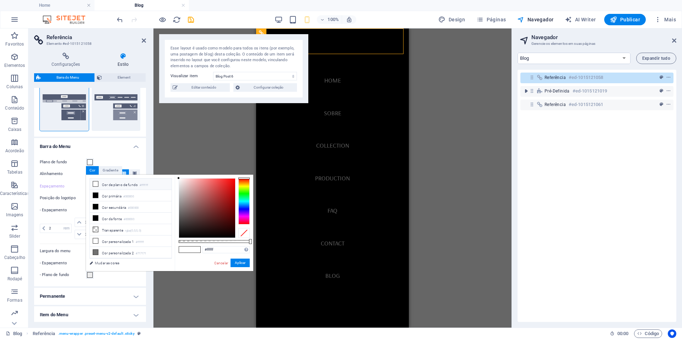
click at [97, 185] on icon at bounding box center [95, 183] width 5 height 5
click at [238, 260] on button "Aplicar" at bounding box center [240, 262] width 19 height 9
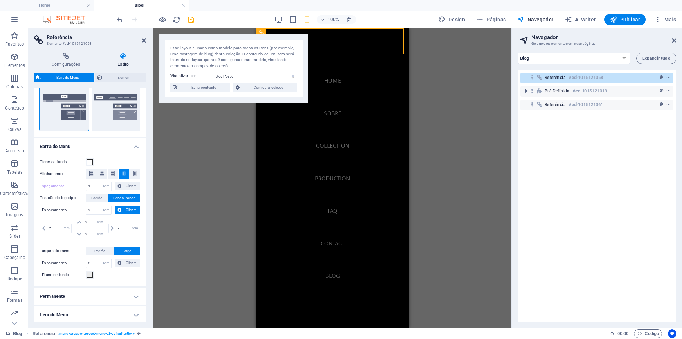
drag, startPoint x: 144, startPoint y: 192, endPoint x: 145, endPoint y: 139, distance: 52.9
click at [145, 139] on div "Variantes Borda Centralizada Padrão Fixo Loki Trigger Largo XXL Barra do Menu P…" at bounding box center [90, 205] width 112 height 234
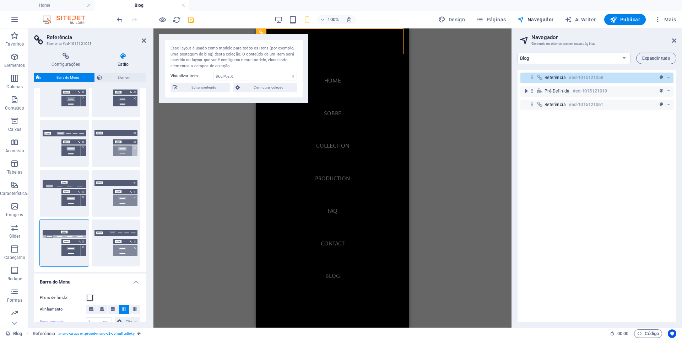
scroll to position [0, 0]
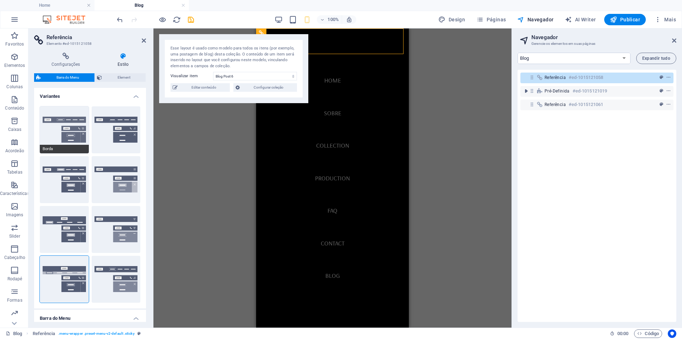
click at [75, 123] on button "Borda" at bounding box center [64, 129] width 49 height 47
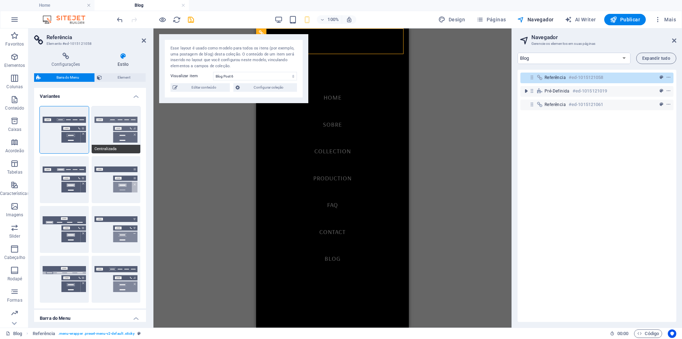
click at [115, 130] on button "Centralizada" at bounding box center [116, 129] width 49 height 47
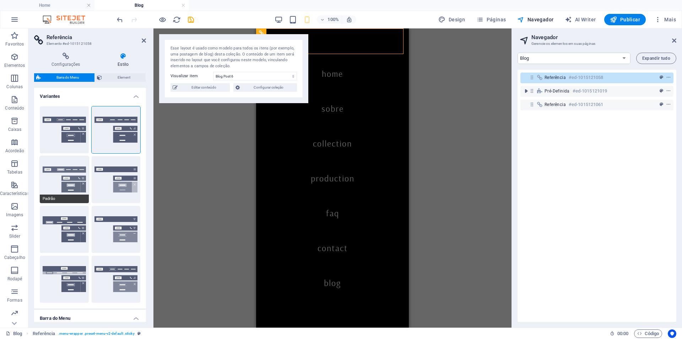
click at [64, 178] on button "Padrão" at bounding box center [64, 179] width 49 height 47
click at [143, 39] on icon at bounding box center [144, 41] width 4 height 6
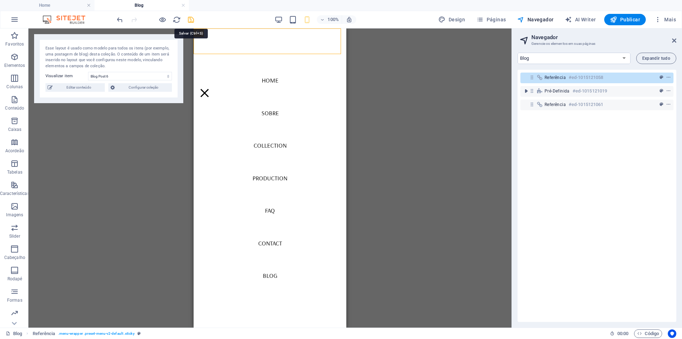
click at [189, 21] on icon "save" at bounding box center [191, 20] width 8 height 8
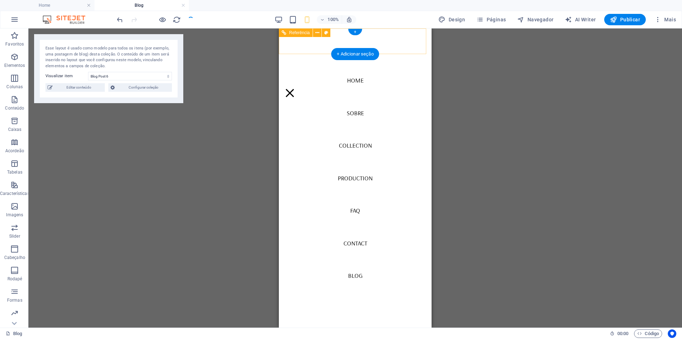
click at [369, 86] on nav "Home Sobre Collection Production FAQ Contact Blog" at bounding box center [355, 177] width 153 height 299
click at [368, 93] on nav "Home Sobre Collection Production FAQ Contact Blog" at bounding box center [355, 177] width 153 height 299
select select "rem"
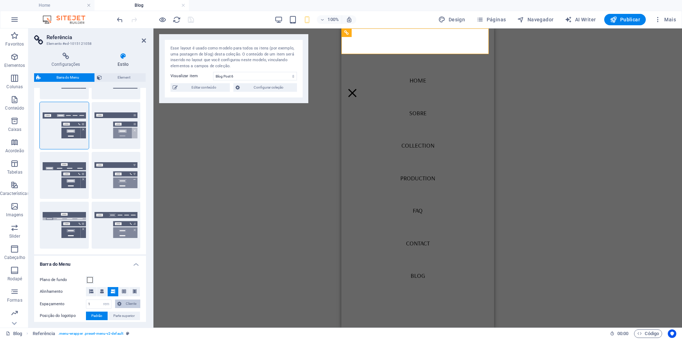
scroll to position [180, 0]
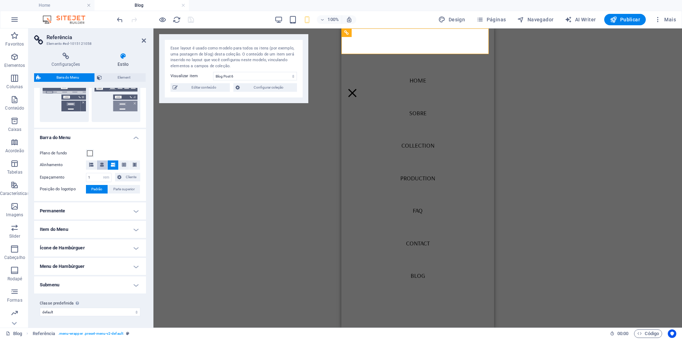
click at [102, 163] on icon at bounding box center [102, 164] width 4 height 4
click at [111, 164] on icon at bounding box center [113, 164] width 4 height 4
drag, startPoint x: 94, startPoint y: 177, endPoint x: 83, endPoint y: 177, distance: 11.4
click at [83, 177] on div "Espaçamento 1 px rem % vh vw Cliente Cliente" at bounding box center [90, 177] width 101 height 9
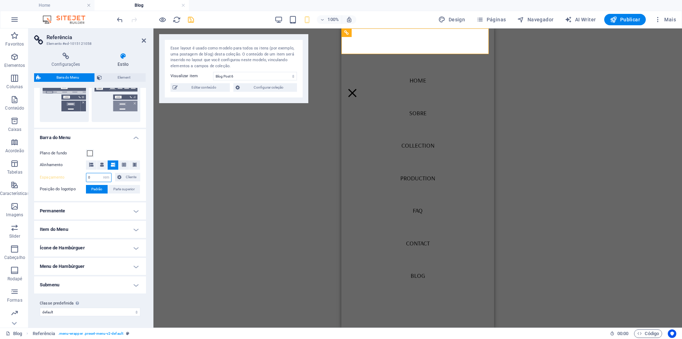
type input "0"
click at [115, 200] on div "Plano de fundo Alinhamento Espaçamento 0 px rem % vh vw Cliente Cliente 0 px re…" at bounding box center [90, 171] width 115 height 59
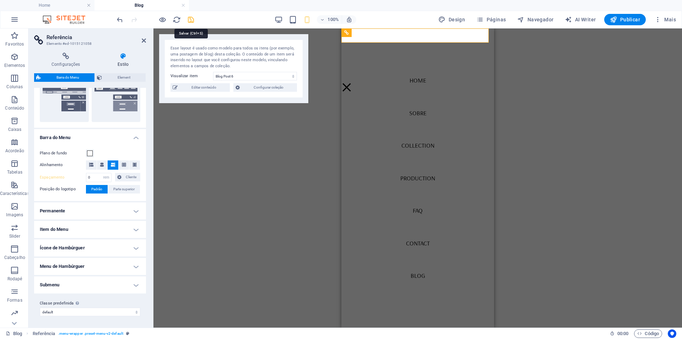
click at [190, 19] on icon "save" at bounding box center [191, 20] width 8 height 8
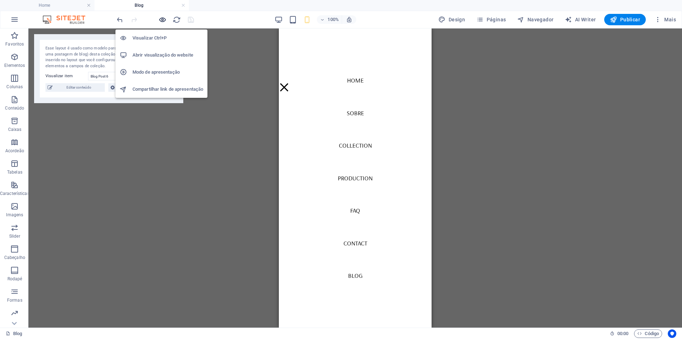
click at [162, 21] on icon "button" at bounding box center [162, 20] width 8 height 8
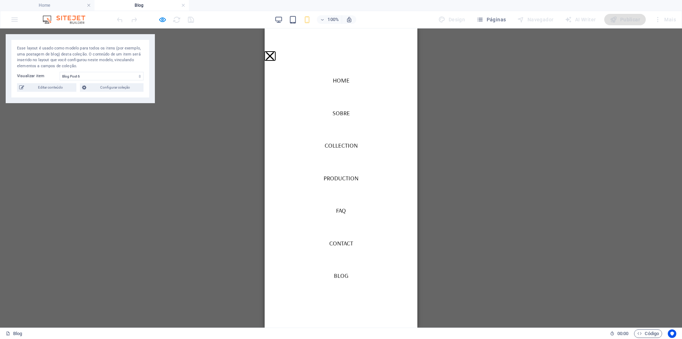
click at [274, 52] on button "Menu" at bounding box center [270, 56] width 8 height 8
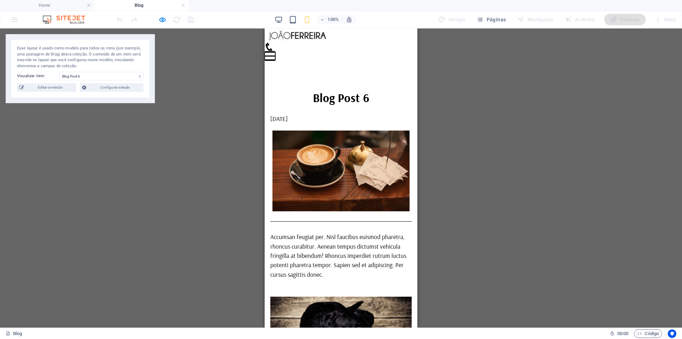
click at [275, 52] on button "Menu" at bounding box center [270, 52] width 11 height 1
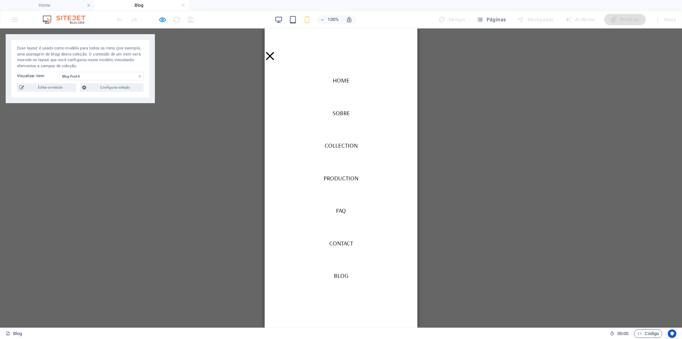
click at [313, 69] on ul "Home Sobre Collection Production FAQ Contact Blog" at bounding box center [341, 178] width 58 height 228
click at [401, 63] on nav "Home Sobre Collection Production FAQ Contact Blog" at bounding box center [341, 177] width 153 height 299
click at [275, 52] on div "Menu" at bounding box center [270, 56] width 11 height 9
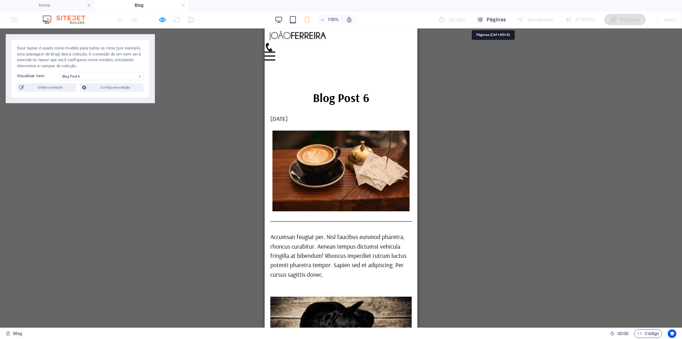
click at [494, 17] on span "Páginas" at bounding box center [490, 19] width 29 height 7
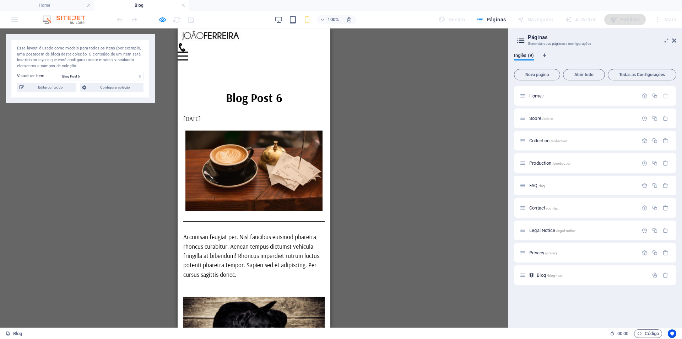
click at [188, 52] on div "Menu" at bounding box center [183, 56] width 11 height 9
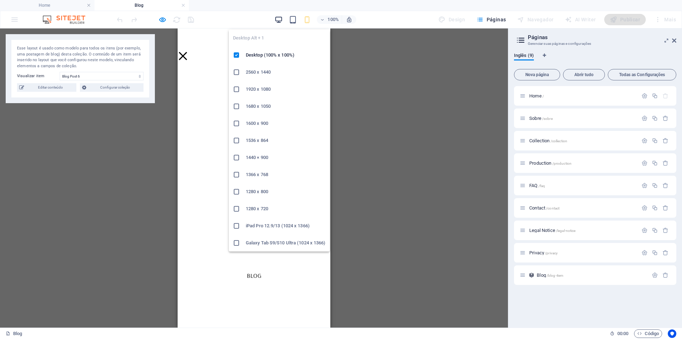
click at [278, 21] on icon "button" at bounding box center [279, 20] width 8 height 8
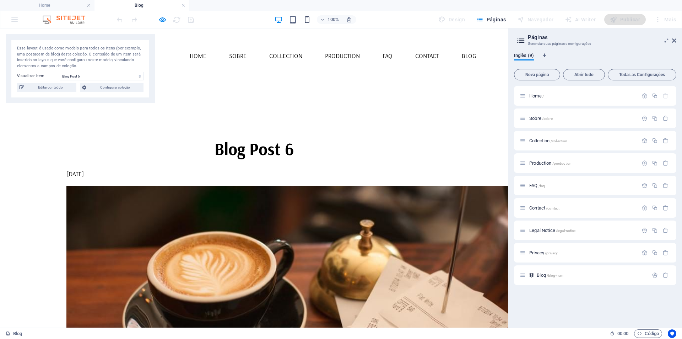
click at [311, 19] on icon "button" at bounding box center [307, 20] width 8 height 8
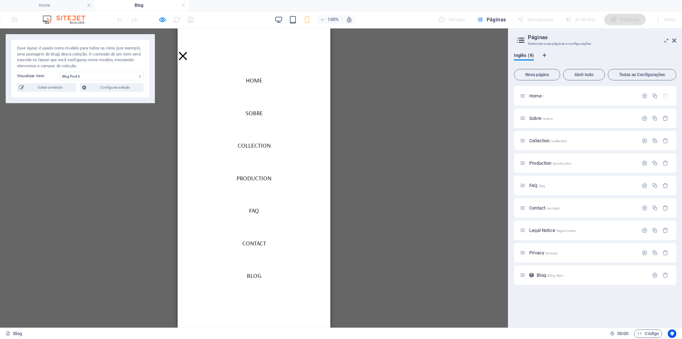
click at [132, 141] on div "Item de coleção H2 Pré-definida Item de coleção Referência Imagem Espaçador Esp…" at bounding box center [254, 177] width 508 height 299
click at [60, 6] on h4 "Home" at bounding box center [47, 5] width 95 height 8
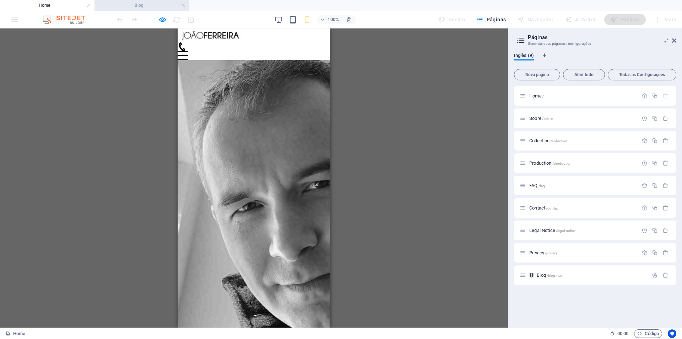
click at [145, 3] on h4 "Blog" at bounding box center [142, 5] width 95 height 8
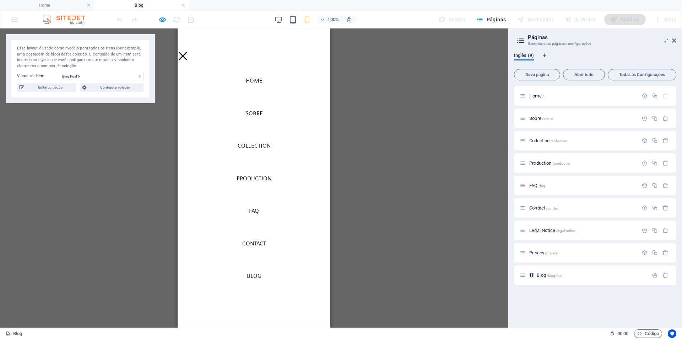
click at [144, 75] on div "Esse layout é usado como modelo para todos os itens (por exemplo, uma postagem …" at bounding box center [80, 68] width 149 height 69
click at [142, 75] on select "Blog Post 6 Blog Post 5 Blog Post 4 Blog Post 3 Blog Post 2 Blog Post 1" at bounding box center [102, 76] width 84 height 9
click at [676, 42] on icon at bounding box center [674, 41] width 4 height 6
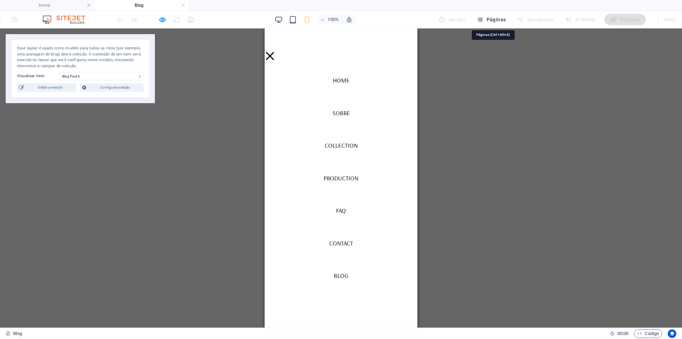
click at [489, 18] on span "Páginas" at bounding box center [490, 19] width 29 height 7
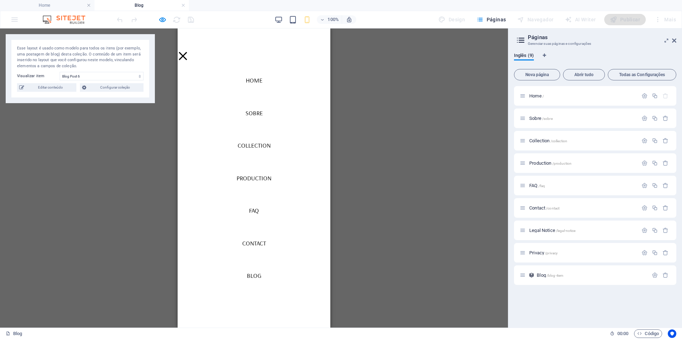
click at [75, 20] on img at bounding box center [67, 19] width 53 height 9
click at [131, 19] on div at bounding box center [155, 19] width 80 height 11
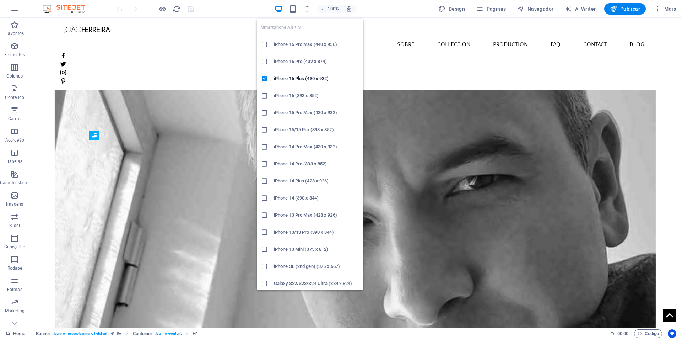
click at [307, 11] on icon "button" at bounding box center [307, 9] width 8 height 8
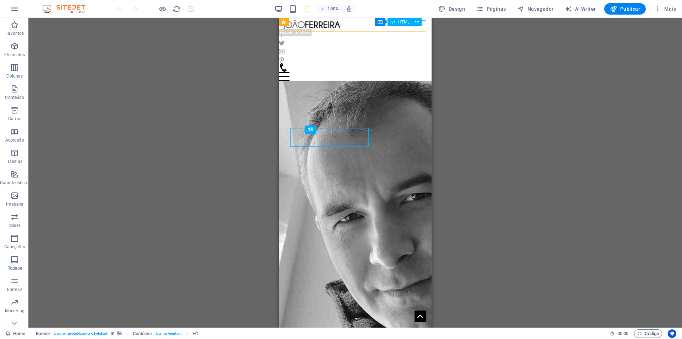
click at [422, 26] on div "Contêiner HTML" at bounding box center [401, 22] width 52 height 9
click at [416, 21] on icon at bounding box center [417, 21] width 4 height 7
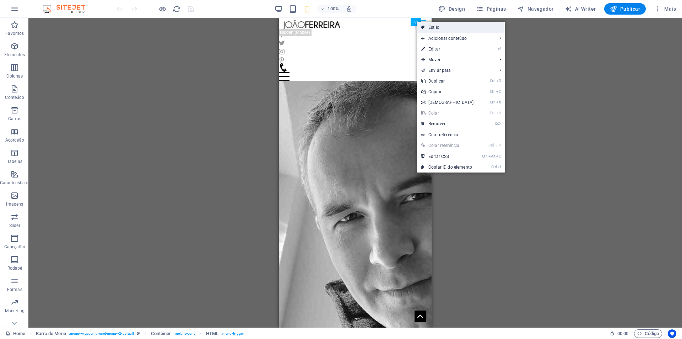
click at [445, 28] on link "Estilo" at bounding box center [461, 27] width 88 height 11
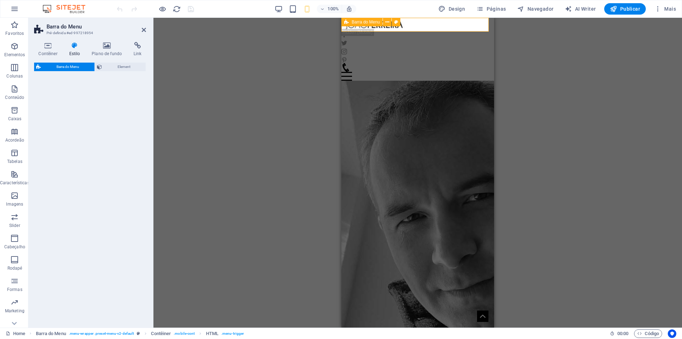
select select "rem"
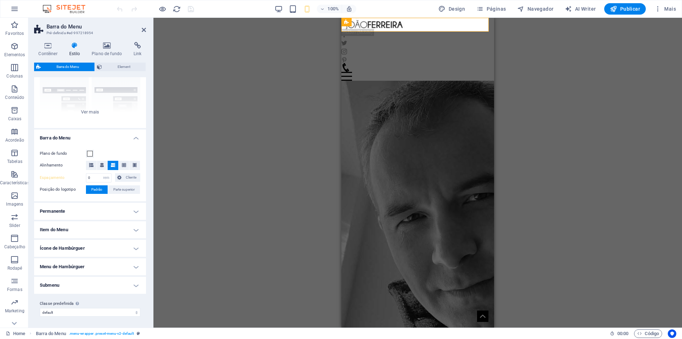
scroll to position [69, 0]
click at [485, 72] on div "Menu" at bounding box center [417, 76] width 153 height 9
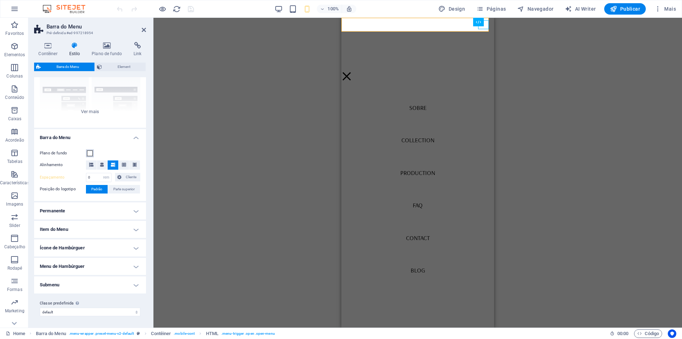
click at [90, 153] on span at bounding box center [90, 153] width 6 height 6
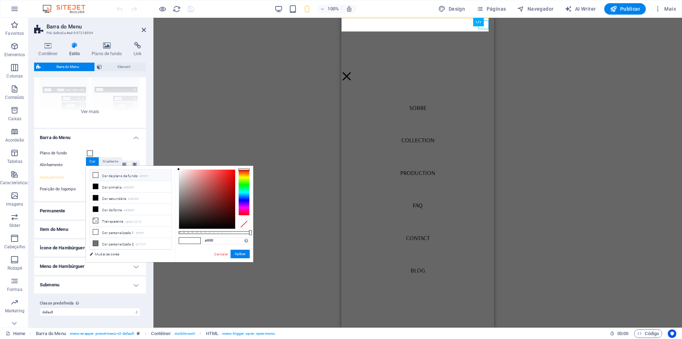
click at [98, 174] on li "Cor de plano de fundo #ffffff" at bounding box center [131, 174] width 82 height 11
click at [95, 174] on icon at bounding box center [95, 174] width 5 height 5
click at [122, 220] on li "Transparente rgba(0,0,0,.0)" at bounding box center [131, 220] width 82 height 11
click at [98, 175] on span at bounding box center [96, 175] width 6 height 6
type input "#ffffff"
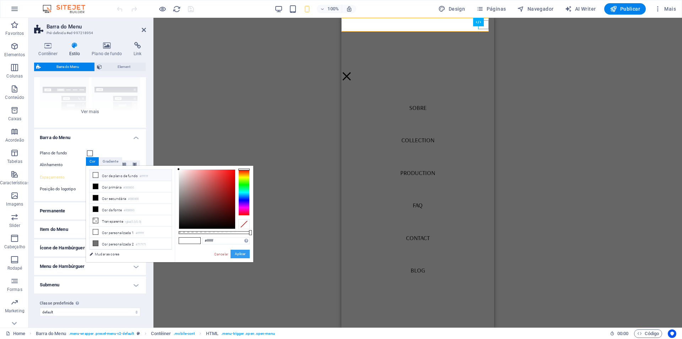
click at [239, 250] on button "Aplicar" at bounding box center [240, 253] width 19 height 9
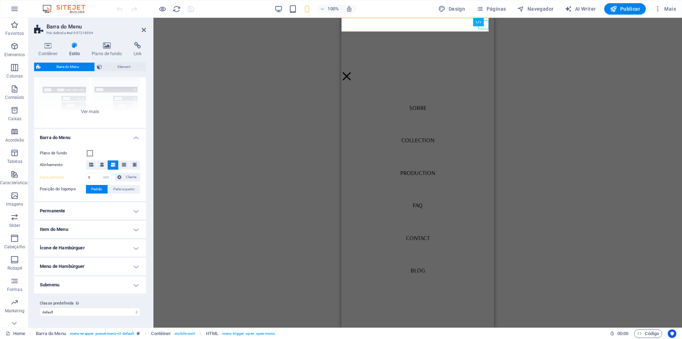
click at [134, 230] on h4 "Item do Menu" at bounding box center [90, 229] width 112 height 17
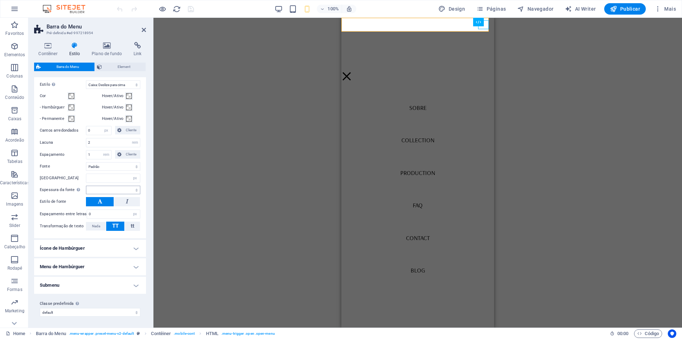
scroll to position [241, 0]
click at [134, 248] on h4 "Ícone de Hambúrguer" at bounding box center [90, 247] width 112 height 17
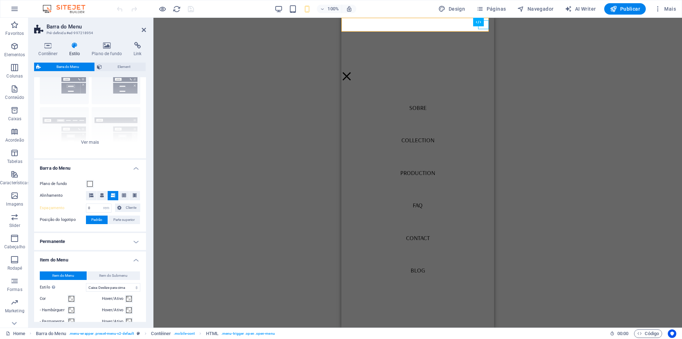
scroll to position [0, 0]
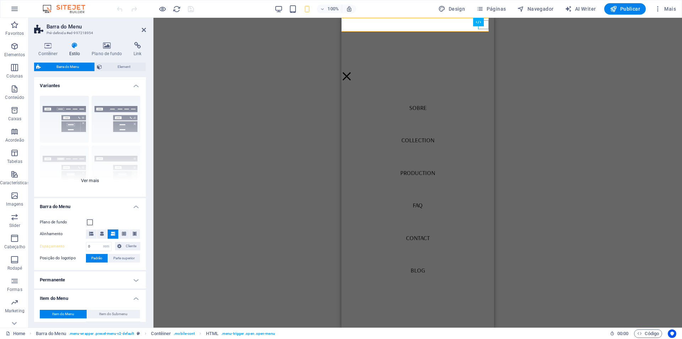
drag, startPoint x: 141, startPoint y: 132, endPoint x: 141, endPoint y: 103, distance: 28.8
click at [141, 103] on div "Borda Centralizada Padrão Fixo Loki Trigger Largo XXL" at bounding box center [90, 143] width 112 height 107
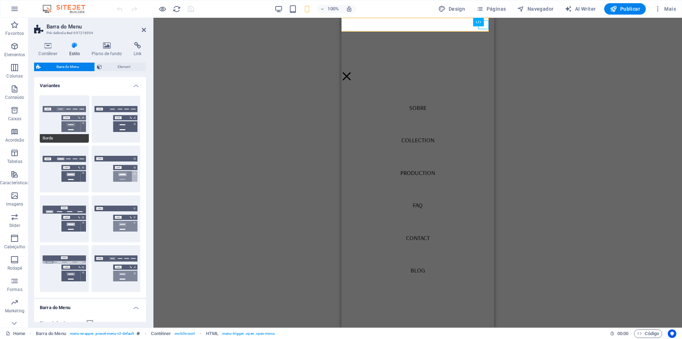
click at [73, 113] on button "Borda" at bounding box center [64, 119] width 49 height 47
type input "1"
select select "hover_border"
type input "1"
type input "3"
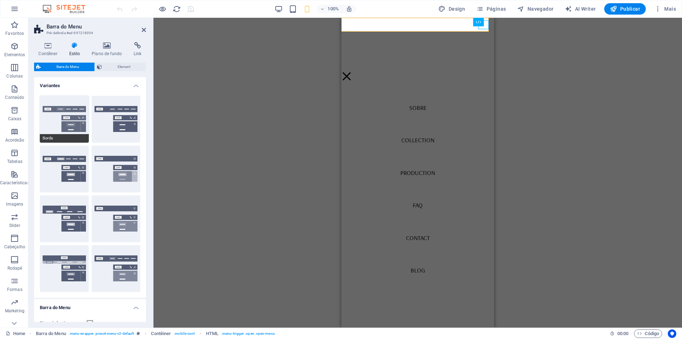
type input "1"
select select "link-special-font"
type input "1.1"
select select "rem"
select select
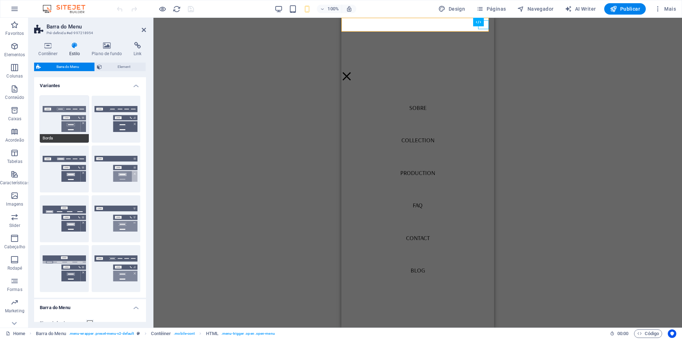
type input "1"
select select "400"
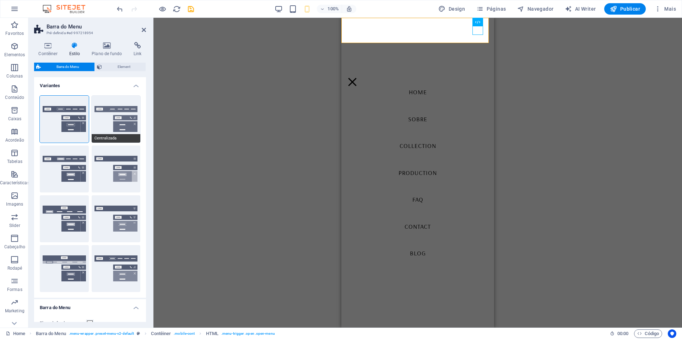
click at [106, 120] on button "Centralizada" at bounding box center [116, 119] width 49 height 47
select select "hover_border_bottom"
type input "1"
type input "0"
type input "2"
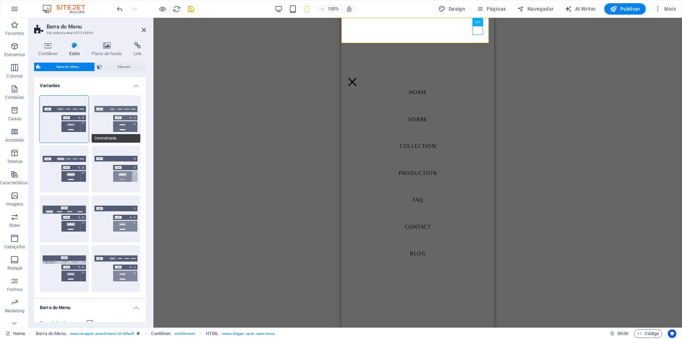
select select "DISABLED_OPTION_VALUE"
type input "0"
select select "link-special-font"
type input "1.5"
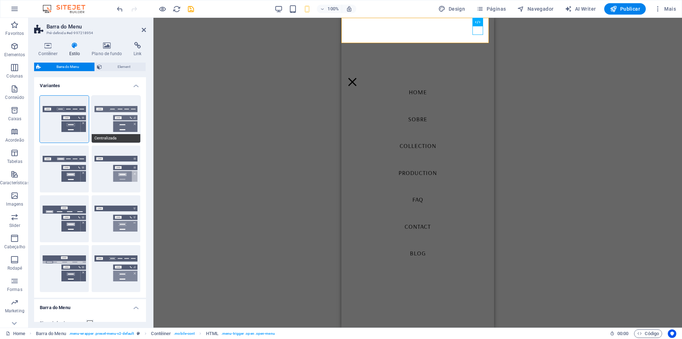
select select "rem"
select select
type input "2"
select select "400"
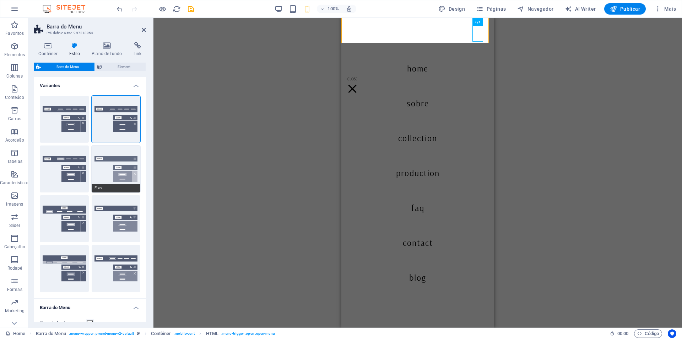
click at [110, 166] on button "Fixo" at bounding box center [116, 168] width 49 height 47
select select "hover_box_bottom"
type input "1"
select select "rem"
type input "1"
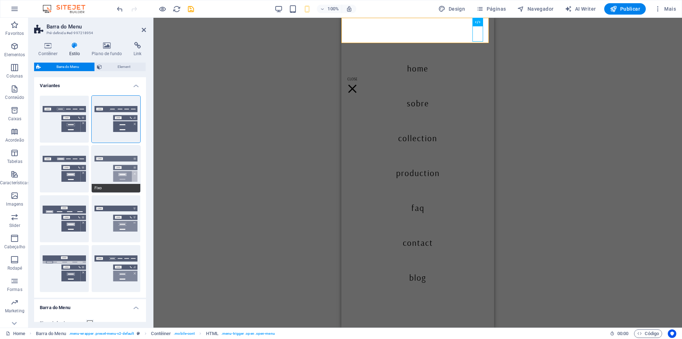
type input "1"
select select "link-special-font"
type input "1.5"
select select "rem"
select select "700"
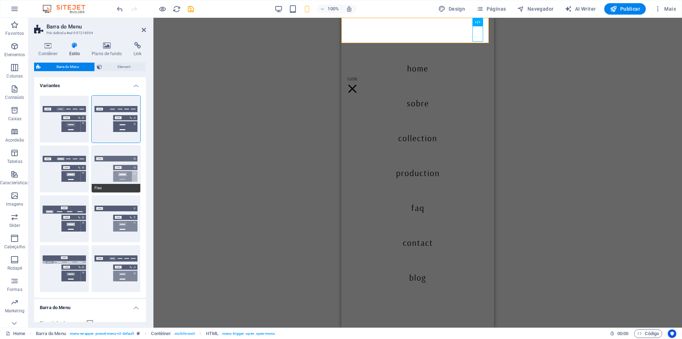
type input "0"
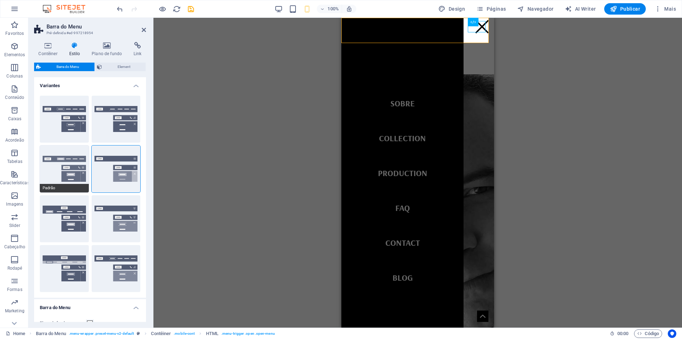
click at [74, 172] on button "Padrão" at bounding box center [64, 168] width 49 height 47
select select "link-default-font"
select select "px"
select select
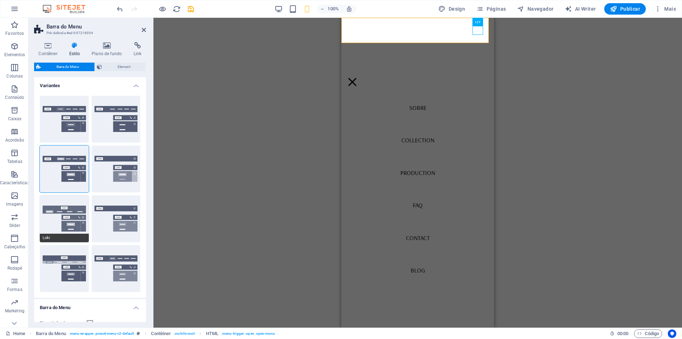
click at [70, 216] on button "Loki" at bounding box center [64, 218] width 49 height 47
select select "DISABLED_OPTION_VALUE"
type input "2"
type input "1"
select select
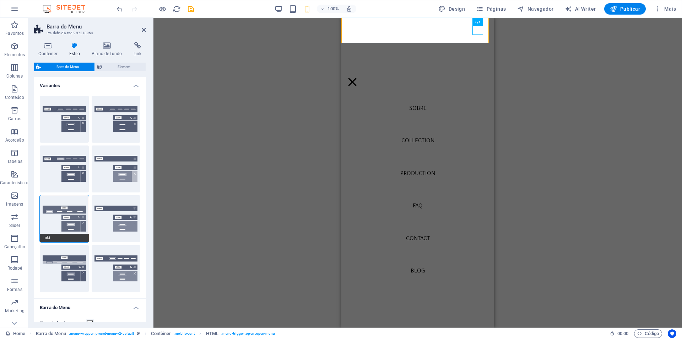
type input "1.1"
select select "rem"
select select "400"
click at [116, 215] on button "Trigger" at bounding box center [116, 218] width 49 height 47
select select "hover_border_vertical"
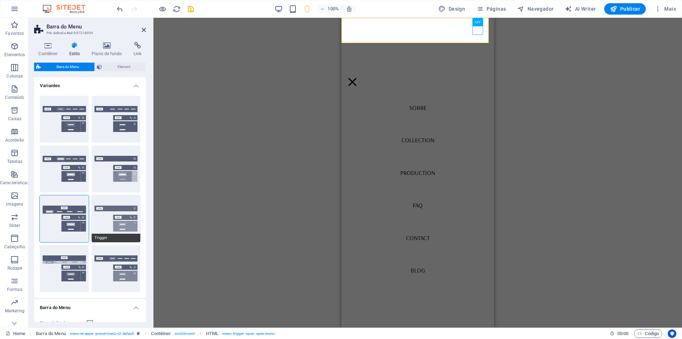
type input "1"
select select "link-special-font"
type input "1.5"
select select "rem"
select select "700"
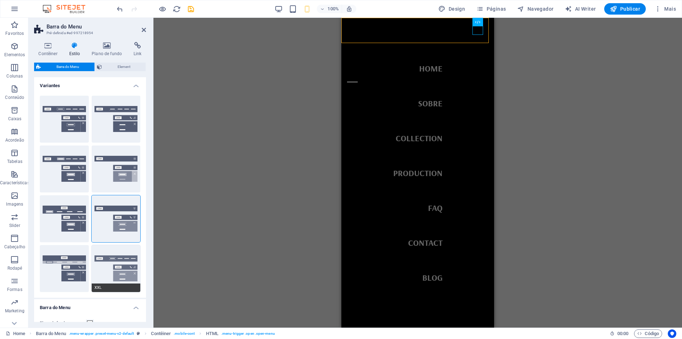
click at [114, 265] on button "XXL" at bounding box center [116, 268] width 49 height 47
select select "hover_border_vertical"
type input "2"
type input "1.5"
type input "0.5"
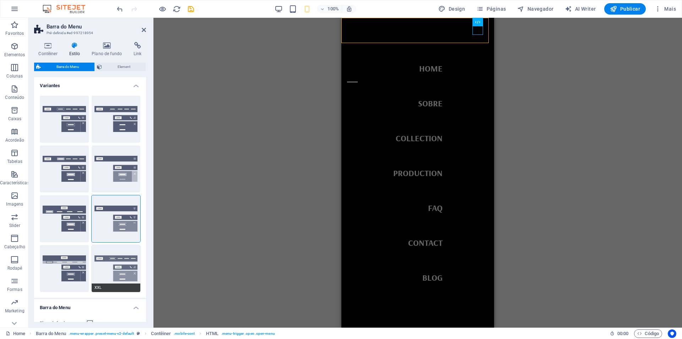
type input "0.5"
select select "link-special-font"
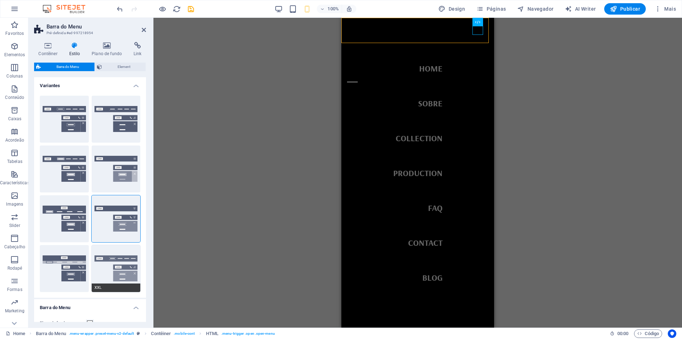
type input "1.5"
select select "rem"
select select "700"
type input "2"
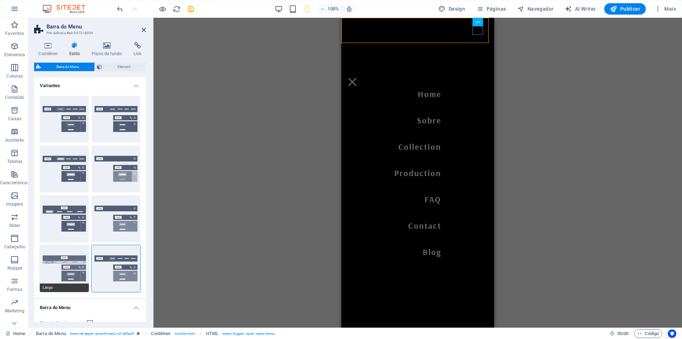
click at [77, 266] on button "Largo" at bounding box center [64, 268] width 49 height 47
type input "2"
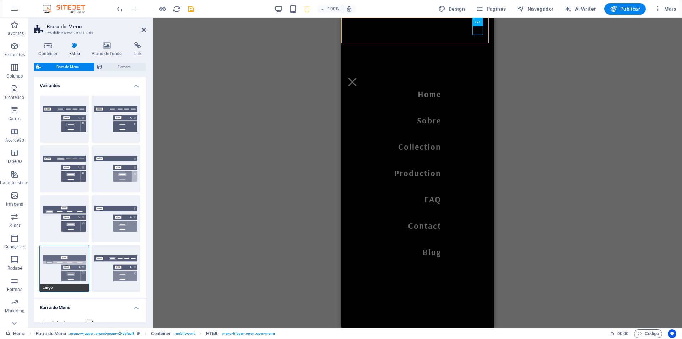
type input "2"
select select "hover_box_bottom"
type input "2"
type input "1"
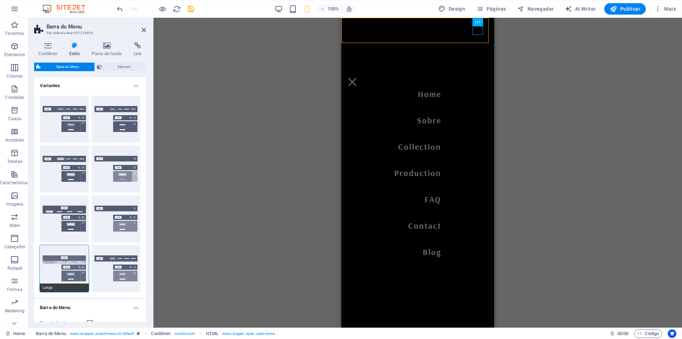
type input "1"
select select "link-default-font"
select select "px"
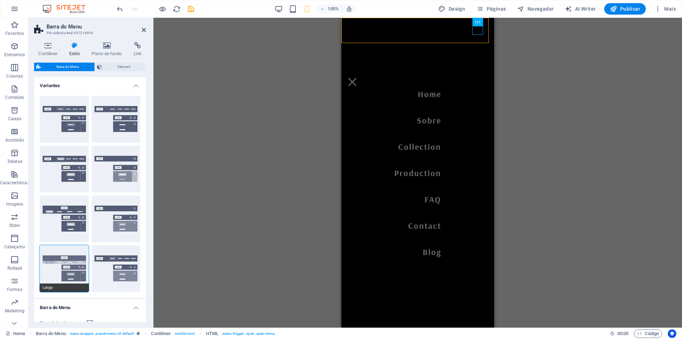
select select
type input "0"
type input "1.1"
select select "rem"
select select "400"
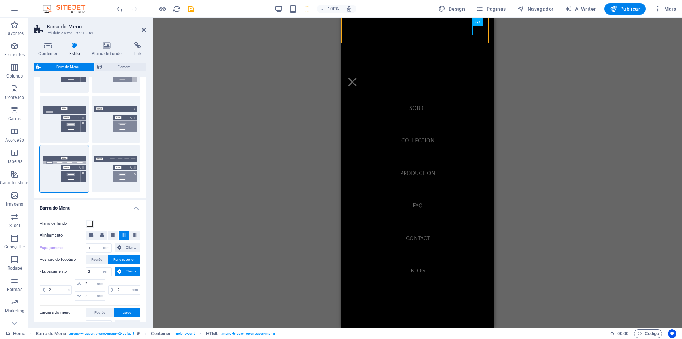
scroll to position [107, 0]
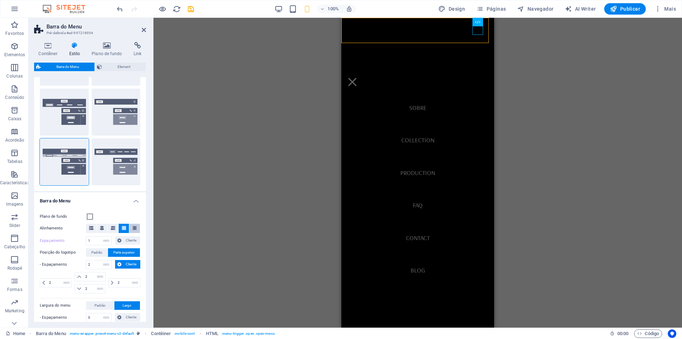
click at [133, 229] on icon at bounding box center [135, 228] width 4 height 4
click at [111, 226] on icon at bounding box center [113, 228] width 4 height 4
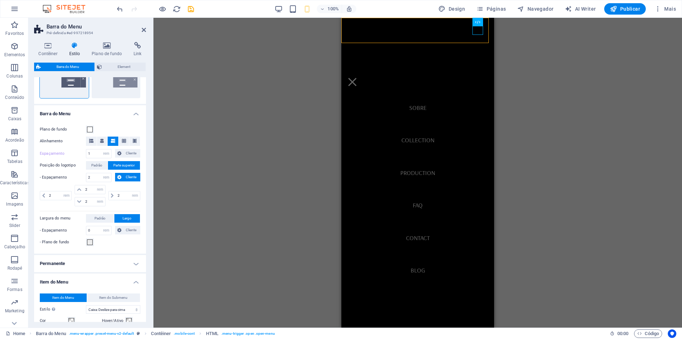
scroll to position [213, 0]
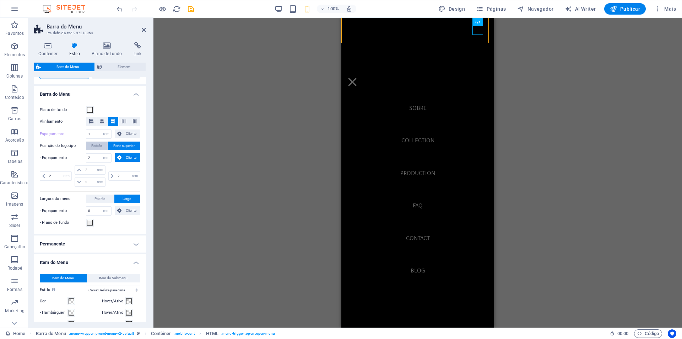
click at [98, 146] on span "Padrão" at bounding box center [96, 145] width 11 height 9
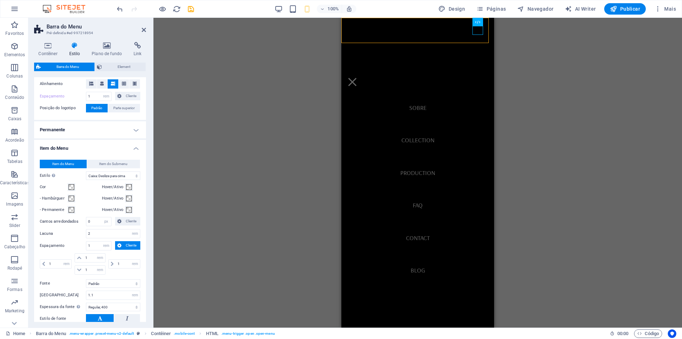
scroll to position [355, 0]
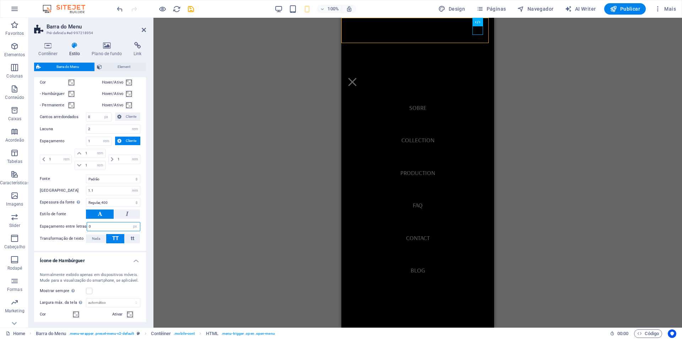
click at [125, 227] on input "0" at bounding box center [113, 226] width 53 height 9
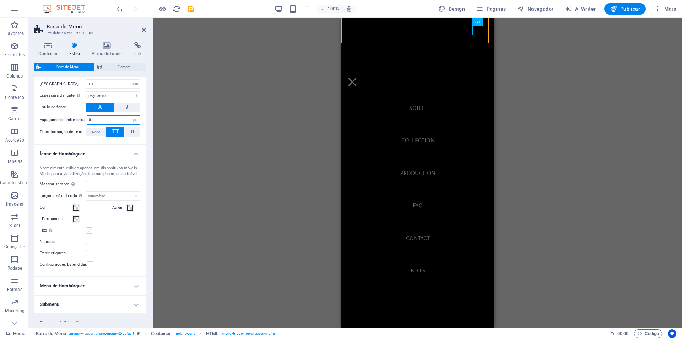
scroll to position [481, 0]
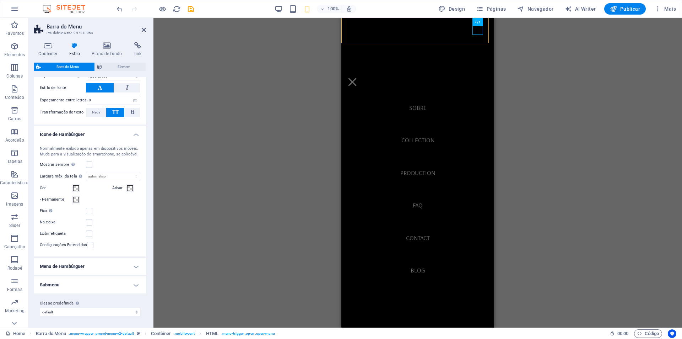
click at [134, 283] on h4 "Submenu" at bounding box center [90, 284] width 112 height 17
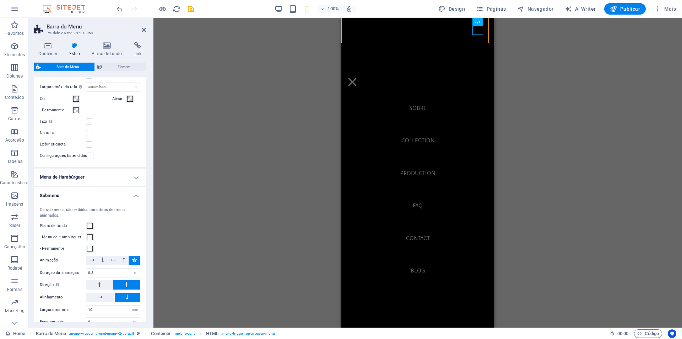
scroll to position [611, 0]
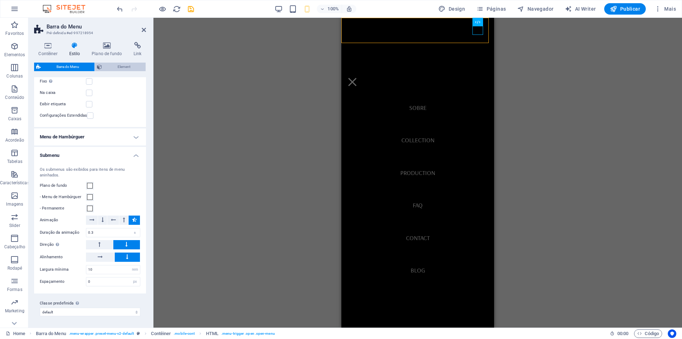
click at [111, 67] on span "Element" at bounding box center [123, 67] width 39 height 9
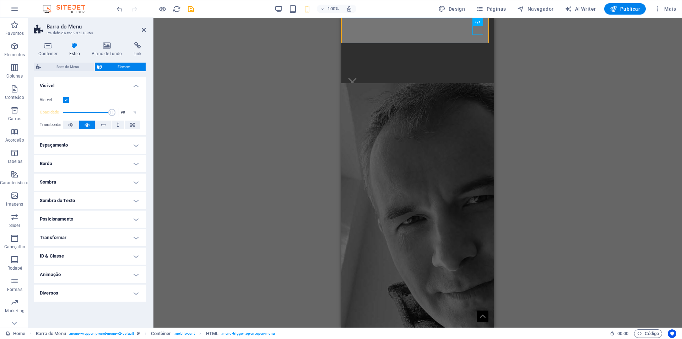
type input "100"
drag, startPoint x: 113, startPoint y: 112, endPoint x: 121, endPoint y: 115, distance: 8.8
click at [121, 115] on div "Opacidade 100 %" at bounding box center [90, 112] width 101 height 11
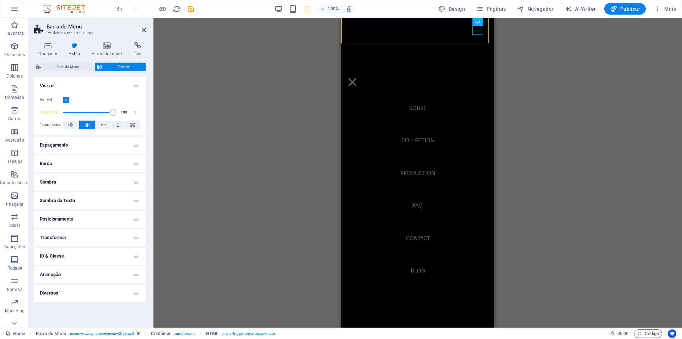
click at [110, 141] on h4 "Espaçamento" at bounding box center [90, 144] width 112 height 17
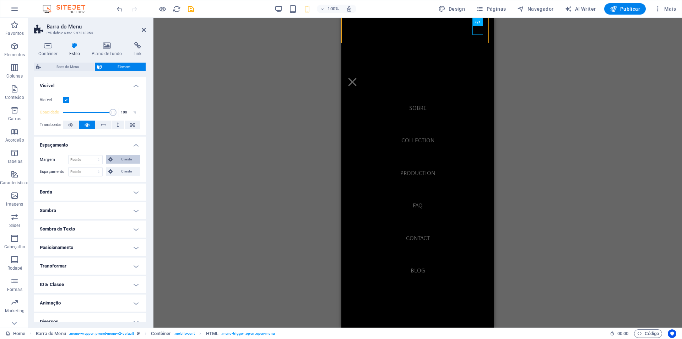
click at [108, 160] on icon at bounding box center [110, 159] width 4 height 9
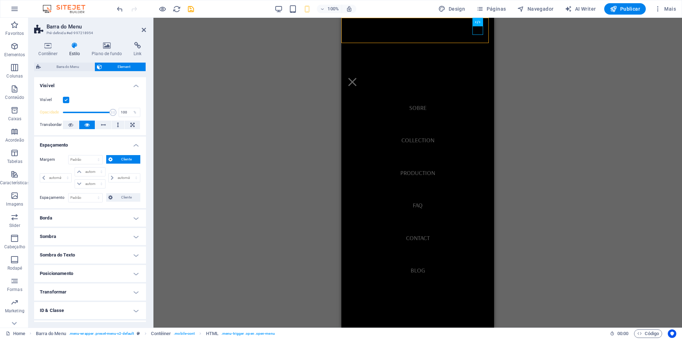
click at [134, 275] on h4 "Posicionamento" at bounding box center [90, 273] width 112 height 17
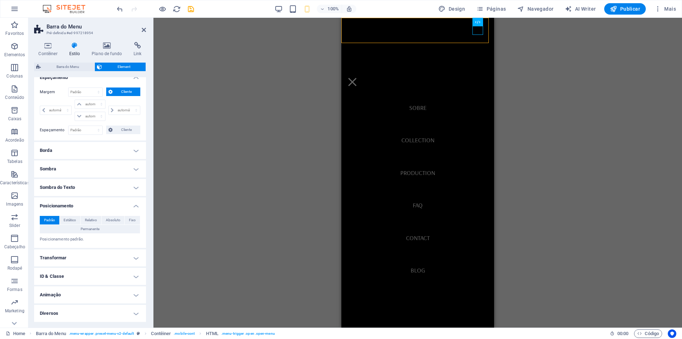
scroll to position [0, 0]
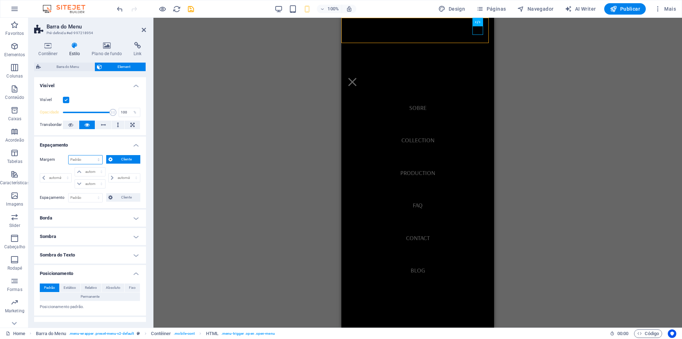
click at [79, 157] on select "Padrão automático px % rem vw vh Cliente" at bounding box center [86, 159] width 34 height 9
click at [69, 155] on select "Padrão automático px % rem vw vh Cliente" at bounding box center [86, 159] width 34 height 9
select select "DISABLED_OPTION_VALUE"
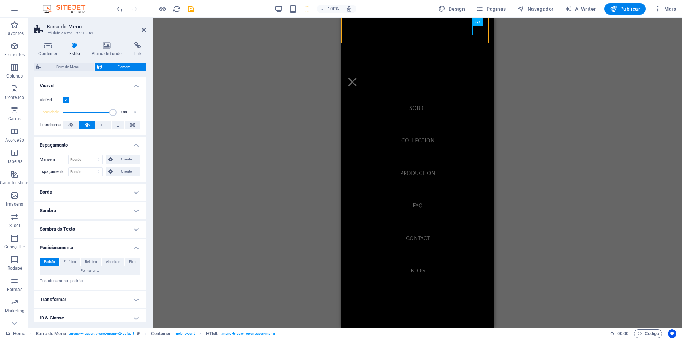
click at [113, 112] on span at bounding box center [112, 112] width 7 height 7
click at [70, 125] on icon at bounding box center [70, 124] width 5 height 9
click at [71, 125] on icon at bounding box center [70, 124] width 5 height 9
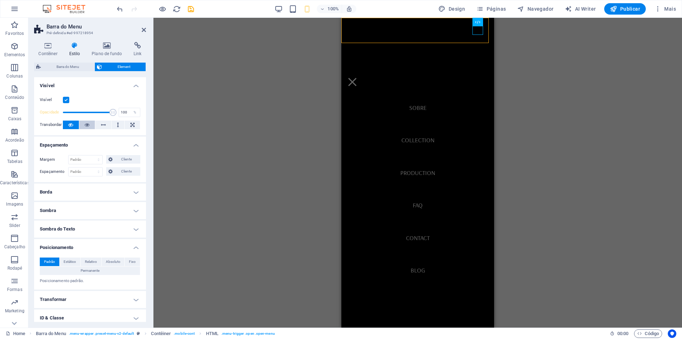
click at [87, 124] on icon at bounding box center [87, 124] width 5 height 9
click at [76, 47] on icon at bounding box center [75, 45] width 20 height 7
click at [53, 49] on h4 "Contêiner" at bounding box center [49, 49] width 31 height 15
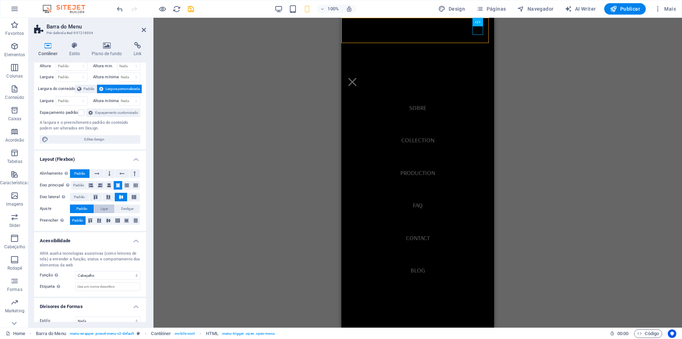
scroll to position [37, 0]
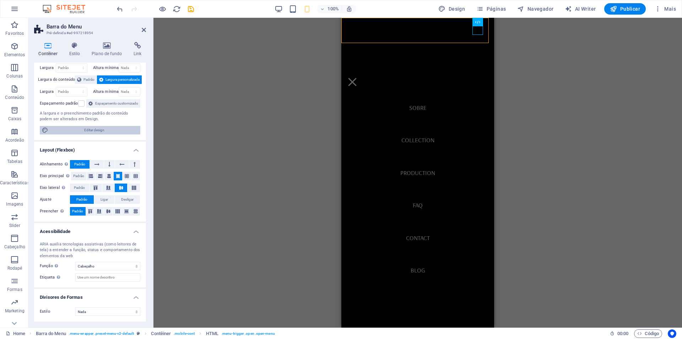
click at [102, 130] on span "Editar design" at bounding box center [94, 130] width 88 height 9
click at [364, 141] on nav "Home Sobre Collection Production FAQ Contact Blog" at bounding box center [417, 172] width 153 height 309
click at [459, 158] on nav "Home Sobre Collection Production FAQ Contact Blog" at bounding box center [417, 172] width 153 height 309
select select "rem"
select select "400"
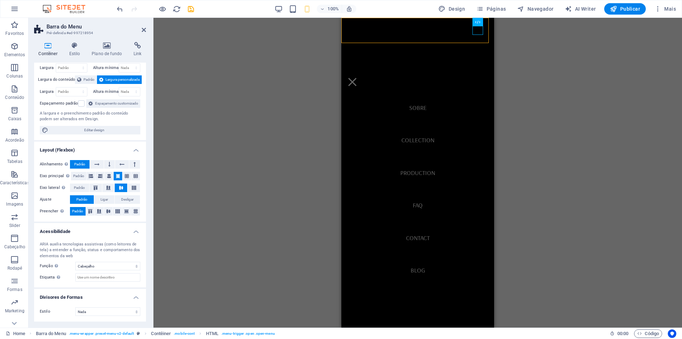
select select "px"
select select "rem"
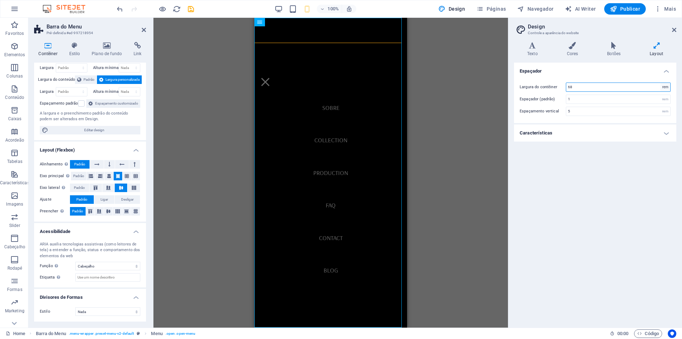
click at [663, 89] on select "rem px" at bounding box center [665, 87] width 10 height 9
click at [642, 87] on input "68" at bounding box center [618, 87] width 104 height 9
drag, startPoint x: 578, startPoint y: 87, endPoint x: 564, endPoint y: 87, distance: 14.6
click at [564, 87] on div "Largura do contêiner 68 rem px" at bounding box center [595, 86] width 151 height 9
type input "60"
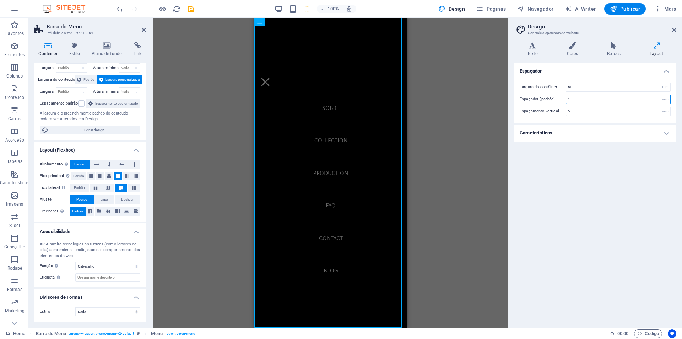
click at [604, 96] on input "1" at bounding box center [618, 99] width 104 height 9
click at [533, 54] on h4 "Texto" at bounding box center [534, 49] width 40 height 15
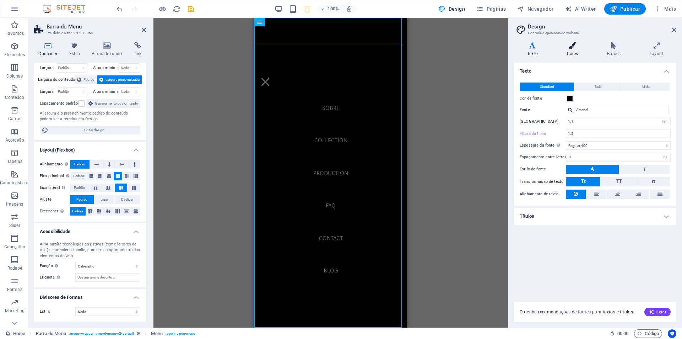
click at [573, 50] on h4 "Cores" at bounding box center [574, 49] width 41 height 15
drag, startPoint x: 573, startPoint y: 50, endPoint x: 581, endPoint y: 51, distance: 7.9
click at [573, 50] on h4 "Cores" at bounding box center [574, 49] width 41 height 15
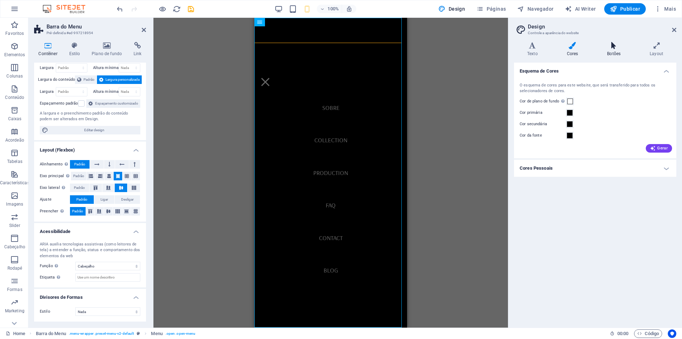
click at [611, 51] on h4 "Botões" at bounding box center [615, 49] width 43 height 15
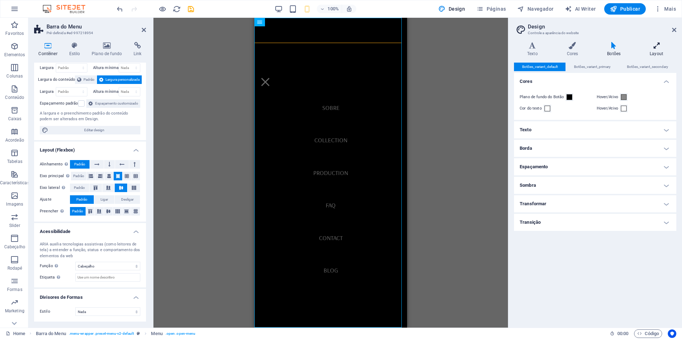
click at [650, 55] on h4 "Layout" at bounding box center [657, 49] width 40 height 15
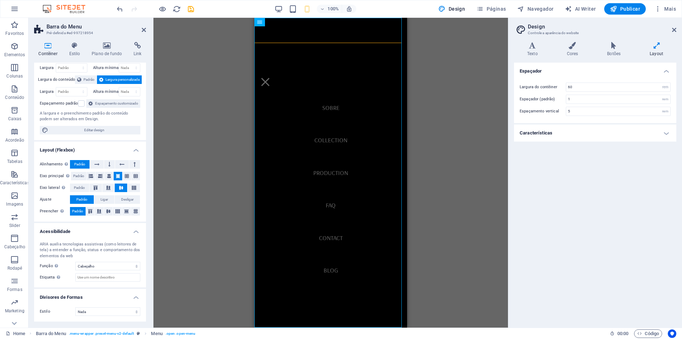
click at [440, 117] on div "Contêiner H1 Banner Contêiner Logotipo Barra do Menu Barra do Menu Menu HTML Co…" at bounding box center [330, 172] width 355 height 309
click at [458, 7] on span "Design" at bounding box center [451, 8] width 27 height 7
click at [671, 27] on h2 "Design" at bounding box center [602, 26] width 149 height 6
click at [675, 30] on icon at bounding box center [674, 30] width 4 height 6
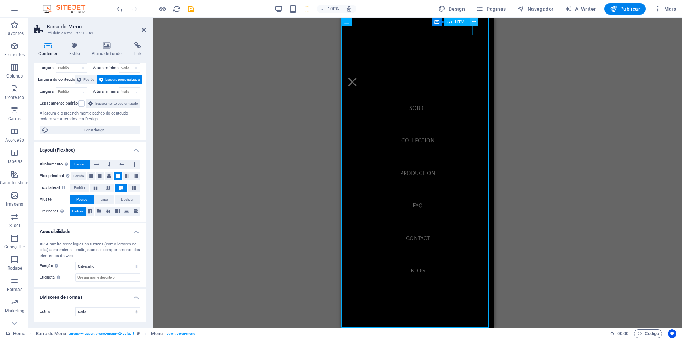
click at [475, 22] on icon at bounding box center [474, 21] width 4 height 7
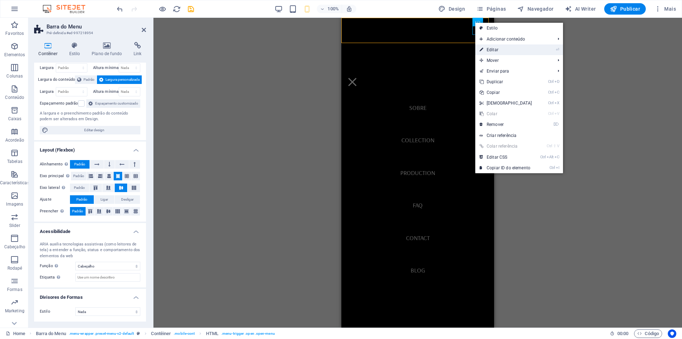
click at [512, 51] on link "⏎ Editar" at bounding box center [505, 49] width 61 height 11
click at [512, 51] on div "Contêiner H1 Banner Contêiner Logotipo Barra do Menu Barra do Menu Menu Contêin…" at bounding box center [417, 172] width 529 height 309
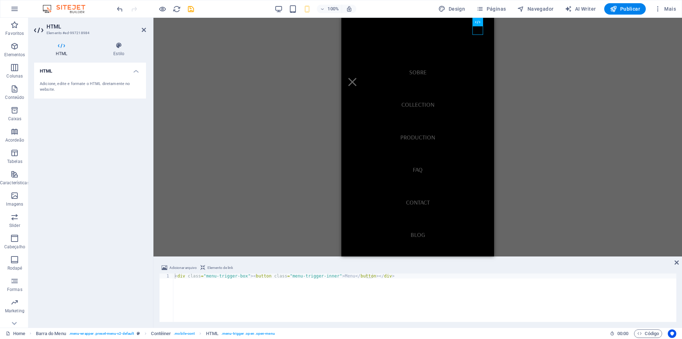
drag, startPoint x: 242, startPoint y: 197, endPoint x: 246, endPoint y: 195, distance: 4.1
click at [242, 196] on div "Contêiner H1 Banner Contêiner Logotipo Barra do Menu Barra do Menu Menu HTML Co…" at bounding box center [417, 137] width 529 height 238
click at [569, 100] on div "Contêiner H1 Banner Contêiner Logotipo Barra do Menu Barra do Menu Menu HTML Co…" at bounding box center [417, 137] width 529 height 238
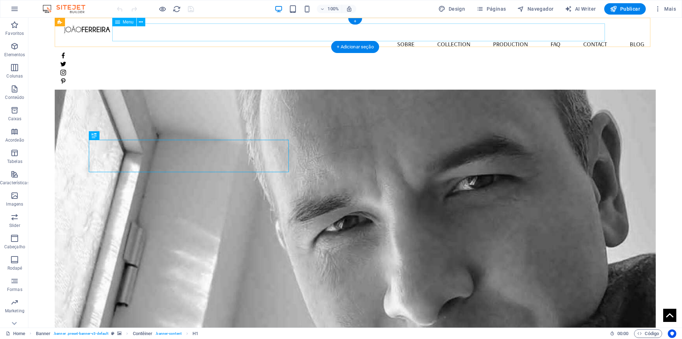
click at [544, 36] on nav "Home Sobre Collection Production FAQ Contact Blog" at bounding box center [355, 44] width 590 height 18
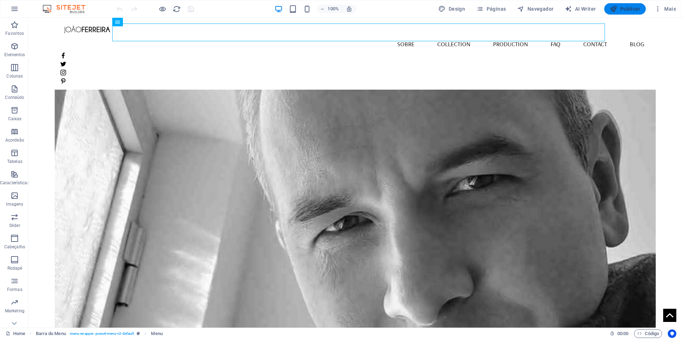
click at [633, 11] on span "Publicar" at bounding box center [625, 8] width 30 height 7
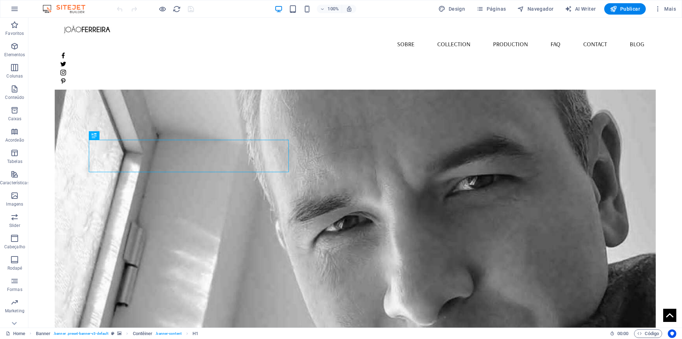
click at [592, 35] on nav "Home Sobre Collection Production FAQ Contact Blog" at bounding box center [355, 44] width 590 height 18
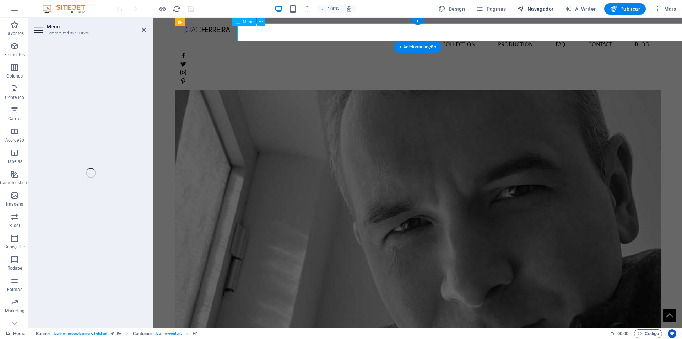
click at [549, 7] on span "Navegador" at bounding box center [535, 8] width 36 height 7
select select
select select "1"
select select
select select "2"
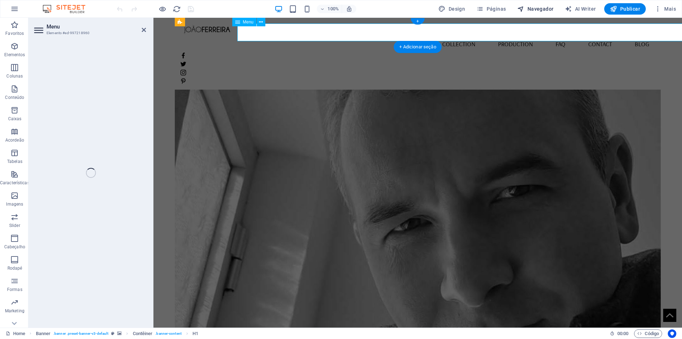
select select
select select "3"
select select
select select "4"
select select
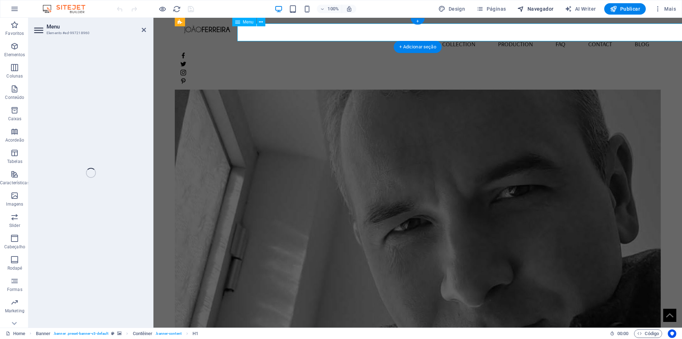
select select "5"
select select
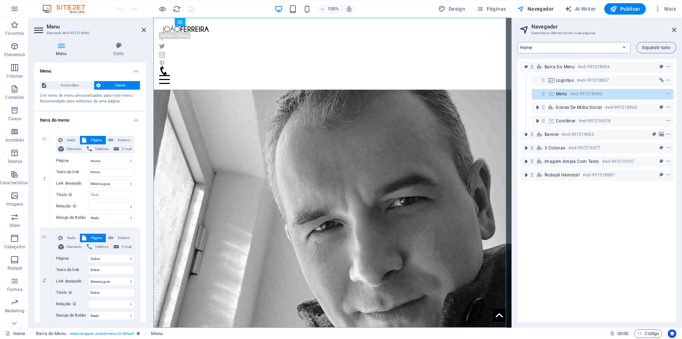
click at [625, 48] on select "Home Sobre Collection Production FAQ Contact Legal Notice Privacy Blog" at bounding box center [574, 47] width 113 height 11
select select "18247985-en"
click at [518, 42] on select "Home Sobre Collection Production FAQ Contact Legal Notice Privacy Blog" at bounding box center [574, 47] width 113 height 11
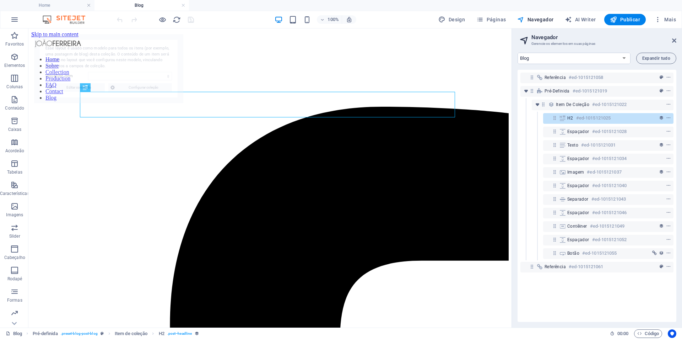
select select "68e25fc63e4e29b2860a1f80"
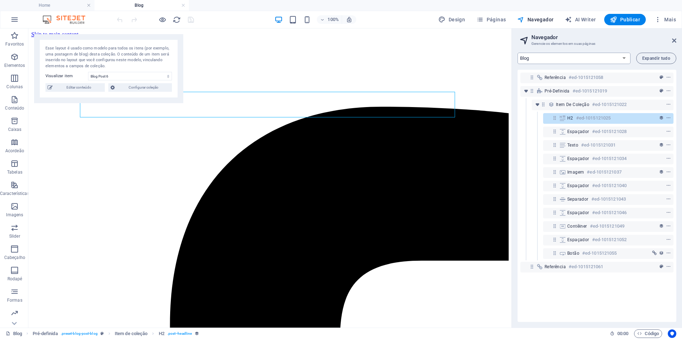
click at [538, 59] on select "Home Sobre Collection Production FAQ Contact Legal Notice Privacy Blog" at bounding box center [574, 58] width 113 height 11
click at [542, 56] on select "Home Sobre Collection Production FAQ Contact Legal Notice Privacy Blog" at bounding box center [574, 58] width 113 height 11
click at [429, 56] on nav "Home Sobre Collection Production FAQ Contact Blog" at bounding box center [269, 78] width 477 height 45
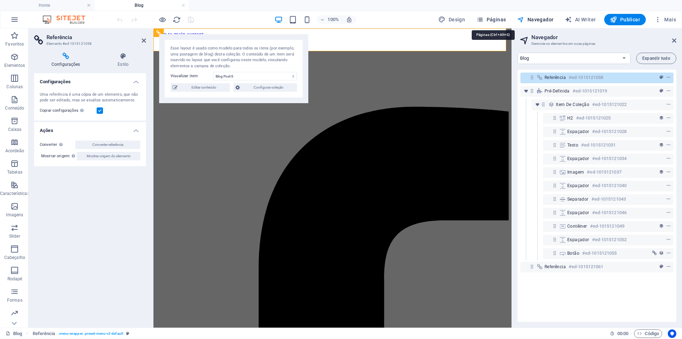
click at [498, 17] on span "Páginas" at bounding box center [490, 19] width 29 height 7
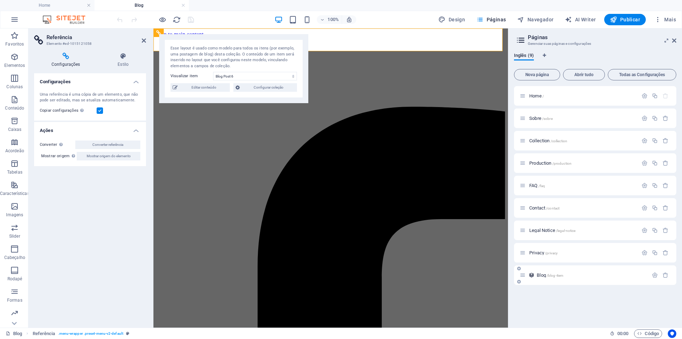
drag, startPoint x: 543, startPoint y: 274, endPoint x: 537, endPoint y: 274, distance: 6.0
click at [537, 274] on span "Blog /blog-item" at bounding box center [550, 274] width 27 height 5
click at [655, 275] on icon "button" at bounding box center [655, 275] width 6 height 6
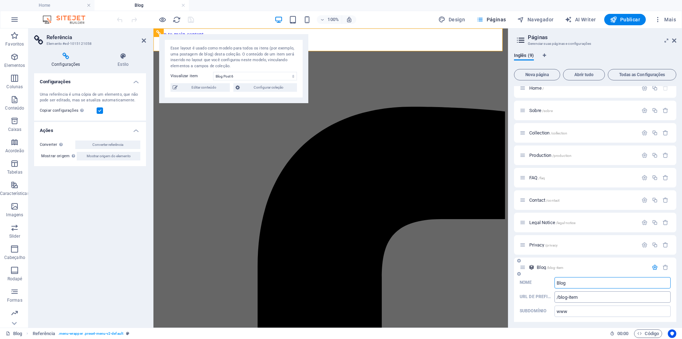
scroll to position [14, 0]
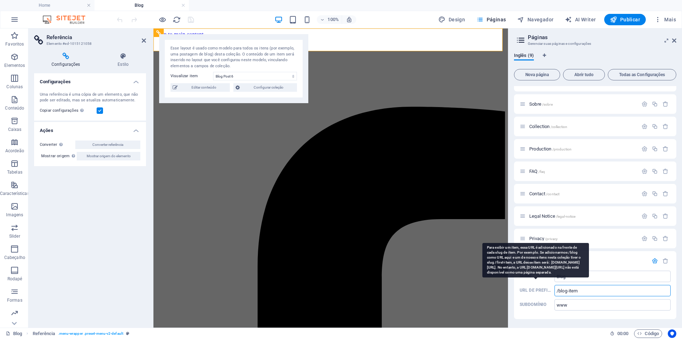
drag, startPoint x: 587, startPoint y: 291, endPoint x: 536, endPoint y: 290, distance: 51.2
click at [536, 290] on label "URL de prefixo /blog-item ​" at bounding box center [595, 290] width 151 height 11
click at [555, 290] on input "/blog-item" at bounding box center [613, 290] width 116 height 11
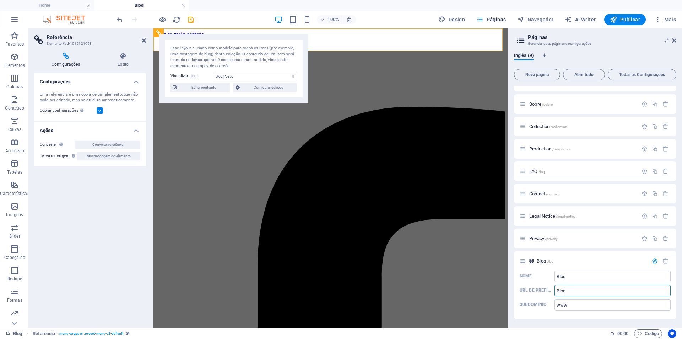
type input "Blog"
click at [527, 320] on div "Home / Sobre /sobre Collection /collection Production /production FAQ /faq Cont…" at bounding box center [595, 204] width 162 height 236
click at [190, 18] on icon "save" at bounding box center [191, 20] width 8 height 8
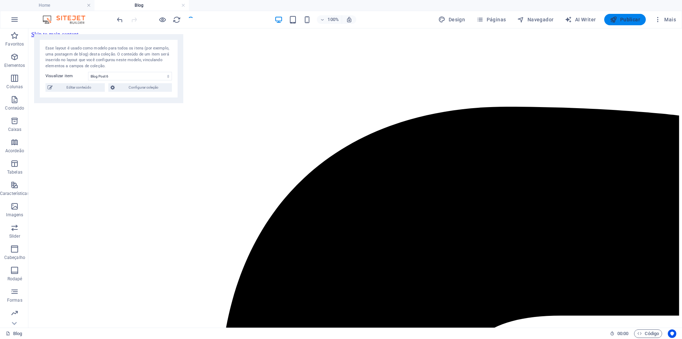
click at [625, 20] on span "Publicar" at bounding box center [625, 19] width 30 height 7
click at [630, 21] on span "Publicar" at bounding box center [625, 19] width 30 height 7
